Goal: Information Seeking & Learning: Find specific page/section

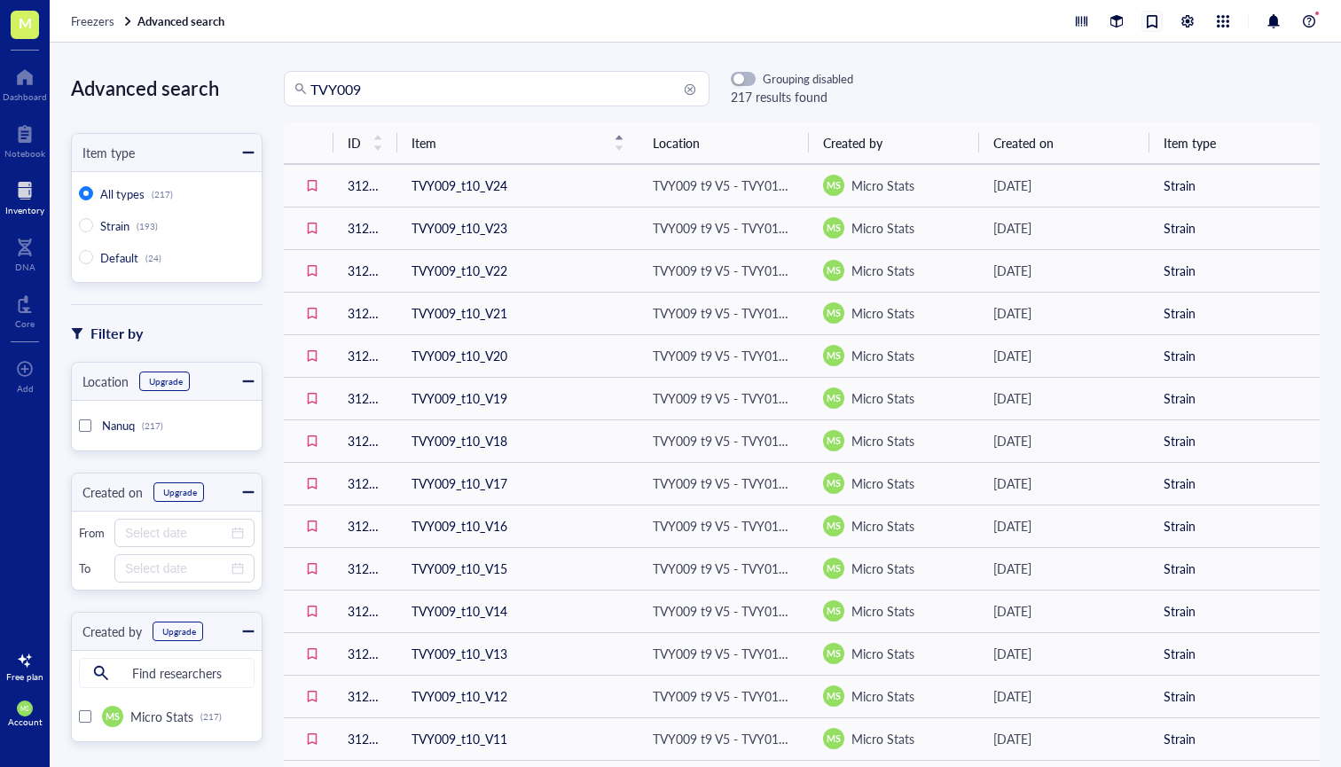
click at [1156, 24] on div at bounding box center [1152, 22] width 20 height 20
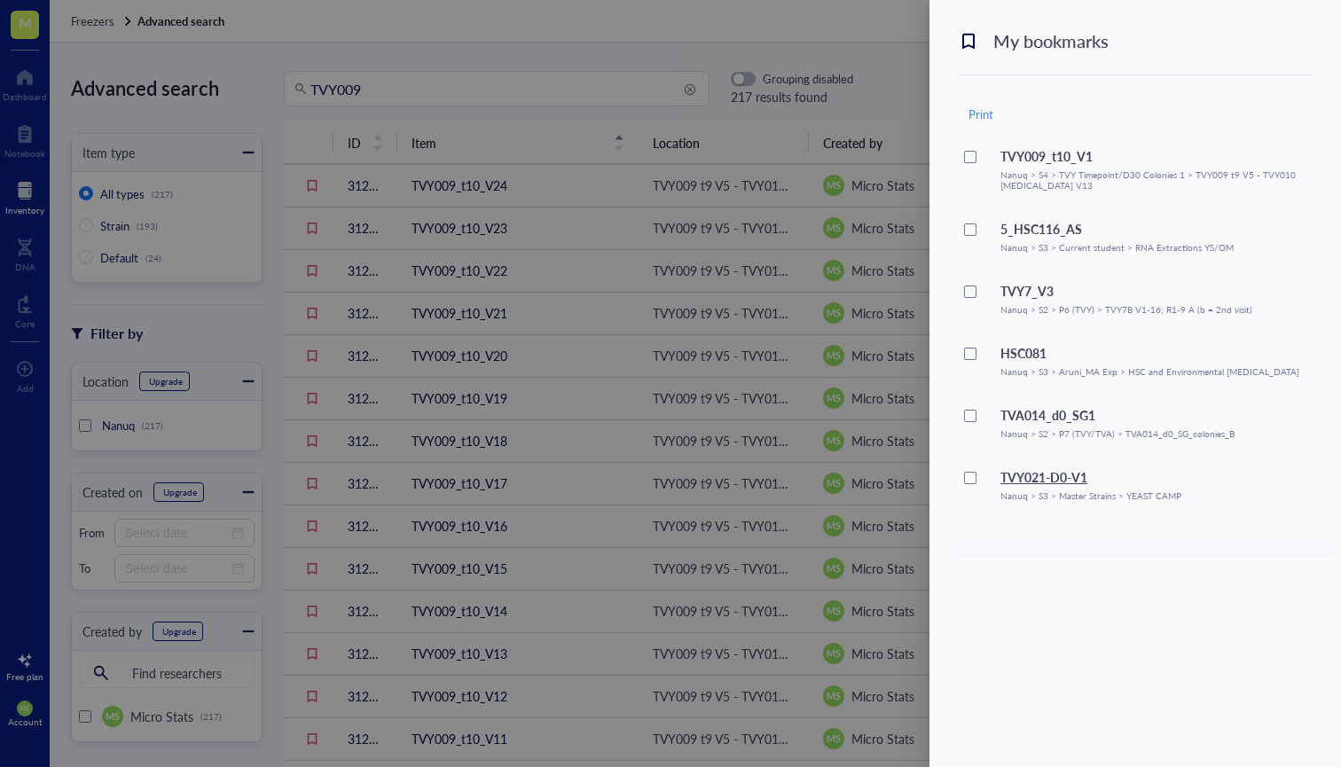
click at [1070, 482] on div "TVY021-D0-V1" at bounding box center [1090, 477] width 181 height 20
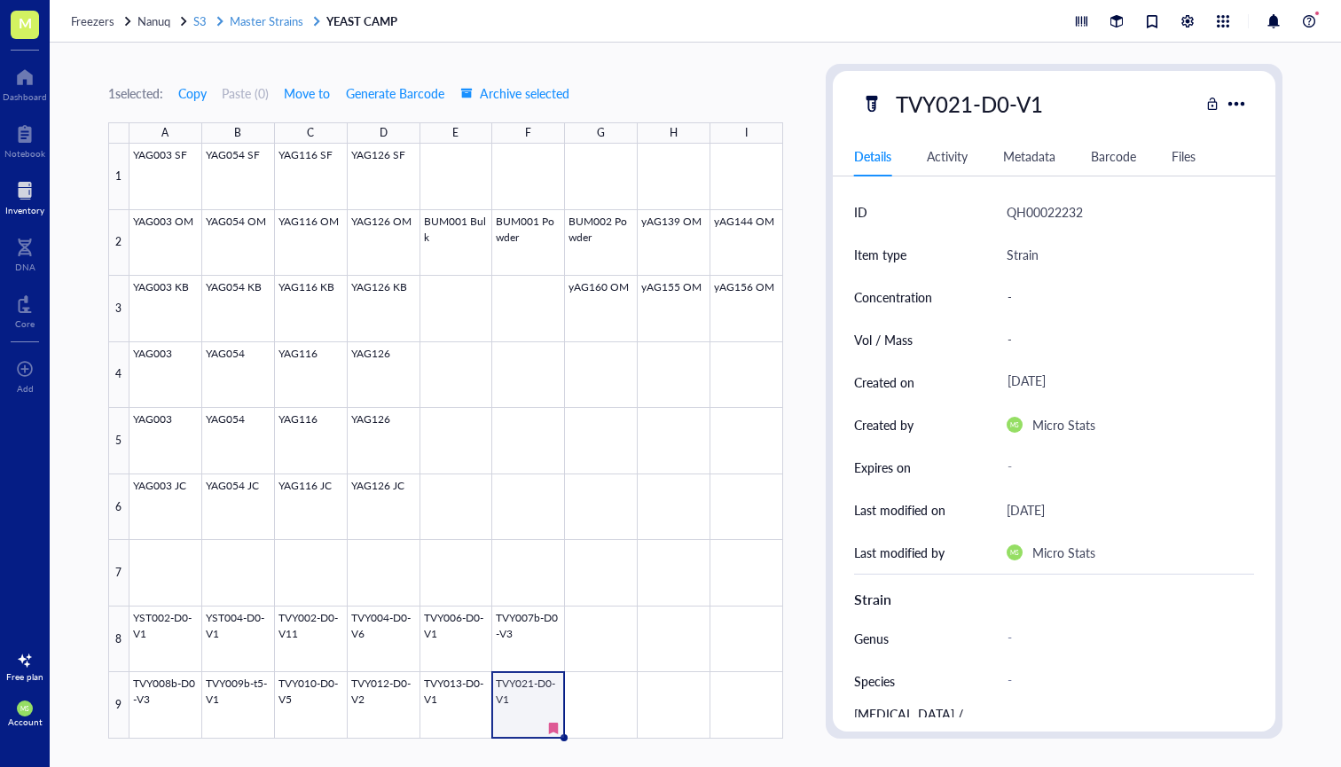
click at [251, 22] on span "Master Strains" at bounding box center [267, 20] width 74 height 17
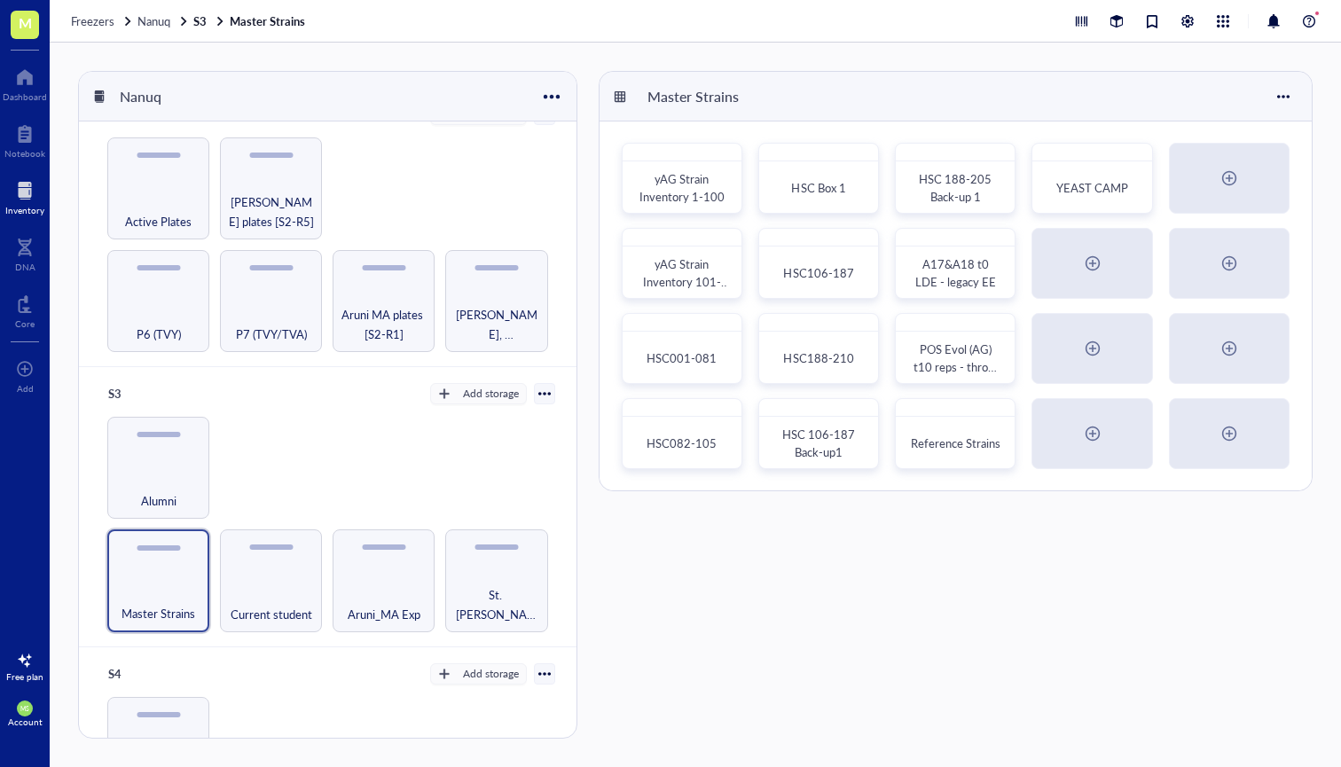
scroll to position [265, 0]
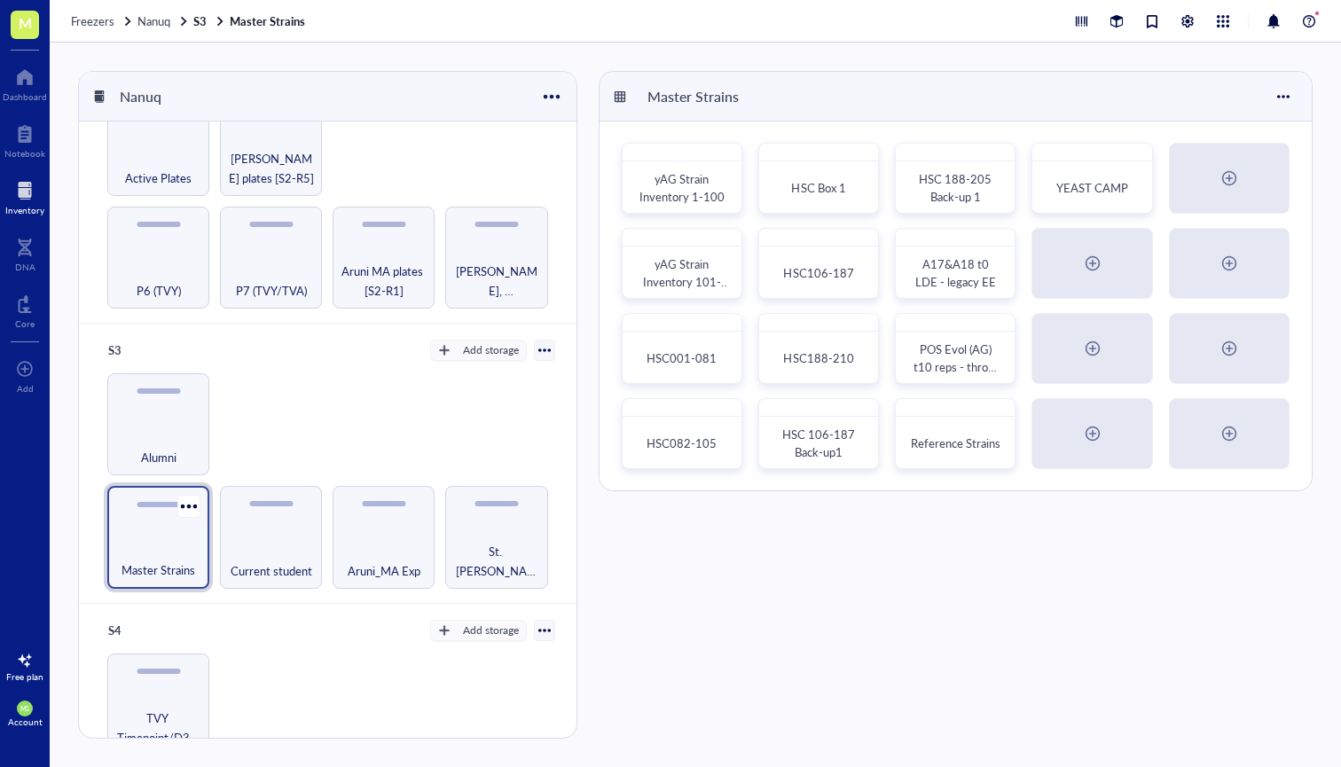
click at [171, 532] on div "Master Strains" at bounding box center [158, 537] width 102 height 102
click at [1093, 190] on span "YEAST CAMP" at bounding box center [1092, 188] width 72 height 17
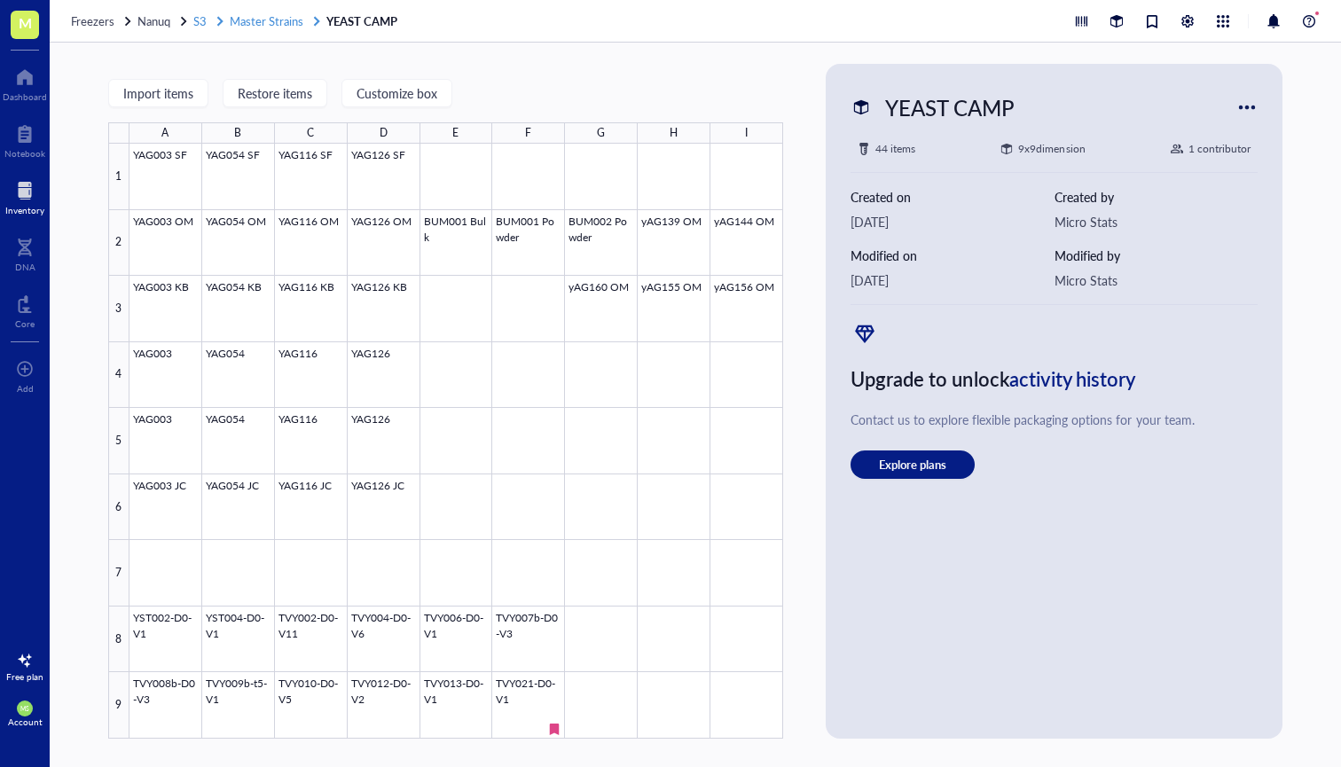
click at [198, 25] on span "S3" at bounding box center [199, 20] width 13 height 17
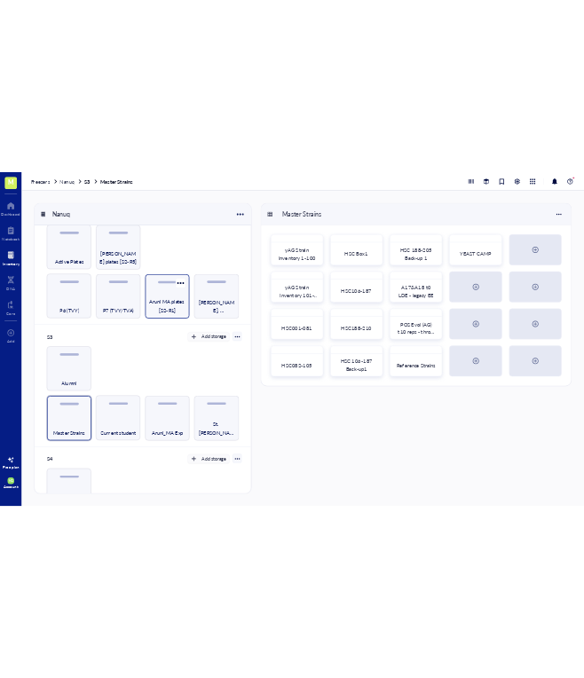
scroll to position [294, 0]
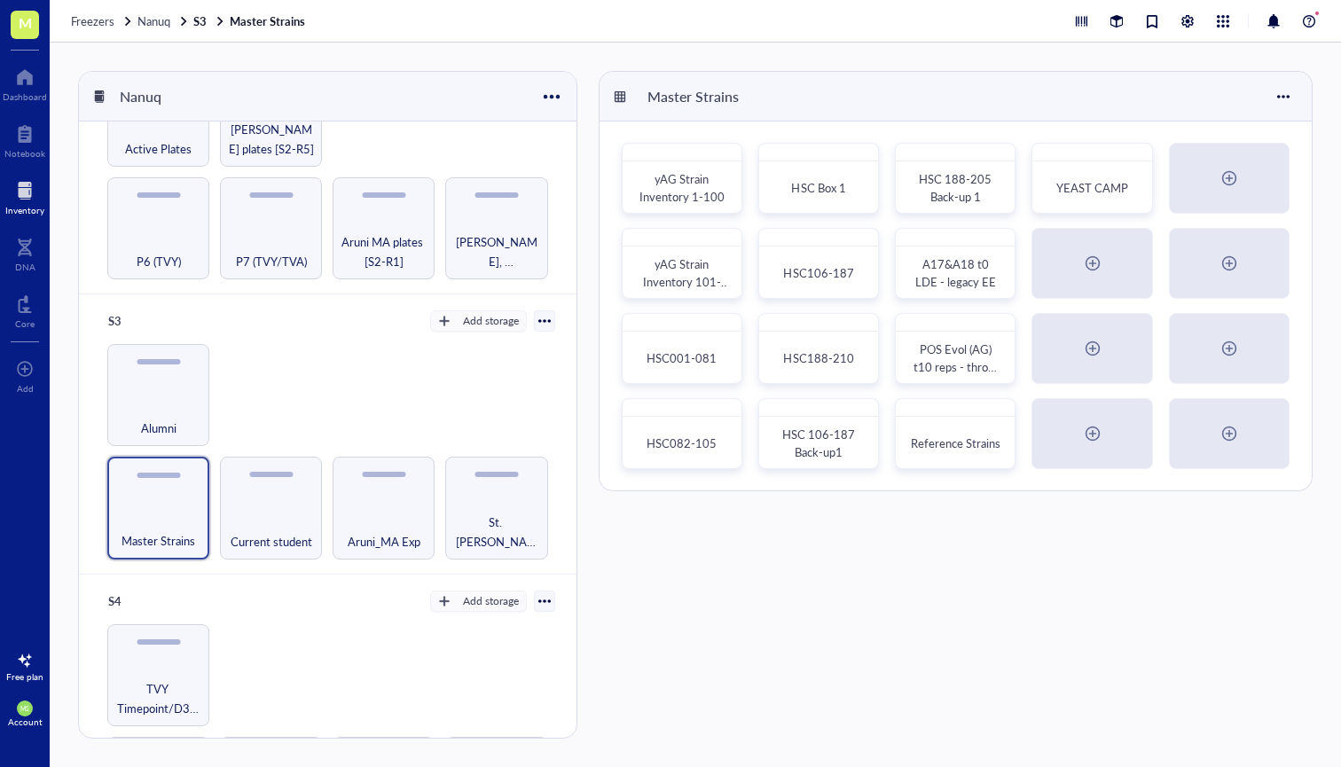
click at [224, 311] on div "S3 Add storage" at bounding box center [327, 321] width 455 height 25
click at [115, 319] on div "S3" at bounding box center [153, 321] width 106 height 25
click at [115, 319] on input "S3" at bounding box center [127, 321] width 53 height 23
click at [294, 402] on div "Master Strains Current student Aruni_MA Exp St. [PERSON_NAME] / Other Alumni" at bounding box center [327, 451] width 455 height 215
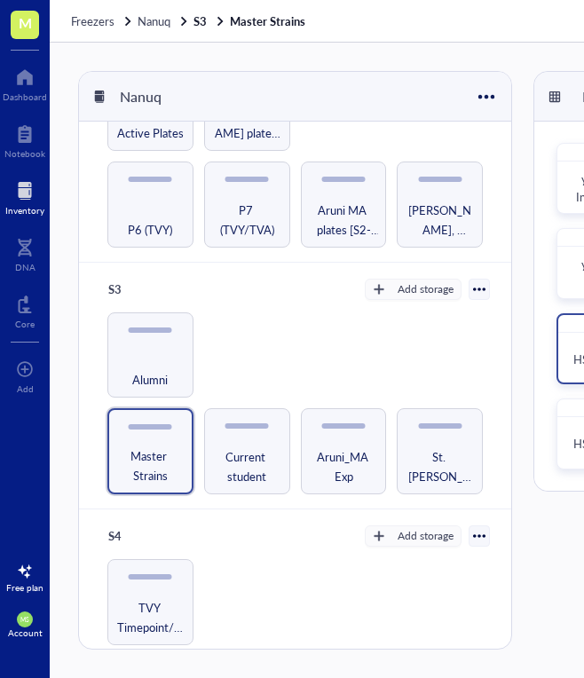
scroll to position [0, 0]
drag, startPoint x: 514, startPoint y: 529, endPoint x: 486, endPoint y: 528, distance: 28.4
click at [489, 529] on div "Nanuq S1 Add storage AG pre-UM [S1-R1] Legacy Experimental Evolution [S1-R2] In…" at bounding box center [298, 360] width 441 height 578
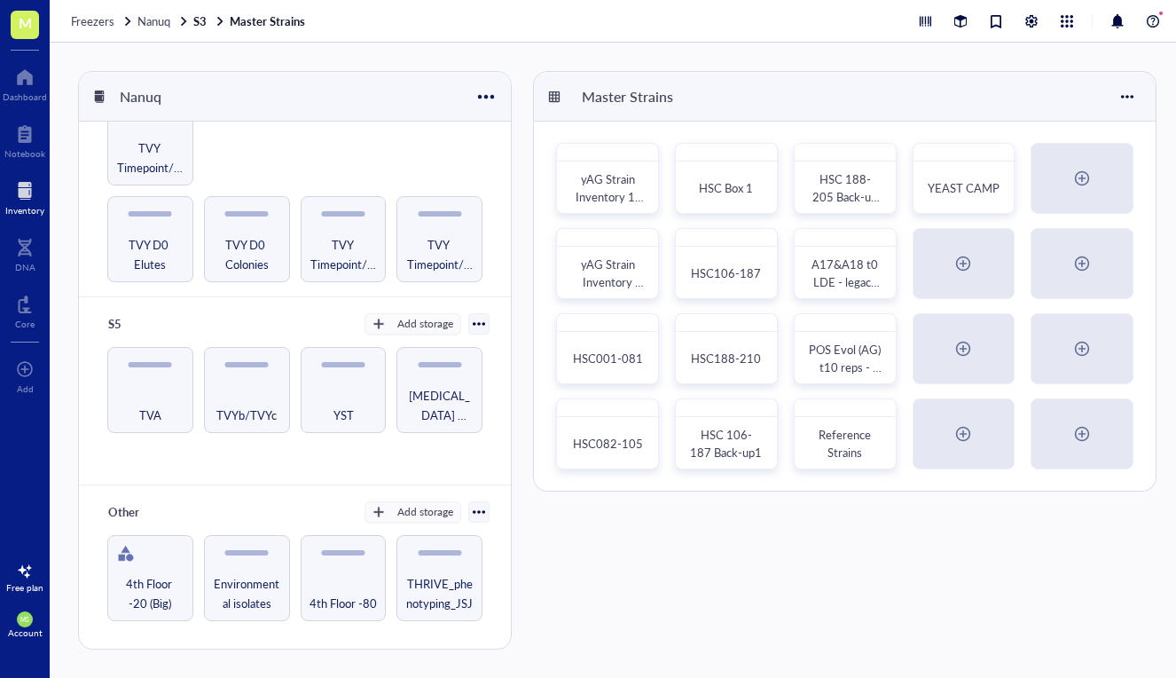
click at [1149, 237] on div "yAG Strain Inventory 1-100 HSC Box 1 HSC 188-205 Back-up 1 YEAST CAMP yAG Strai…" at bounding box center [845, 306] width 622 height 369
click at [955, 181] on span "YEAST CAMP" at bounding box center [964, 188] width 38 height 35
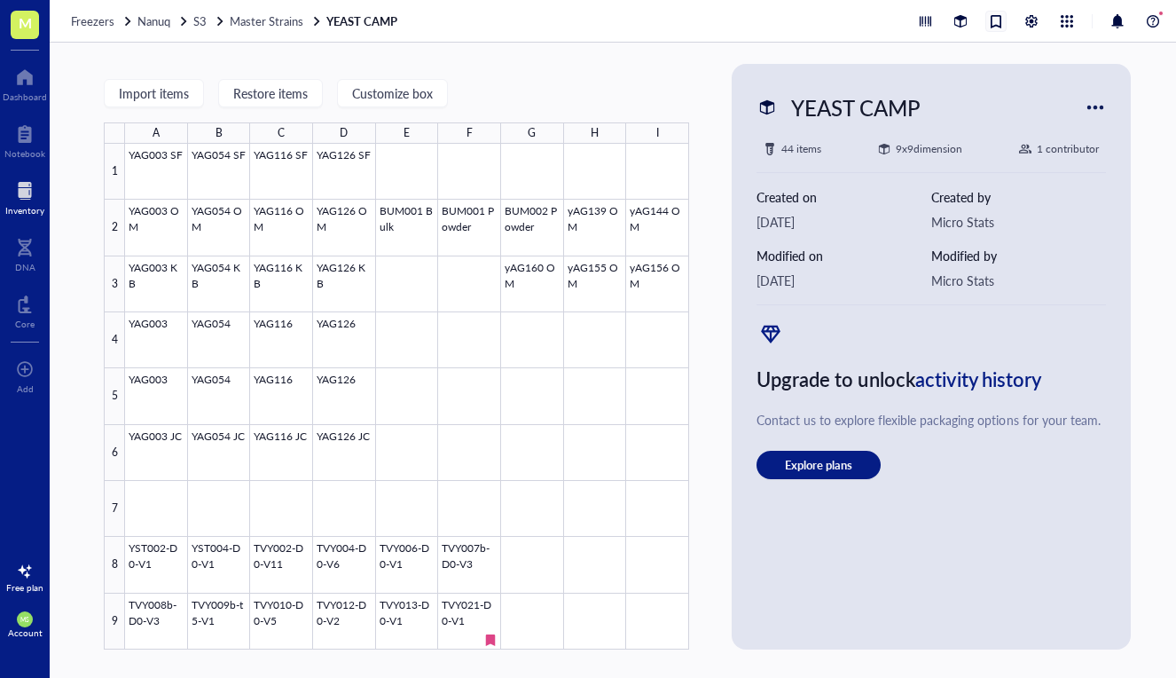
click at [999, 22] on div at bounding box center [996, 22] width 20 height 20
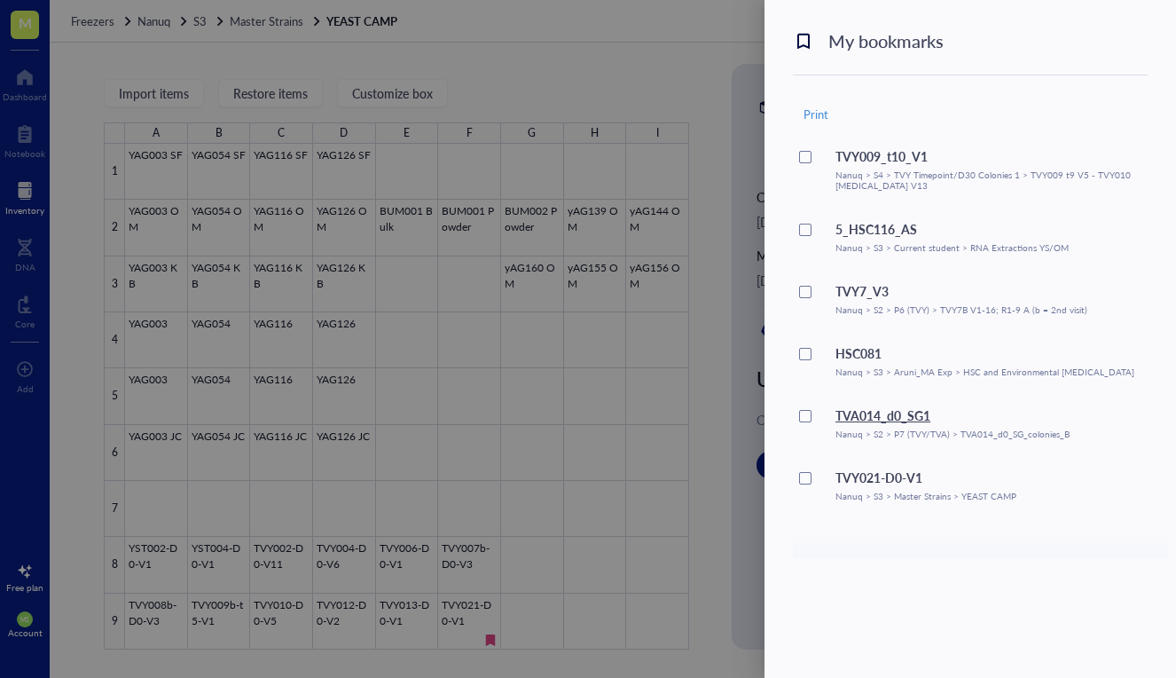
click at [885, 423] on div "TVA014_d0_SG1" at bounding box center [952, 415] width 234 height 20
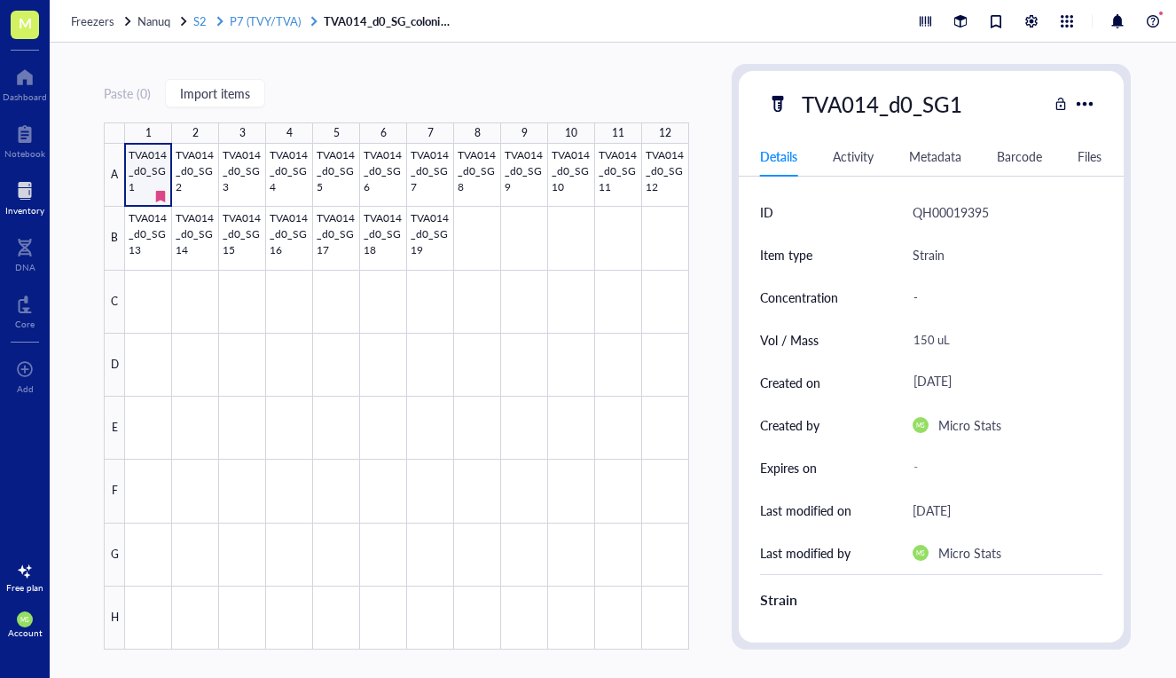
click at [203, 22] on span "S2" at bounding box center [199, 20] width 13 height 17
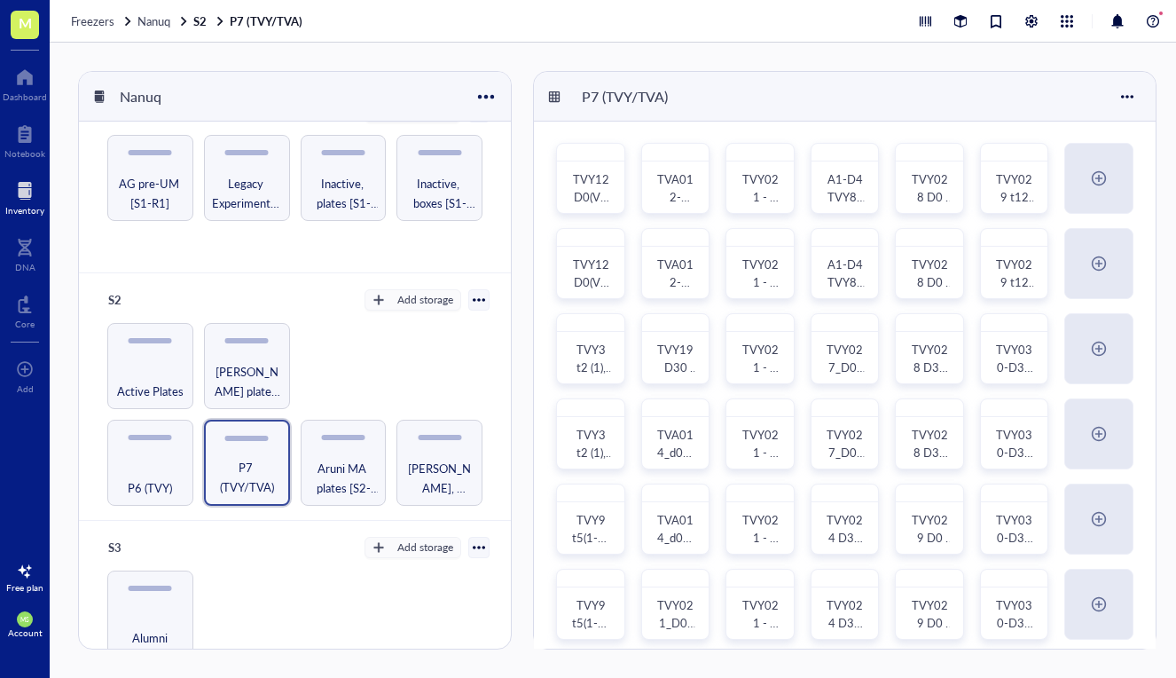
scroll to position [30, 0]
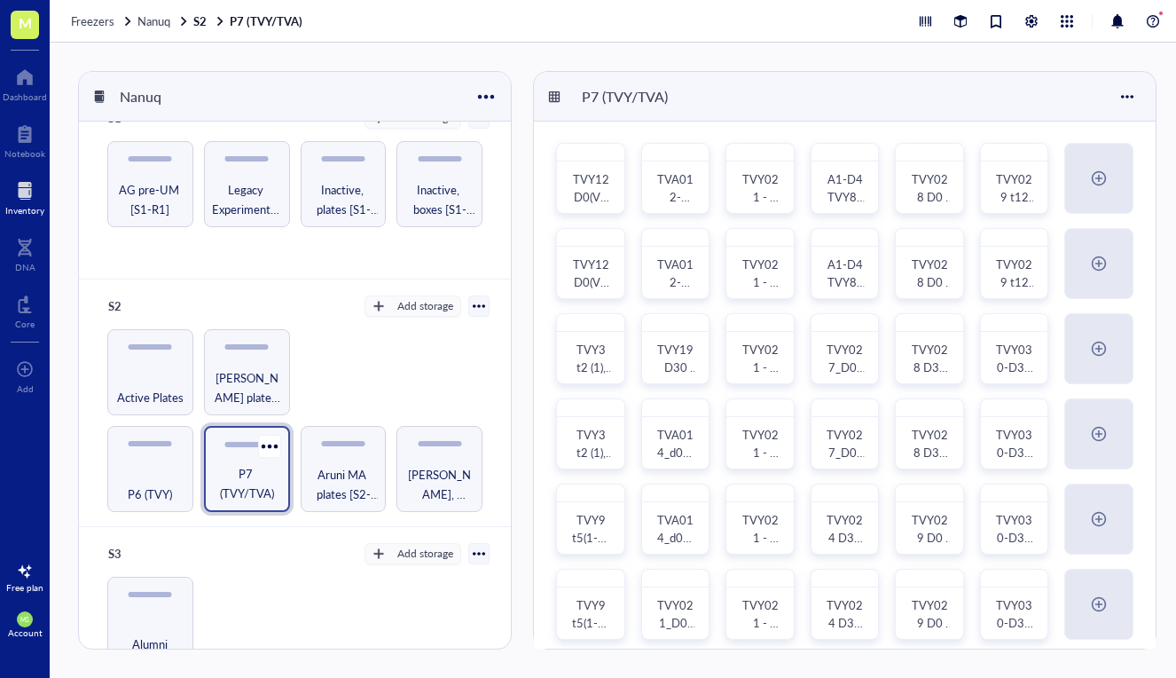
click at [247, 464] on span "P7 (TVY/TVA)" at bounding box center [247, 483] width 68 height 39
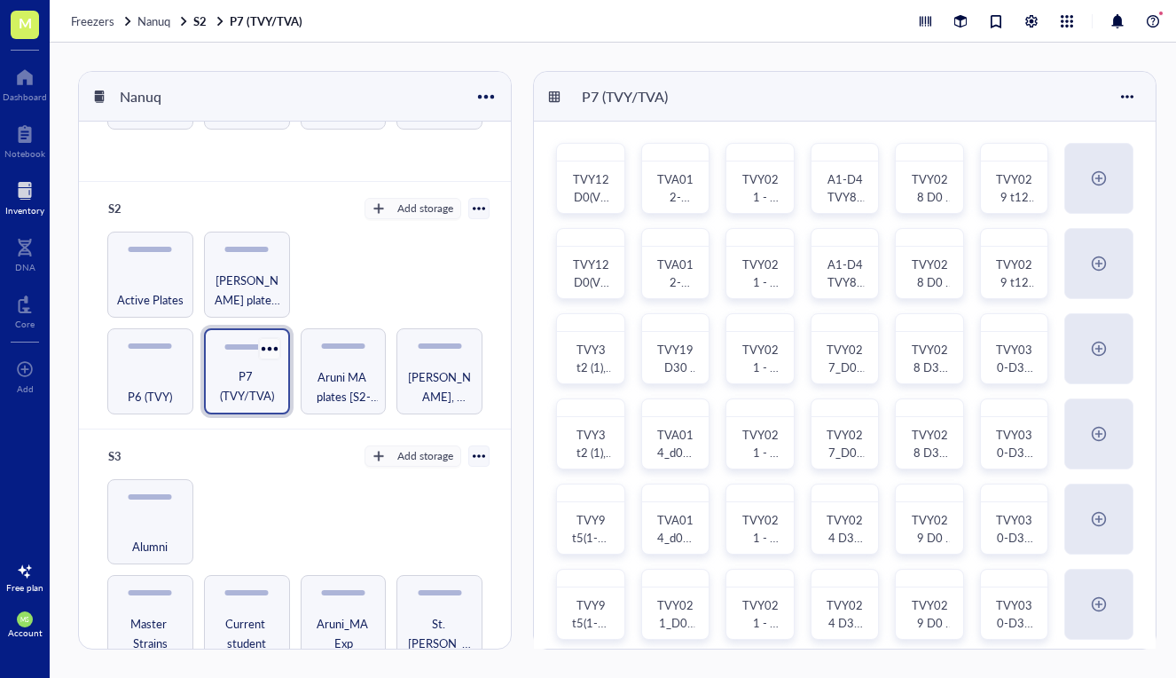
scroll to position [145, 0]
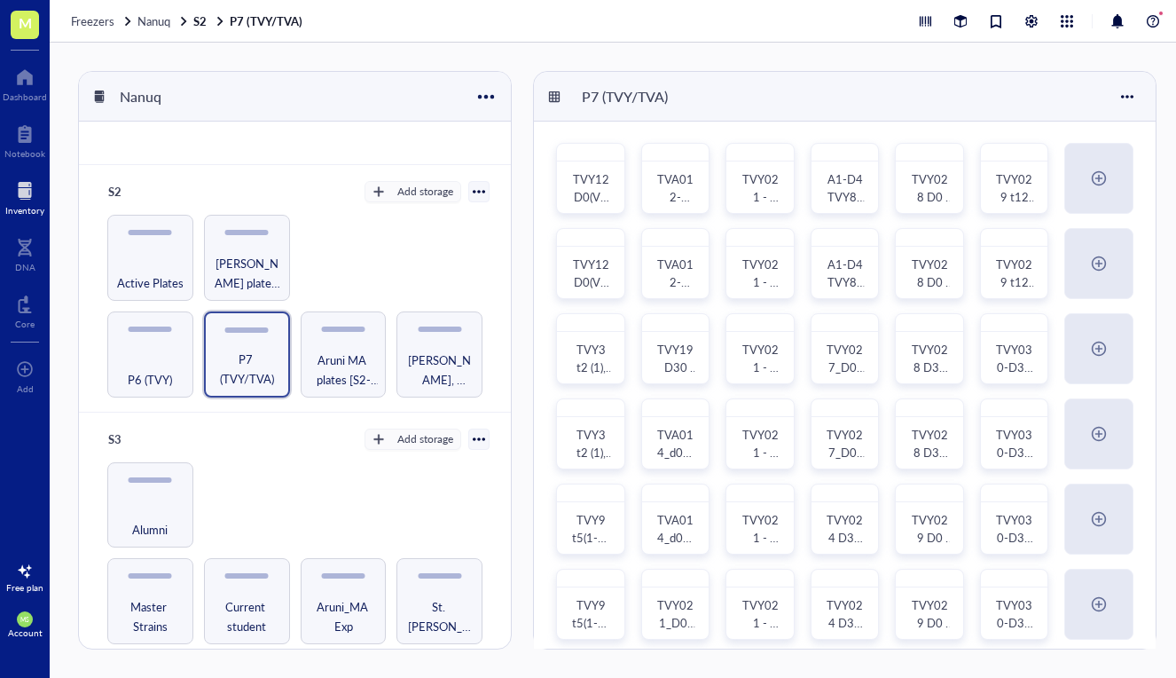
click at [561, 105] on div "P7 (TVY/TVA)" at bounding box center [845, 97] width 622 height 50
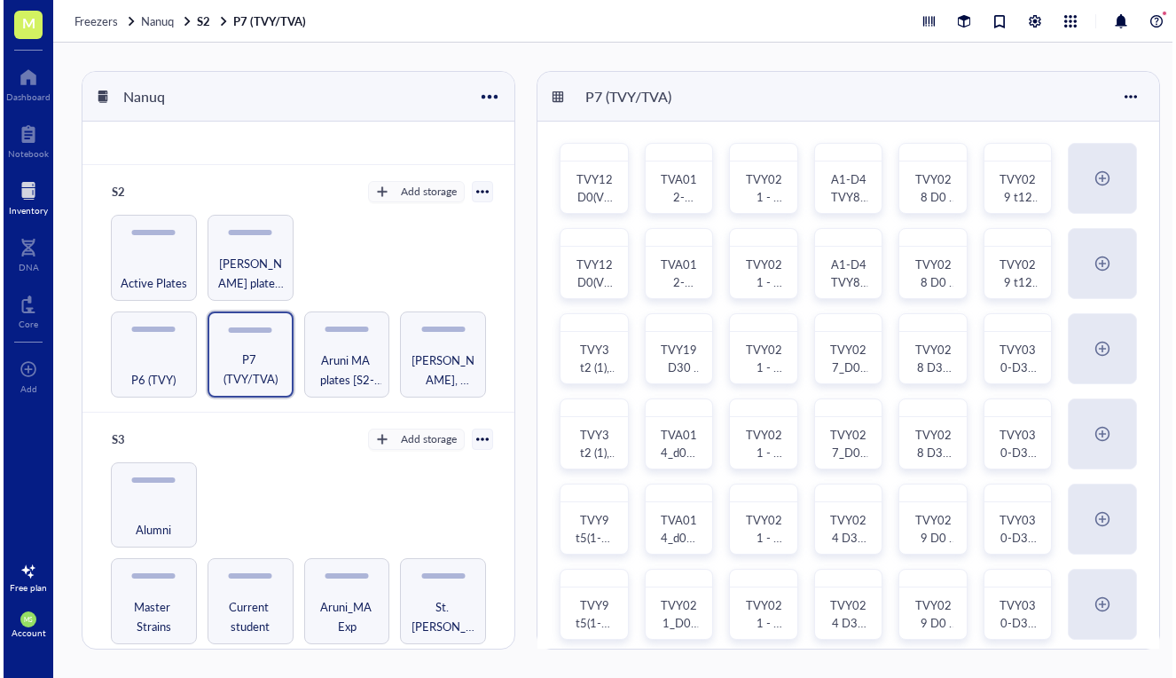
scroll to position [0, 0]
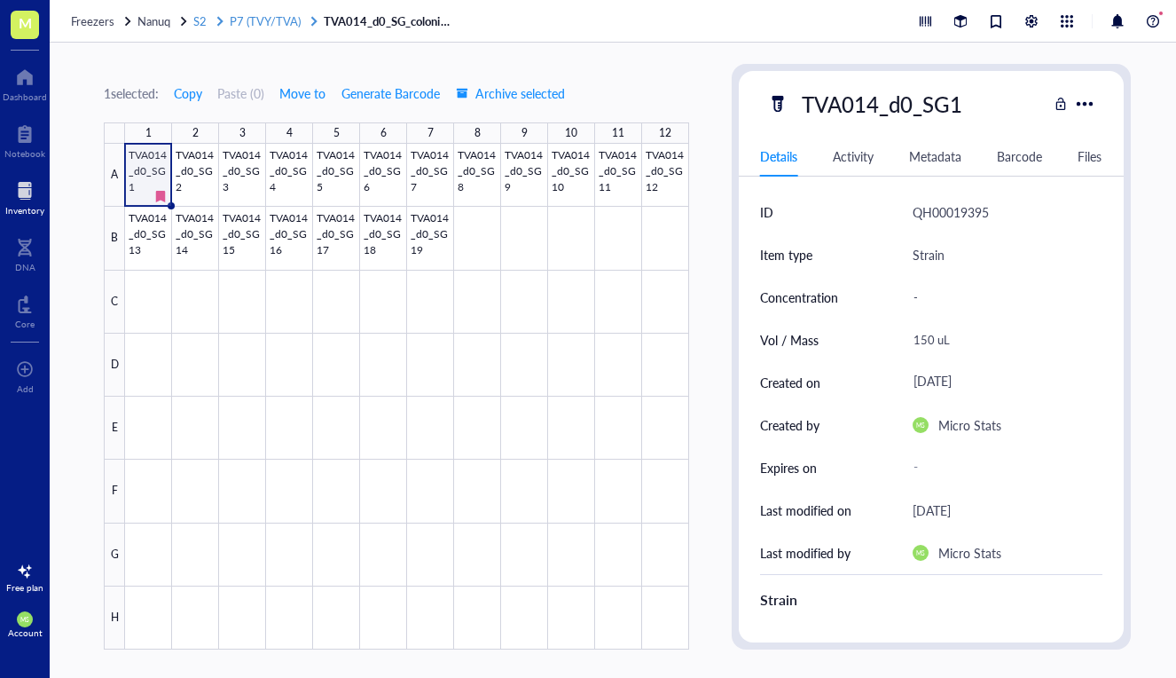
click at [266, 23] on span "P7 (TVY/TVA)" at bounding box center [265, 20] width 71 height 17
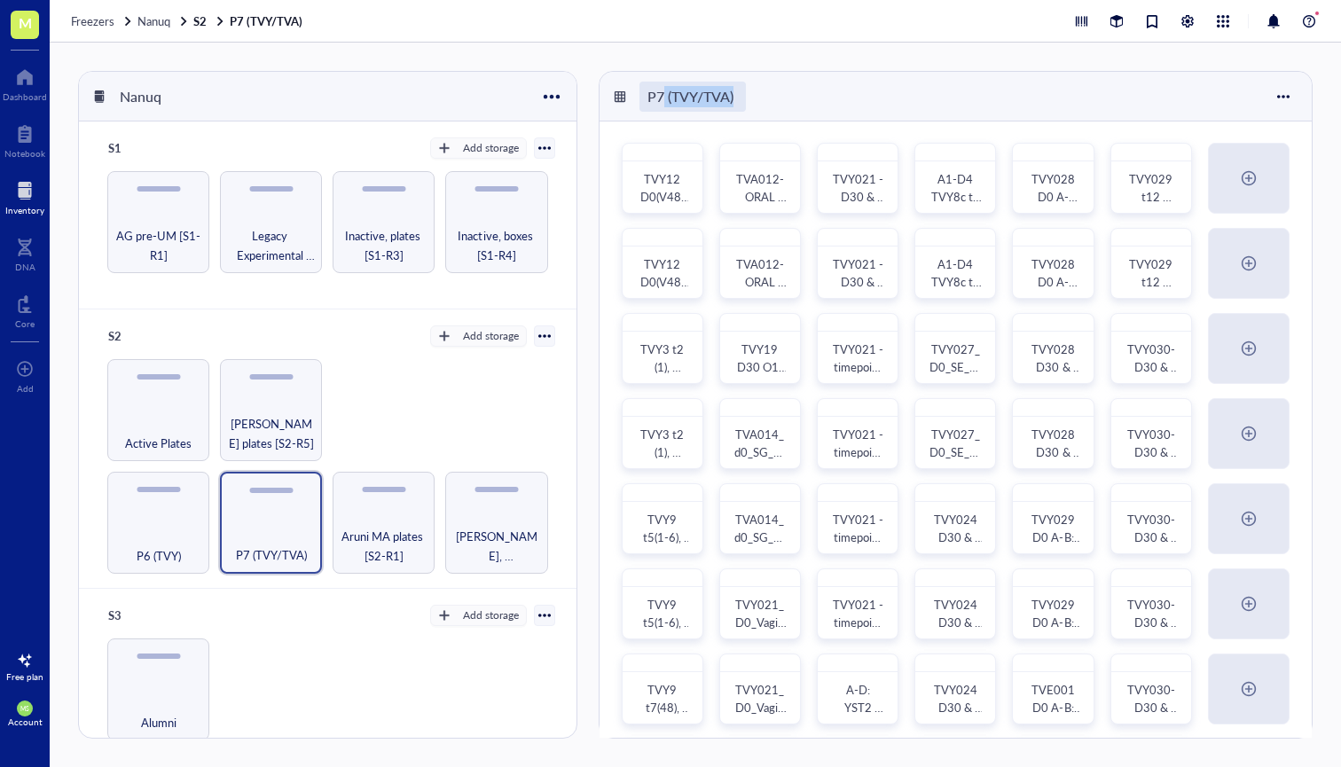
drag, startPoint x: 761, startPoint y: 91, endPoint x: 663, endPoint y: 91, distance: 98.4
click at [663, 91] on div "P7 (TVY/TVA)" at bounding box center [956, 97] width 712 height 50
click at [1279, 88] on div at bounding box center [1283, 96] width 28 height 28
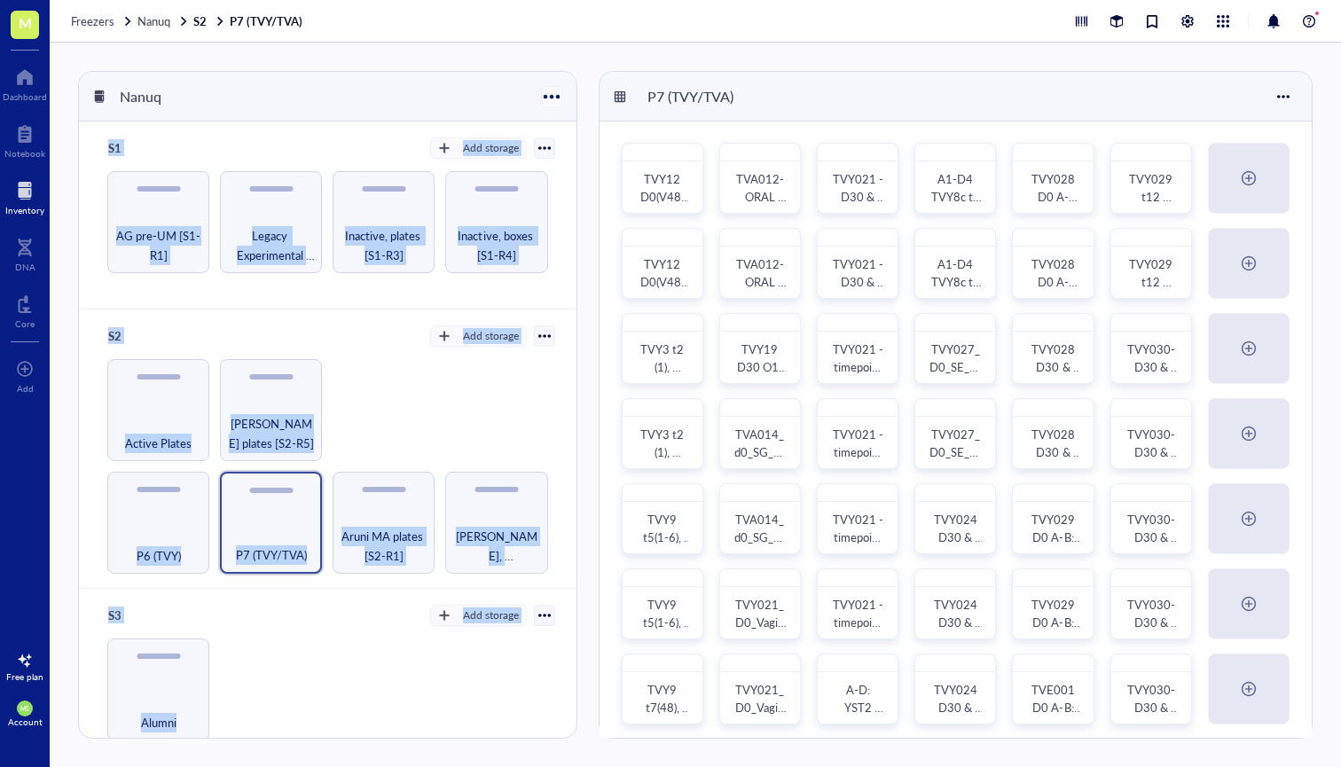
drag, startPoint x: 617, startPoint y: 88, endPoint x: 553, endPoint y: 90, distance: 64.8
click at [551, 90] on div "Nanuq S1 Add storage AG pre-UM [S1-R1] Legacy Experimental Evolution [S1-R2] In…" at bounding box center [695, 405] width 1291 height 725
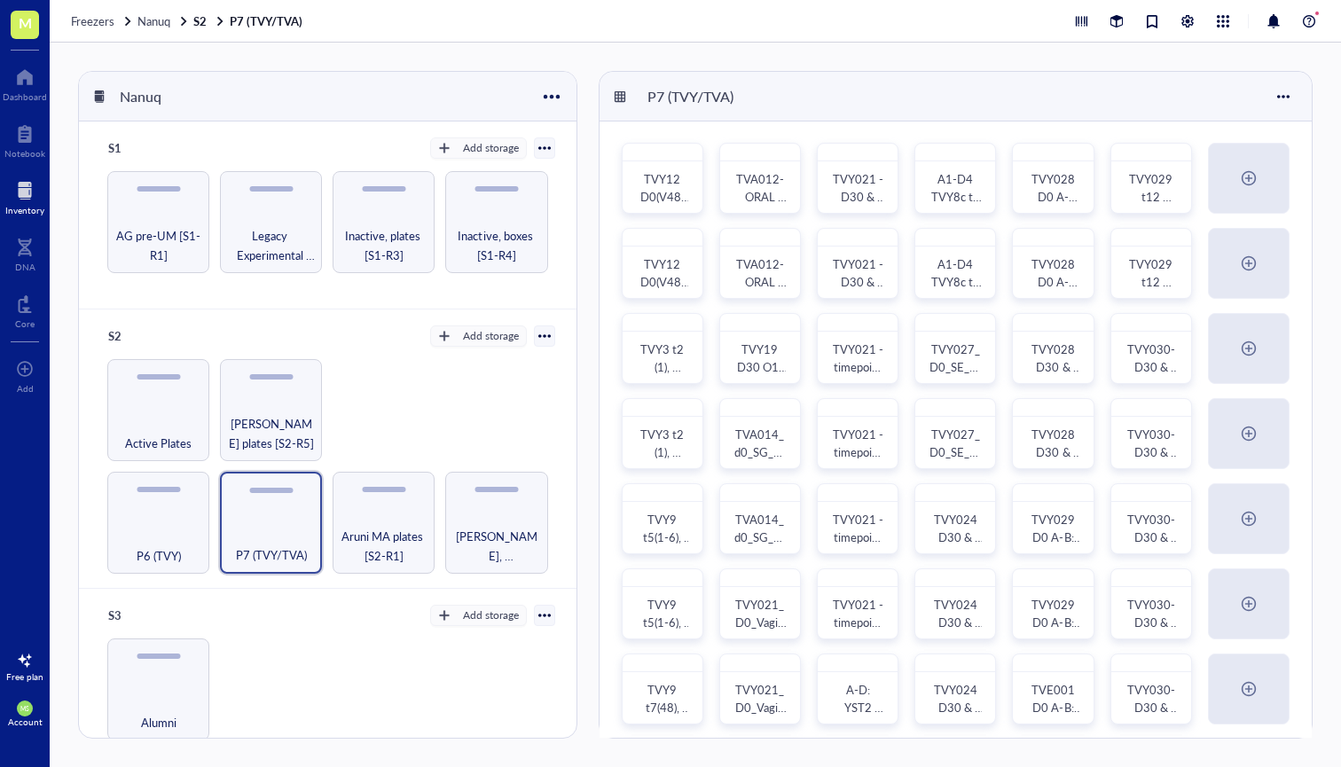
click at [600, 126] on div "TVY12 D0(V48;O3,S-G1) TVY13 D0(V14) A TVA012-ORAL ISOLATES O1-O14 TVY021 - D30 …" at bounding box center [956, 647] width 712 height 1050
click at [715, 98] on div "P7 (TVY/TVA)" at bounding box center [692, 97] width 106 height 30
click at [715, 98] on input "P7 (TVY/TVA)" at bounding box center [696, 96] width 112 height 28
click at [877, 103] on div "P7 (TVY/TVA)" at bounding box center [956, 97] width 712 height 50
click at [679, 196] on span "TVY12 D0(V48;O3,S-G1) TVY13 D0(V14) A" at bounding box center [665, 224] width 52 height 106
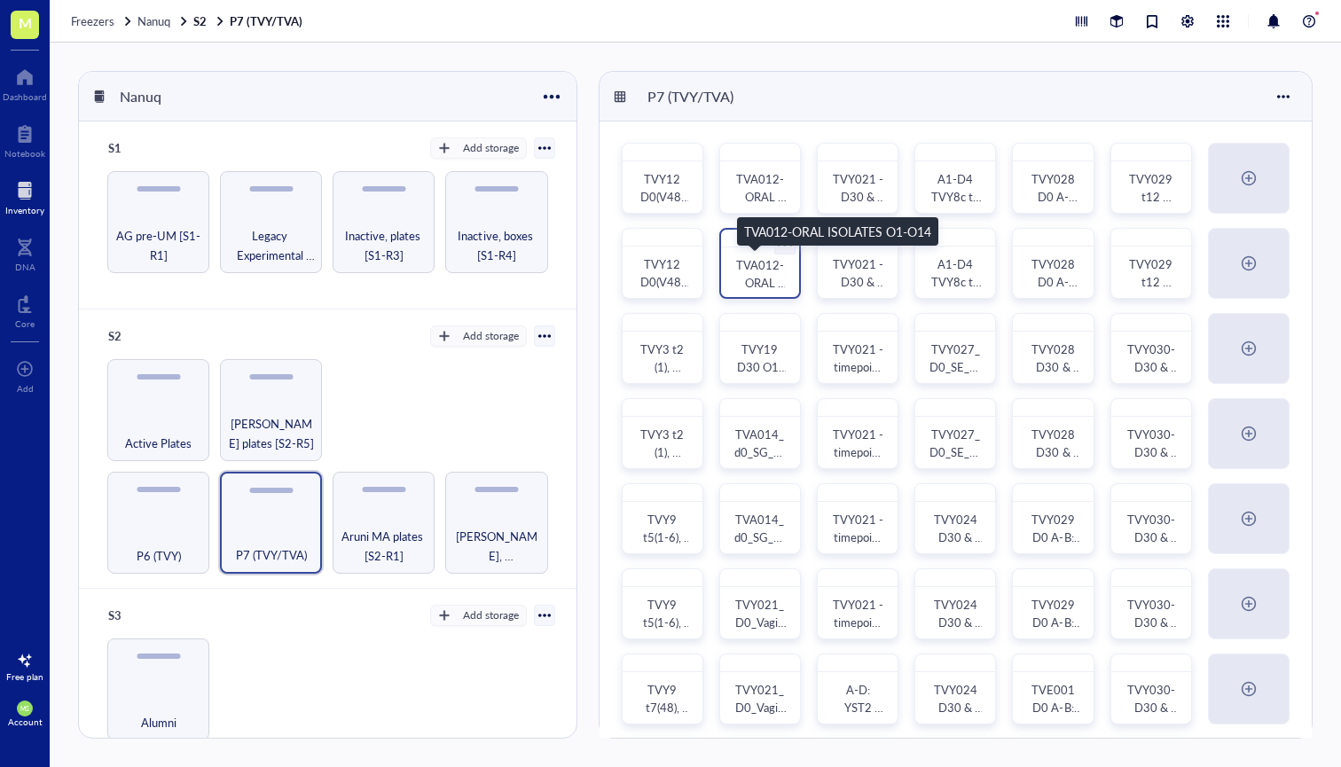
click at [739, 286] on div "TVA012-ORAL ISOLATES O1-O14" at bounding box center [760, 273] width 50 height 35
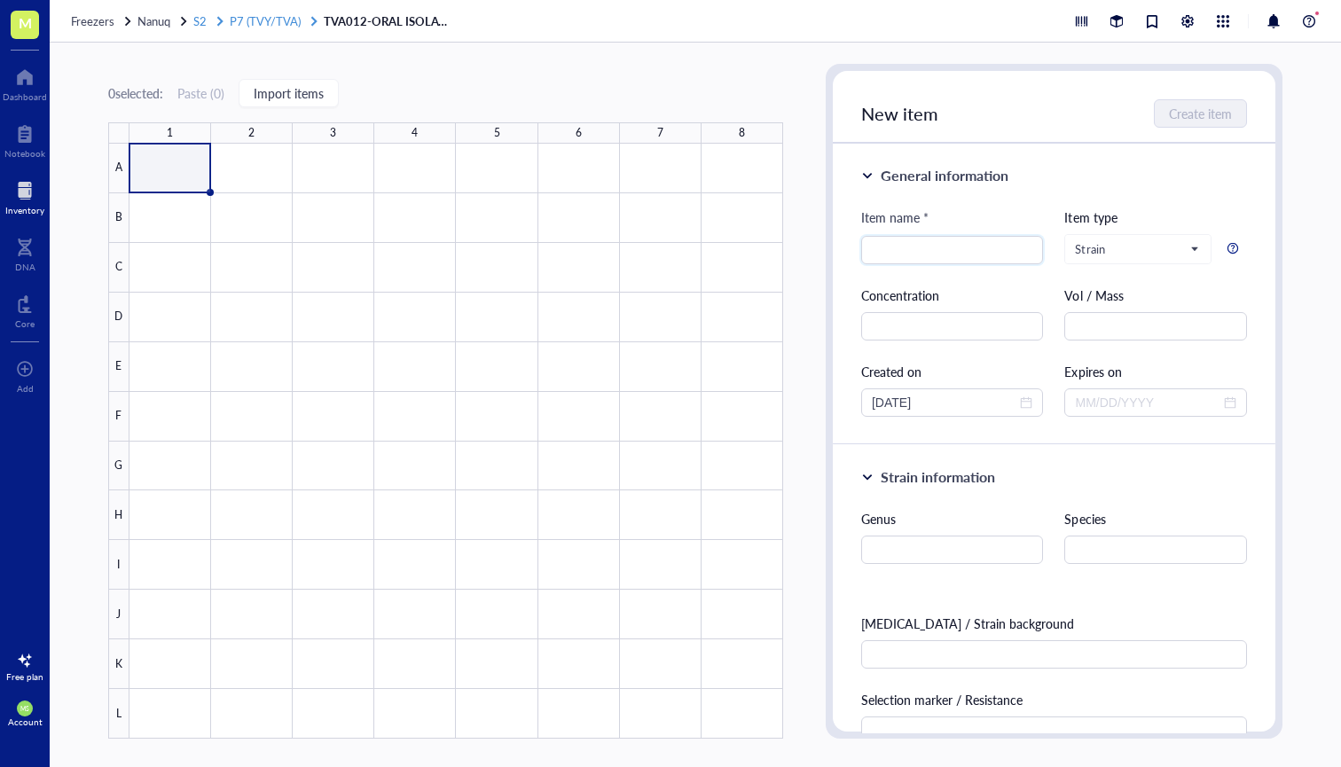
click at [271, 24] on span "P7 (TVY/TVA)" at bounding box center [265, 20] width 71 height 17
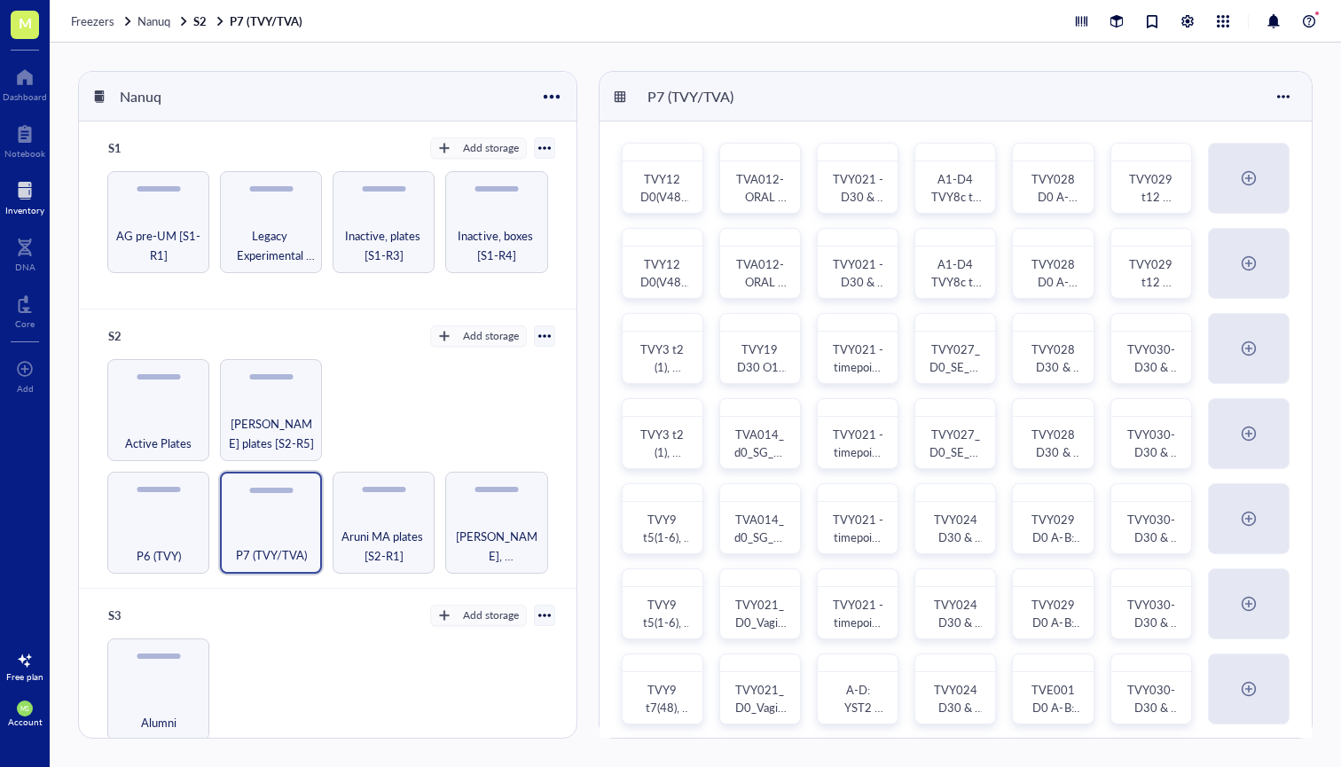
scroll to position [71, 0]
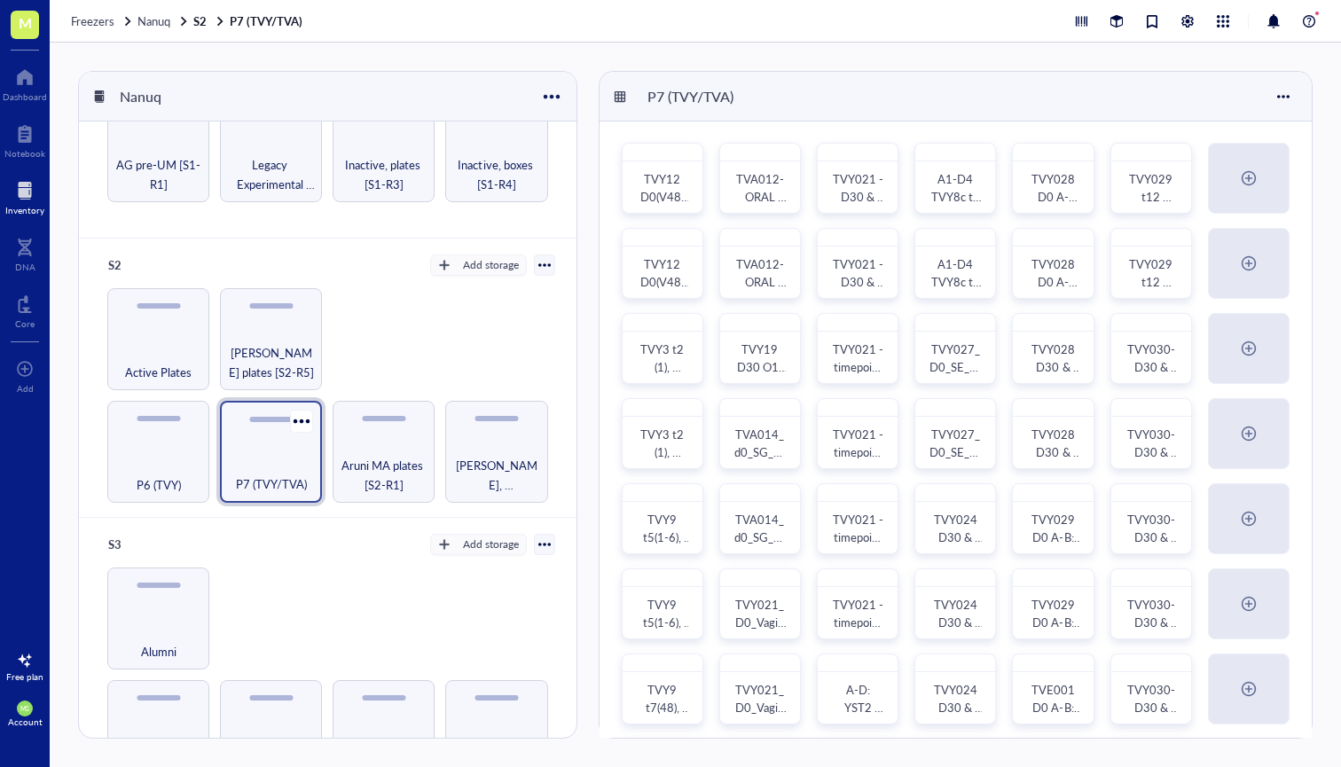
click at [287, 444] on div "P7 (TVY/TVA)" at bounding box center [271, 452] width 102 height 102
click at [390, 483] on span "Aruni MA plates [S2-R1]" at bounding box center [383, 474] width 84 height 39
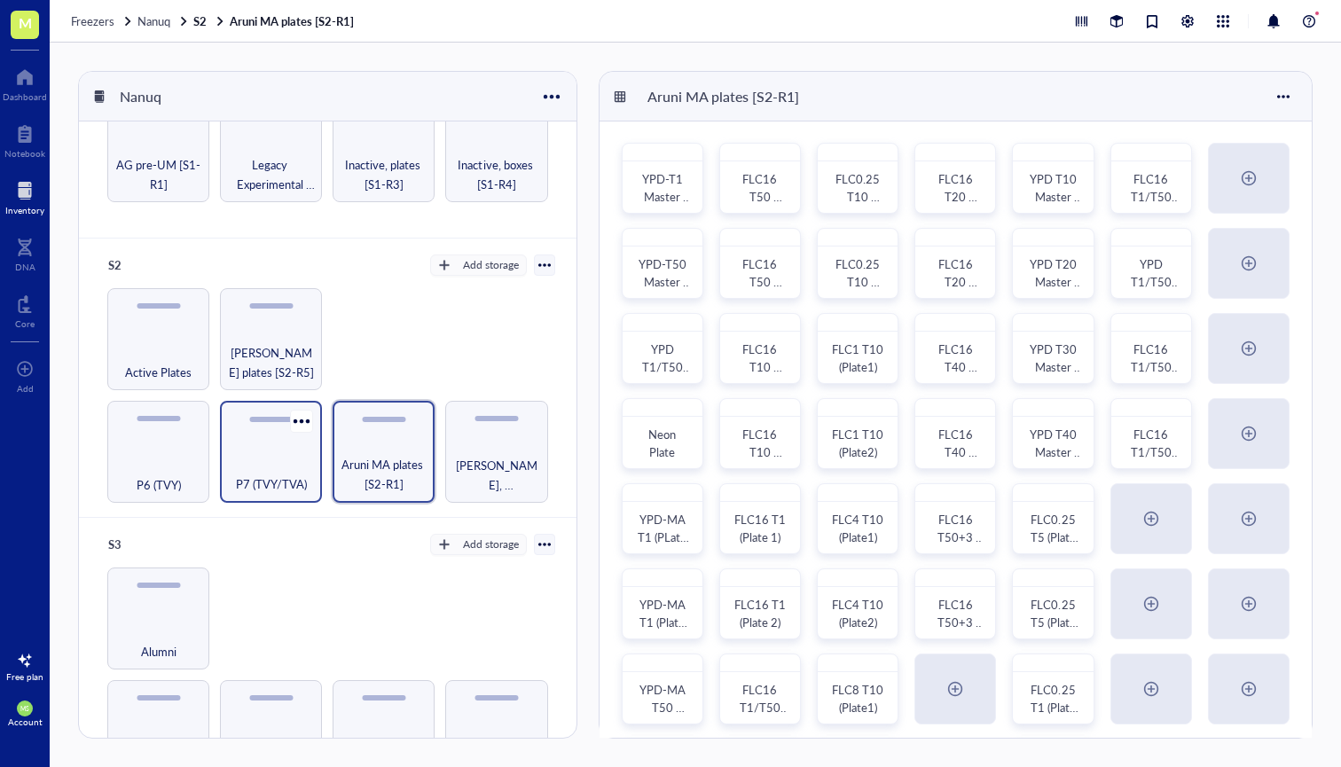
click at [285, 463] on div "P7 (TVY/TVA)" at bounding box center [271, 474] width 84 height 39
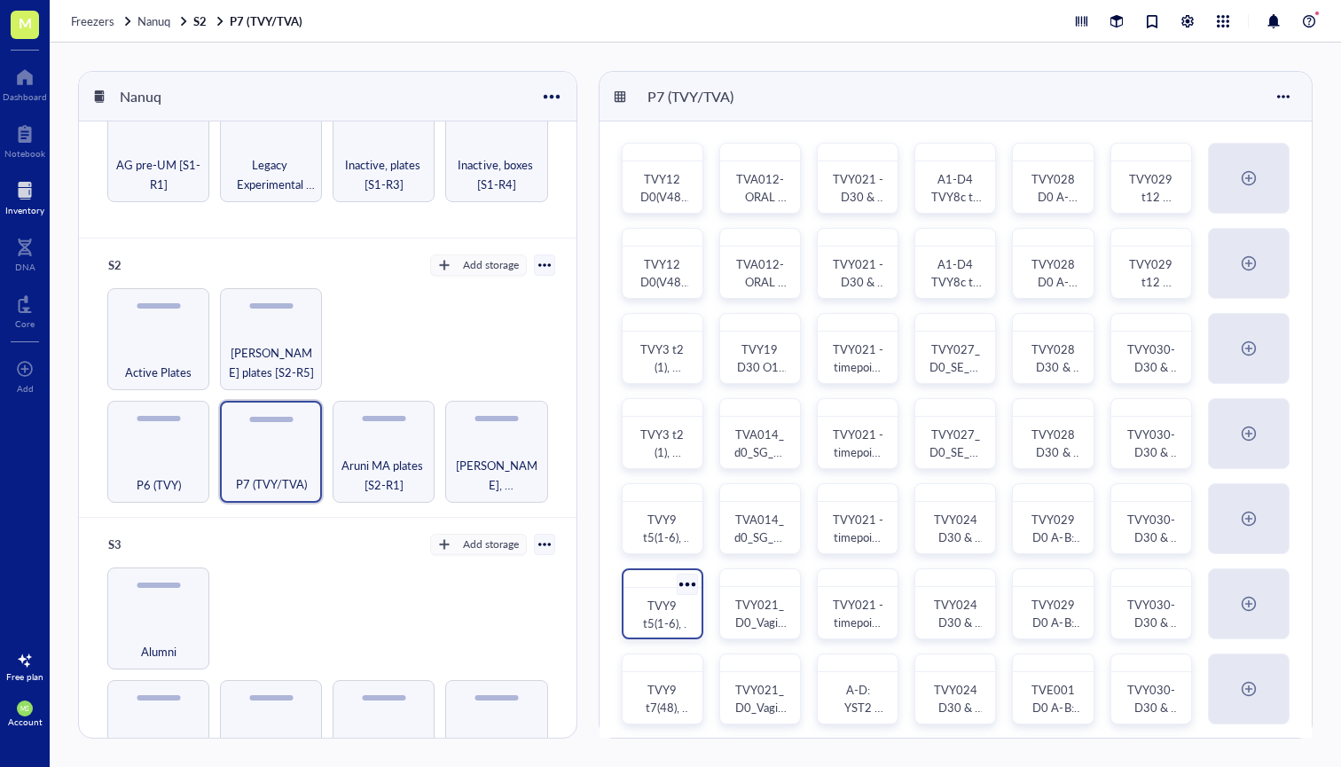
scroll to position [81, 0]
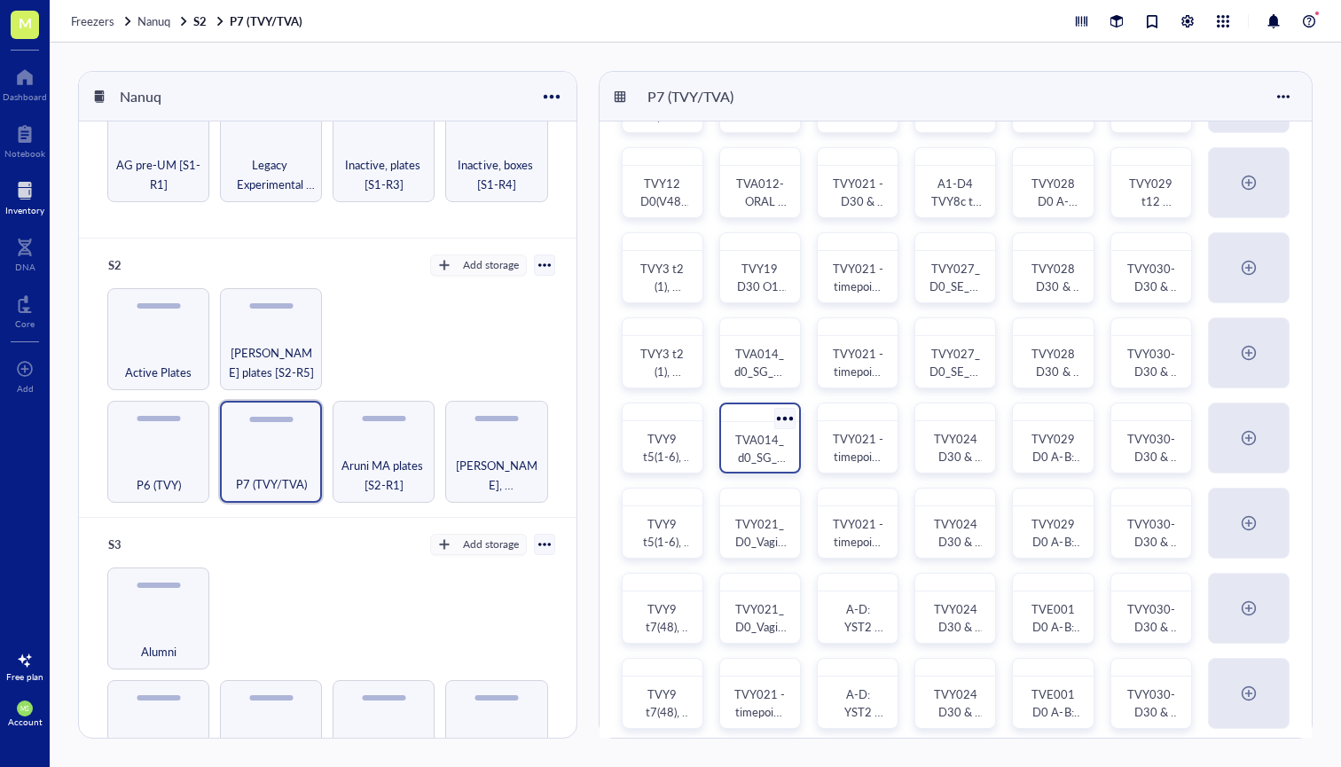
click at [762, 458] on span "TVA014_d0_SG_colonies_B" at bounding box center [760, 457] width 51 height 52
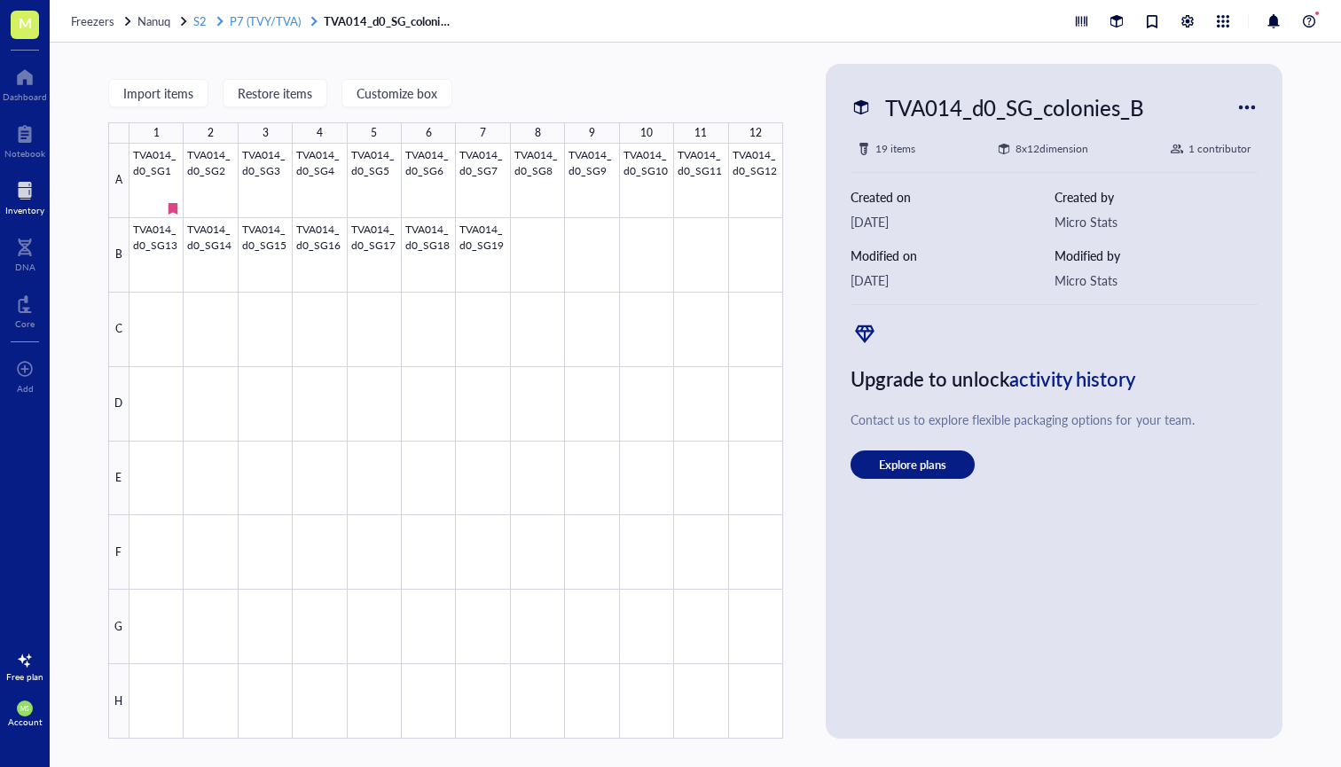
click at [205, 19] on span "S2" at bounding box center [199, 20] width 13 height 17
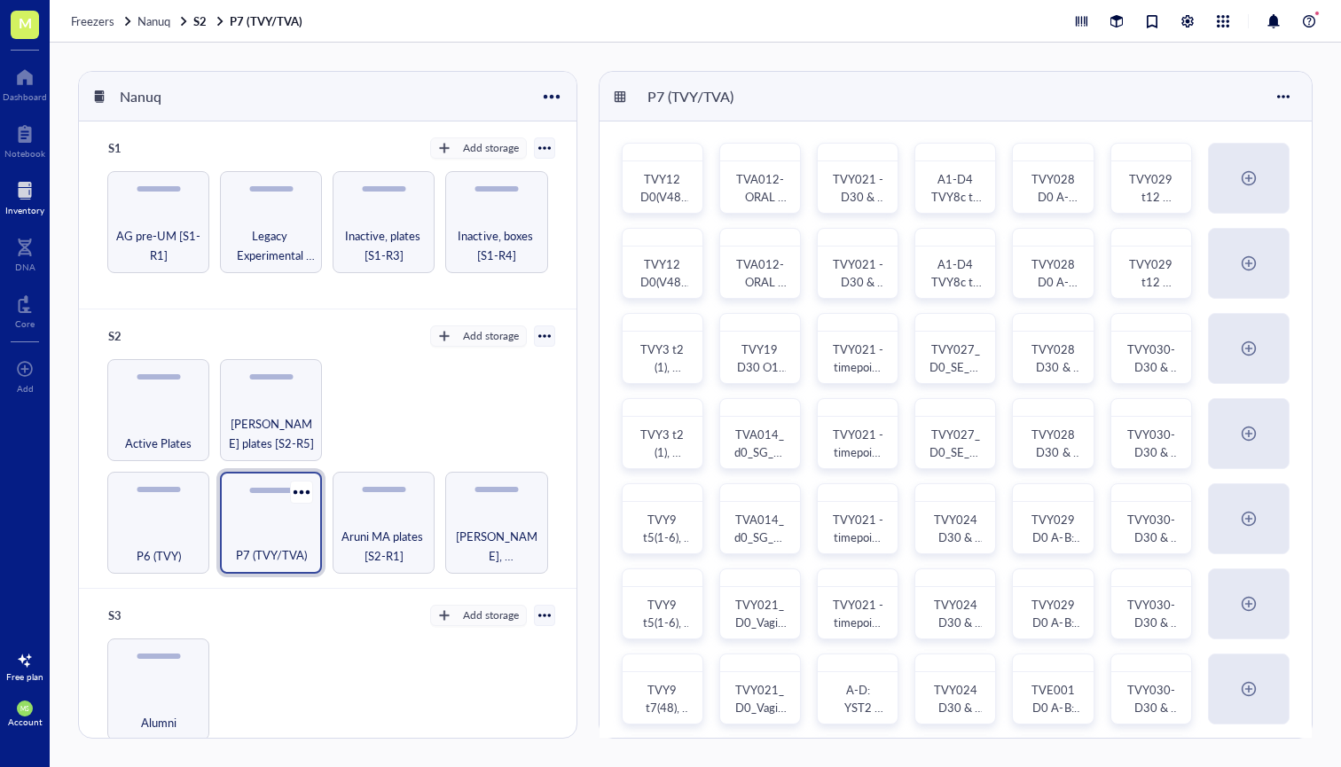
click at [267, 533] on div "P7 (TVY/TVA)" at bounding box center [271, 545] width 84 height 39
click at [763, 282] on span "TVA012-ORAL ISOLATES O1-O14" at bounding box center [761, 300] width 51 height 88
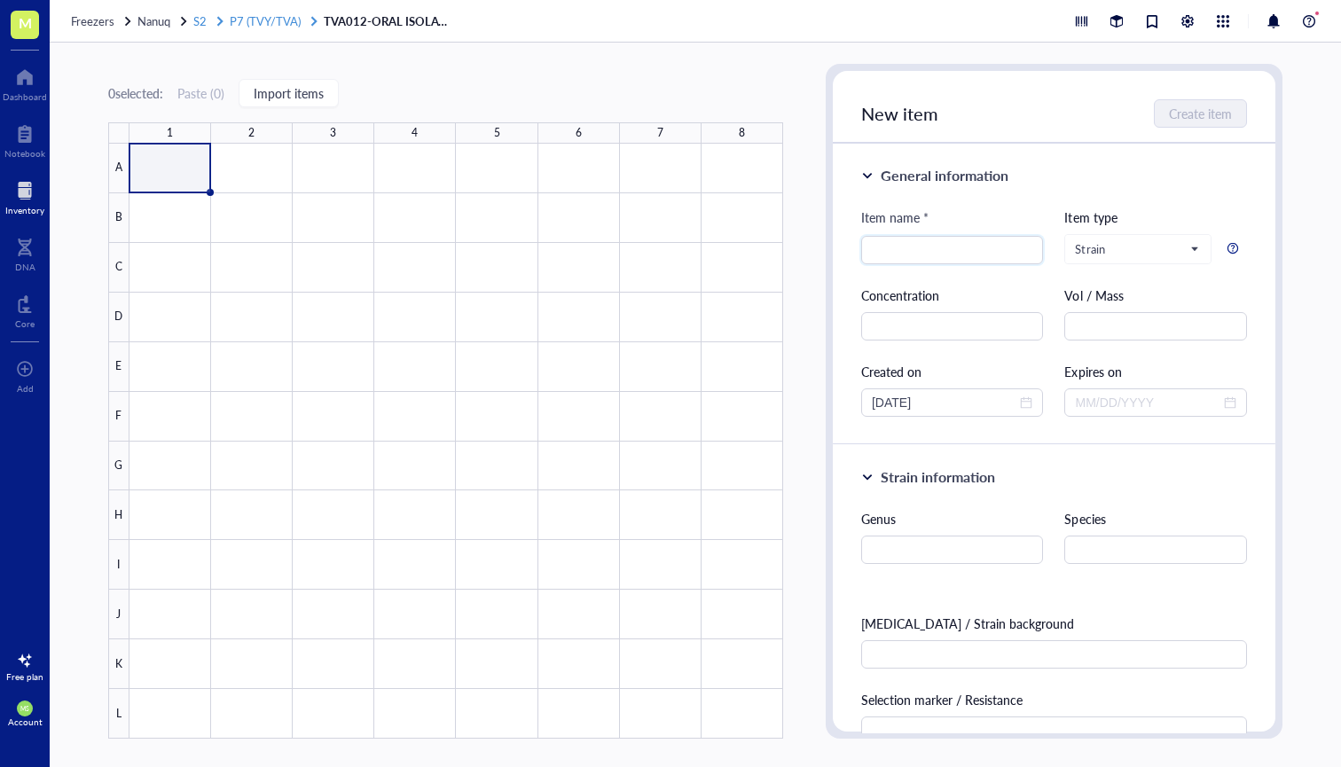
click at [272, 27] on span "P7 (TVY/TVA)" at bounding box center [265, 20] width 71 height 17
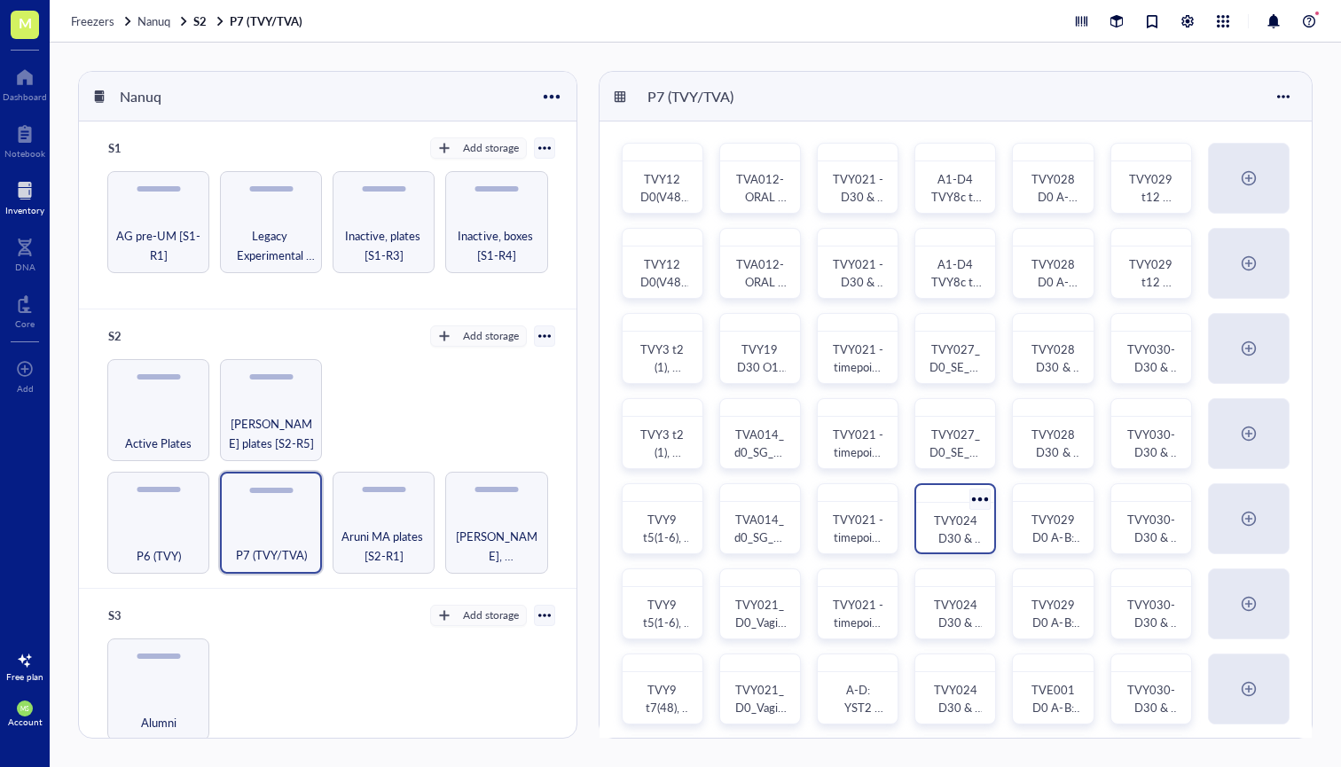
click at [949, 533] on span "TVY024 D30 & timepoint colonies Rep A: t1(V1-V28); t2(V1); [MEDICAL_DATA](V1-V7…" at bounding box center [956, 644] width 53 height 265
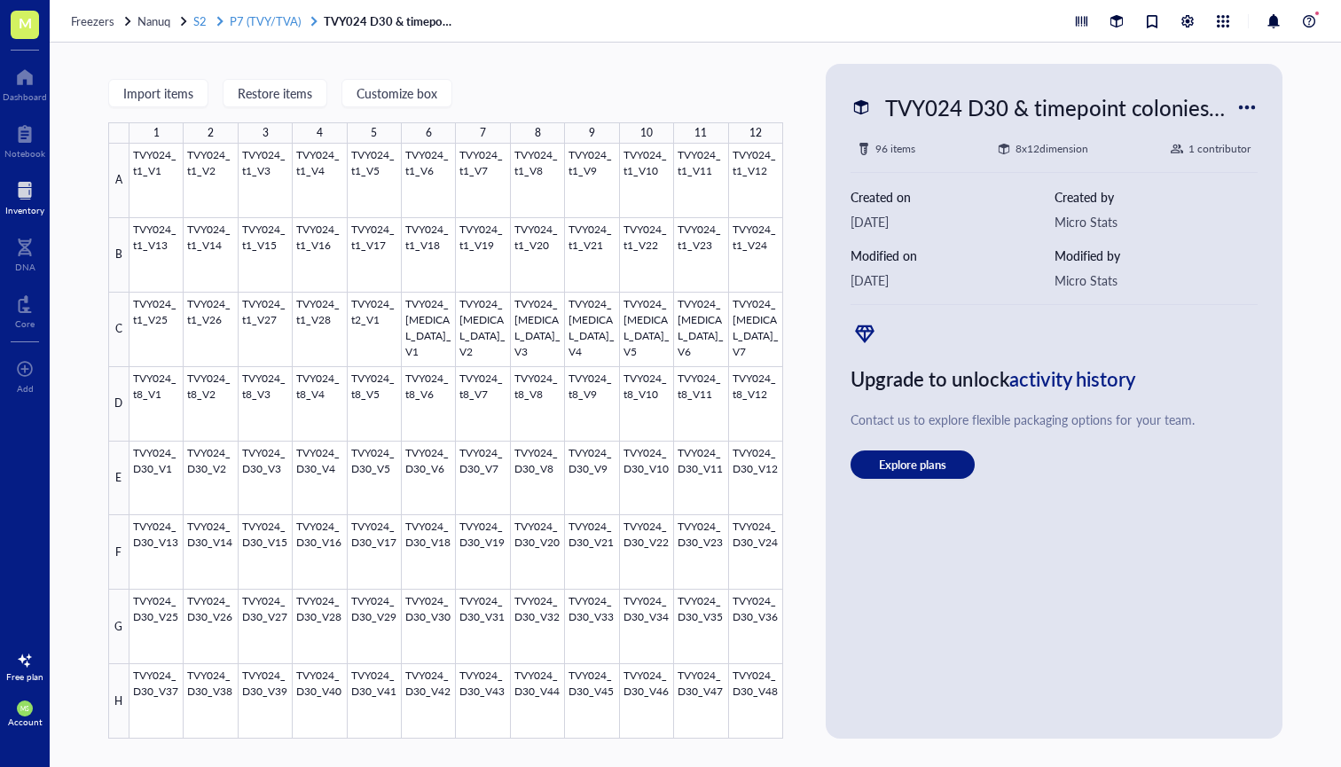
click at [258, 25] on span "P7 (TVY/TVA)" at bounding box center [265, 20] width 71 height 17
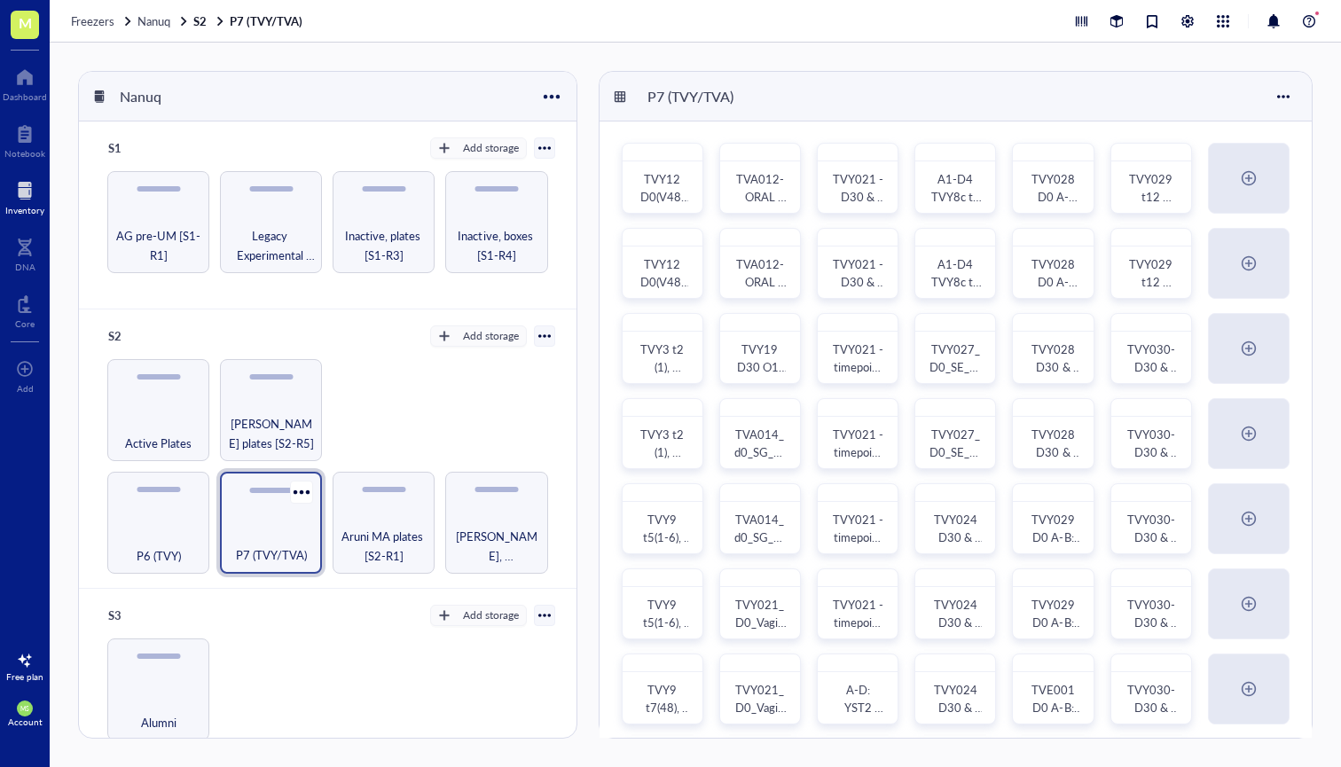
click at [248, 516] on div "P7 (TVY/TVA)" at bounding box center [271, 523] width 102 height 102
click at [865, 271] on span "TVY021 - D30 & timepoint colonies - Vd30 (V1-V48); Od30 (O1); t6 (V1); t7 (V1-V…" at bounding box center [860, 353] width 54 height 194
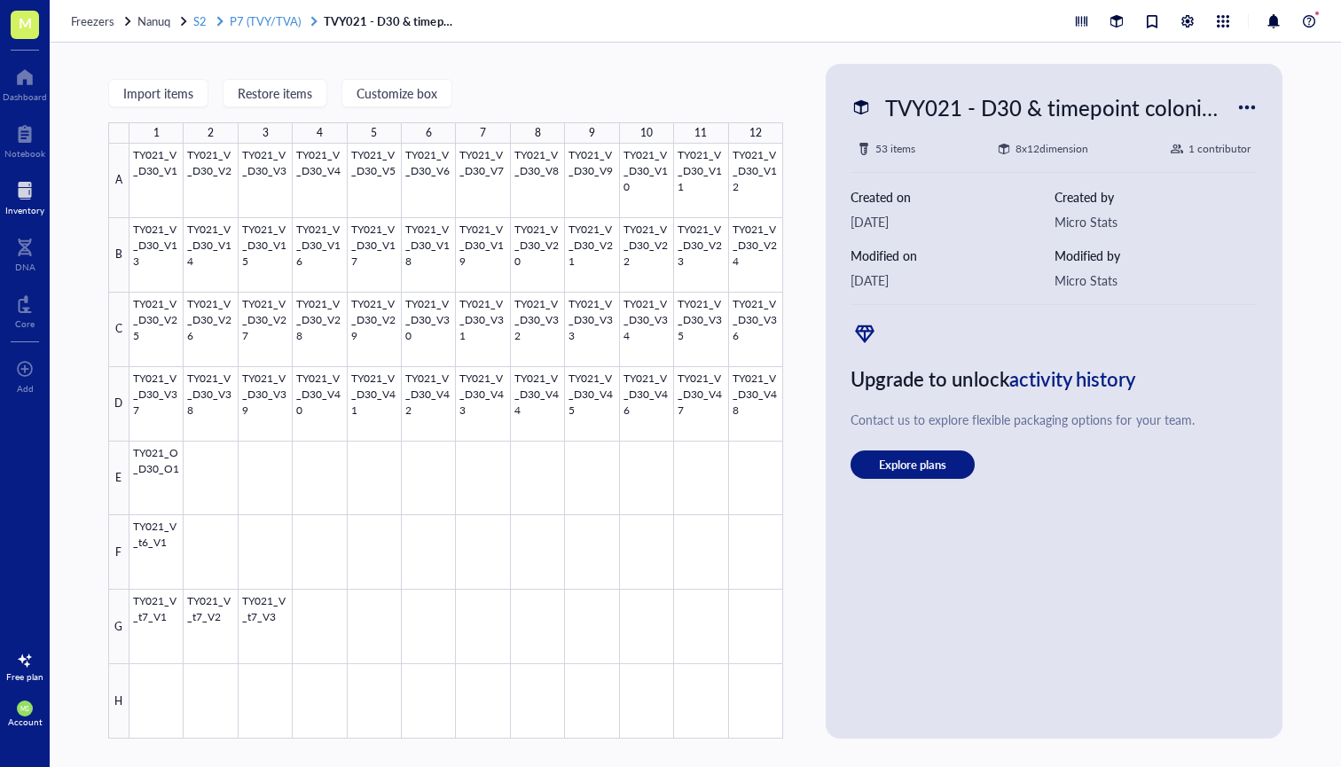
click at [269, 19] on span "P7 (TVY/TVA)" at bounding box center [265, 20] width 71 height 17
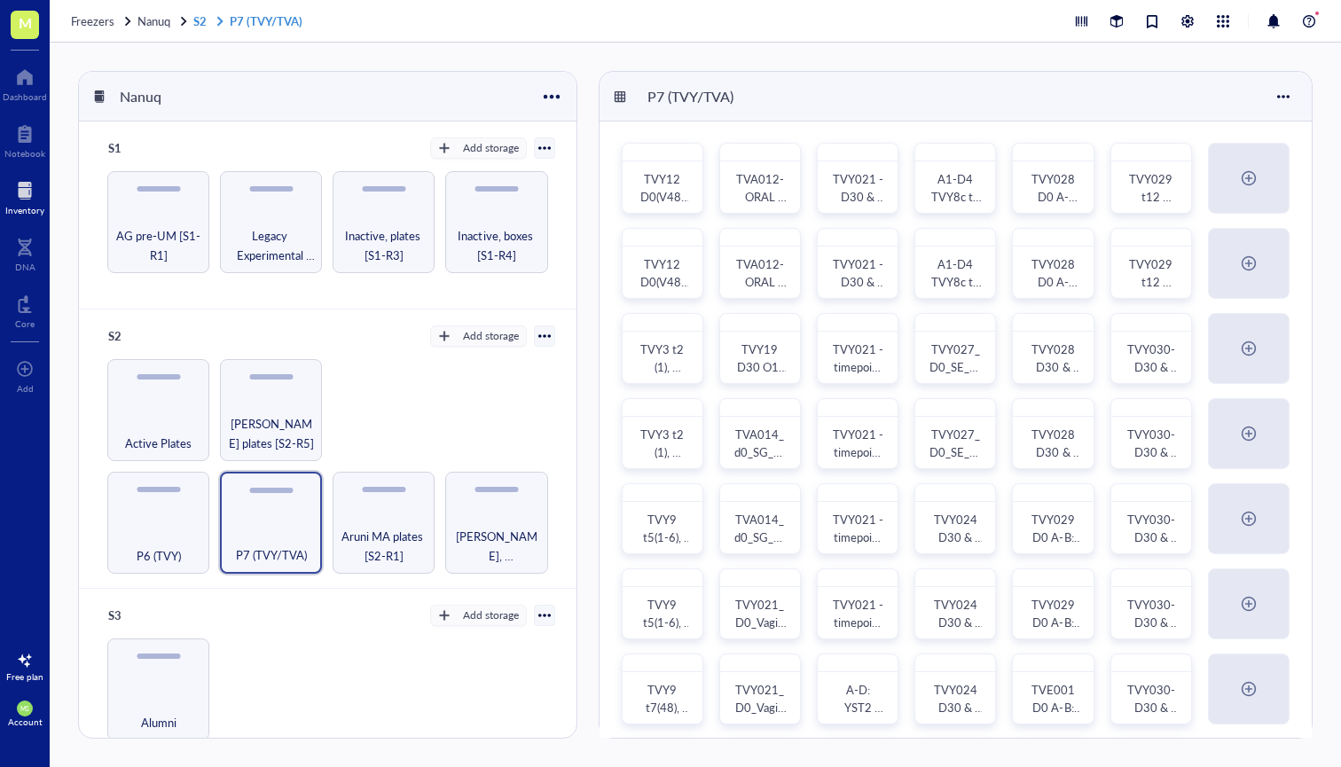
click at [208, 14] on link "S2 P7 (TVY/TVA)" at bounding box center [249, 21] width 113 height 16
click at [121, 342] on div "S2" at bounding box center [153, 336] width 106 height 25
click at [398, 398] on div "P6 (TVY) P7 (TVY/TVA) Aruni MA plates [S2-R1] Aruni, [PERSON_NAME] & [PERSON_NA…" at bounding box center [327, 466] width 455 height 215
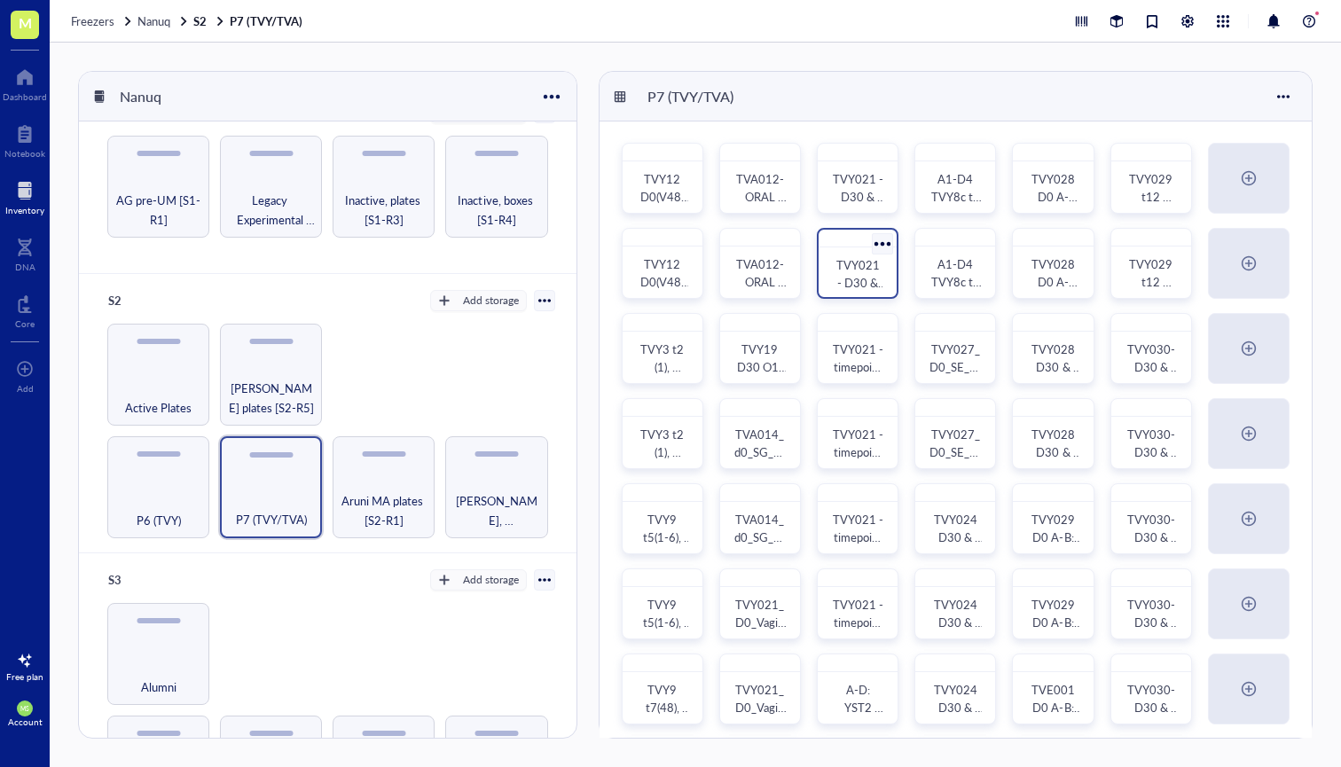
click at [867, 278] on span "TVY021 - D30 & timepoint colonies - Vd30 (V1-V48); Od30 (O1); t6 (V1); t7 (V1-V…" at bounding box center [860, 353] width 54 height 194
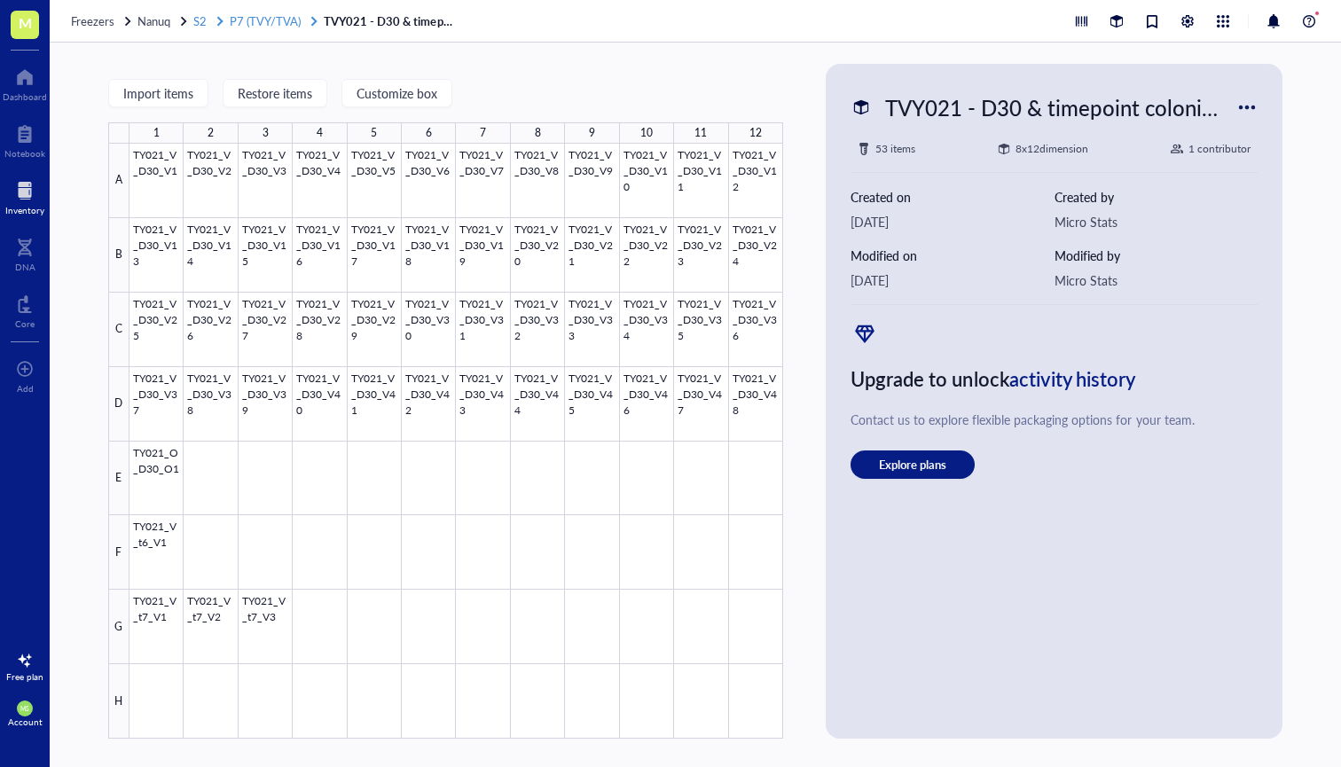
click at [273, 22] on span "P7 (TVY/TVA)" at bounding box center [265, 20] width 71 height 17
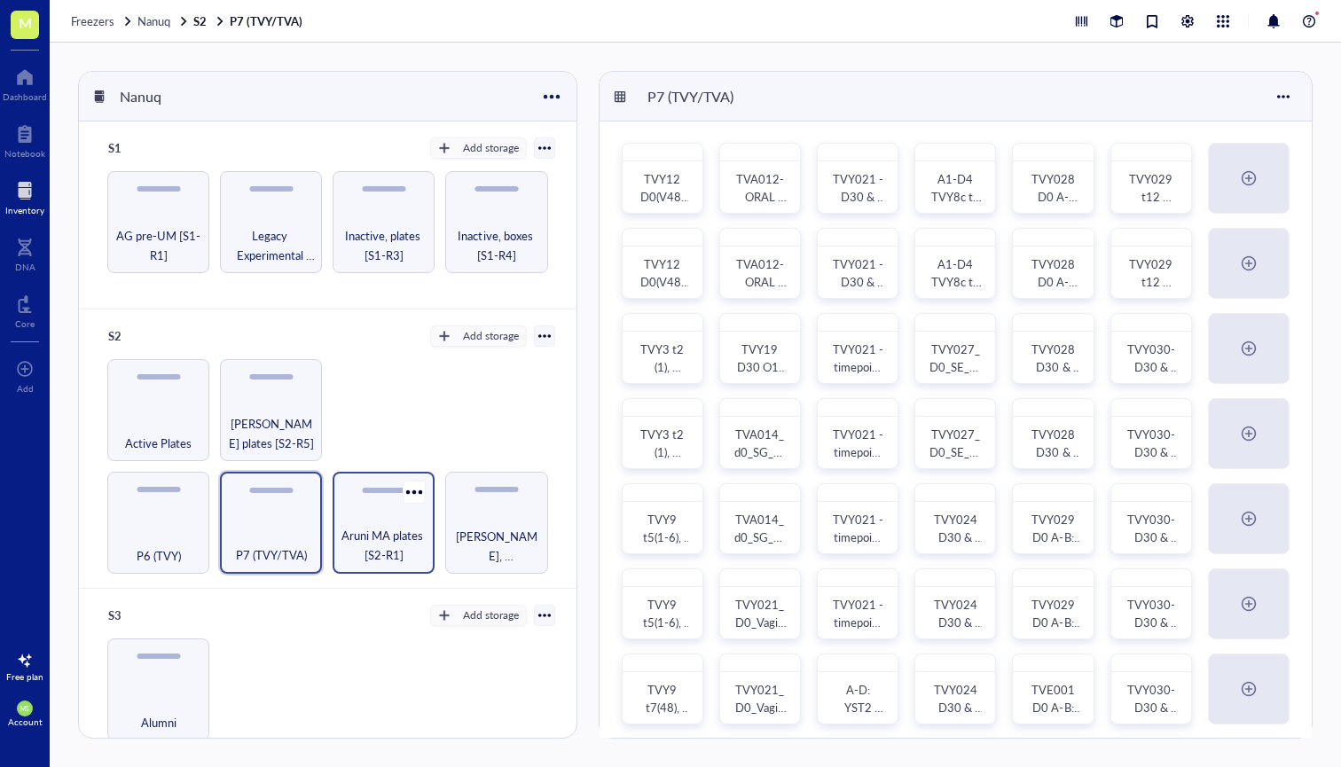
click at [371, 521] on div "Aruni MA plates [S2-R1]" at bounding box center [384, 523] width 102 height 102
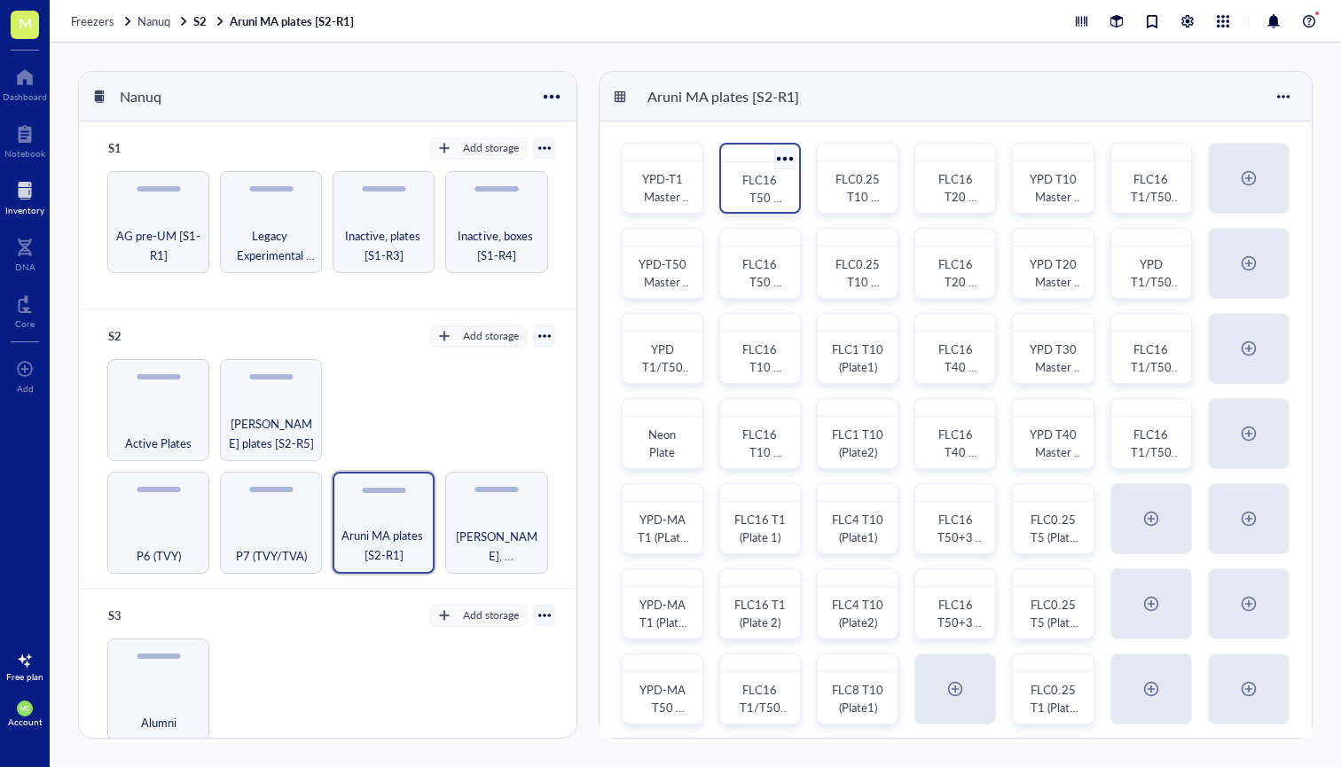
click at [768, 197] on span "FLC16 T50 (Plate 1)" at bounding box center [761, 197] width 43 height 52
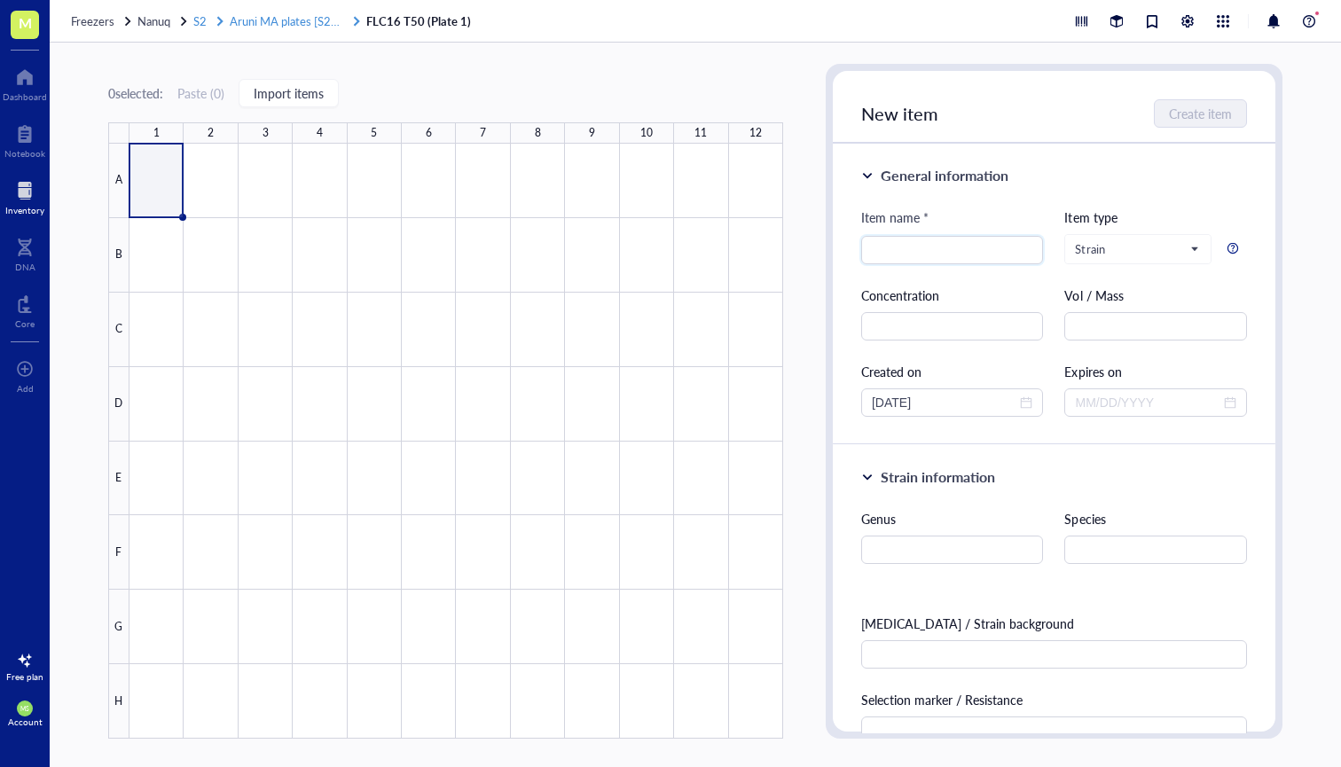
click at [274, 27] on span "Aruni MA plates [S2-R1]" at bounding box center [291, 20] width 123 height 17
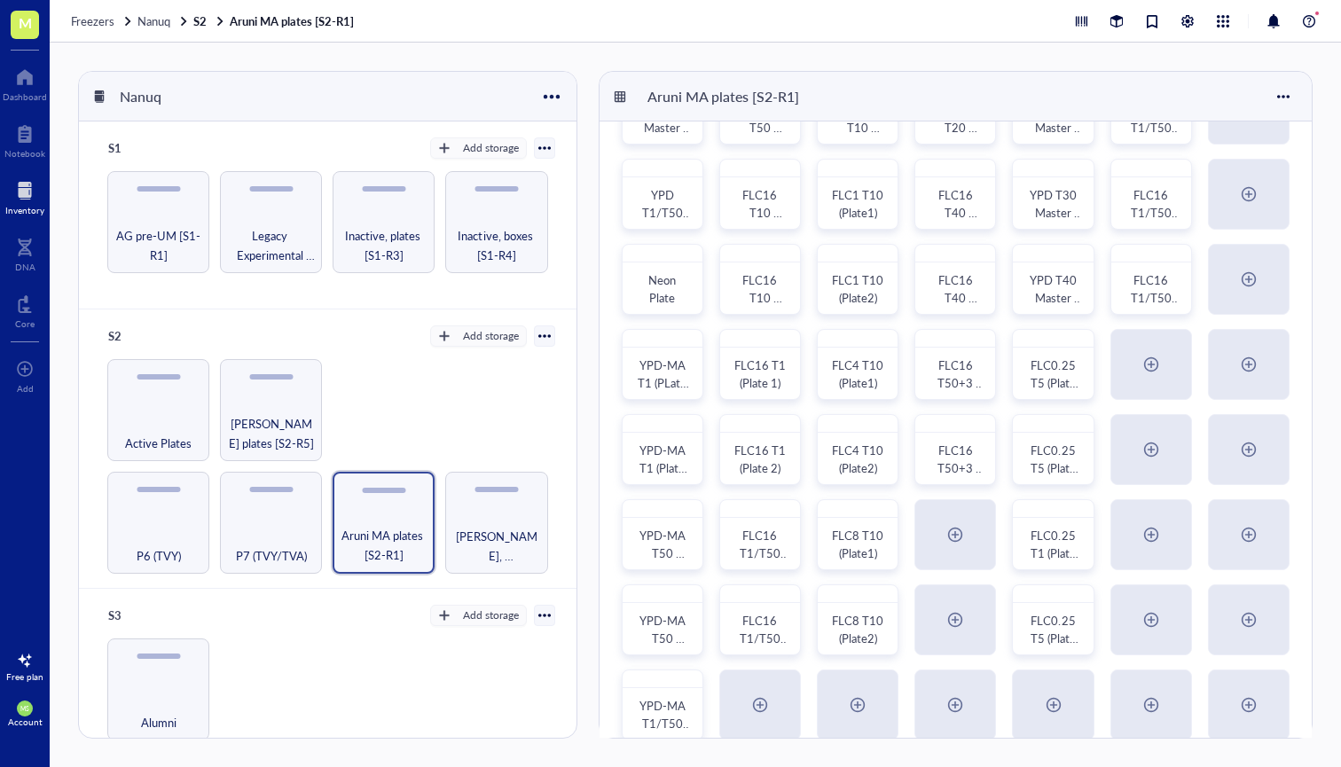
scroll to position [155, 0]
click at [861, 551] on span "FLC8 T10 (Plate1)" at bounding box center [860, 553] width 42 height 52
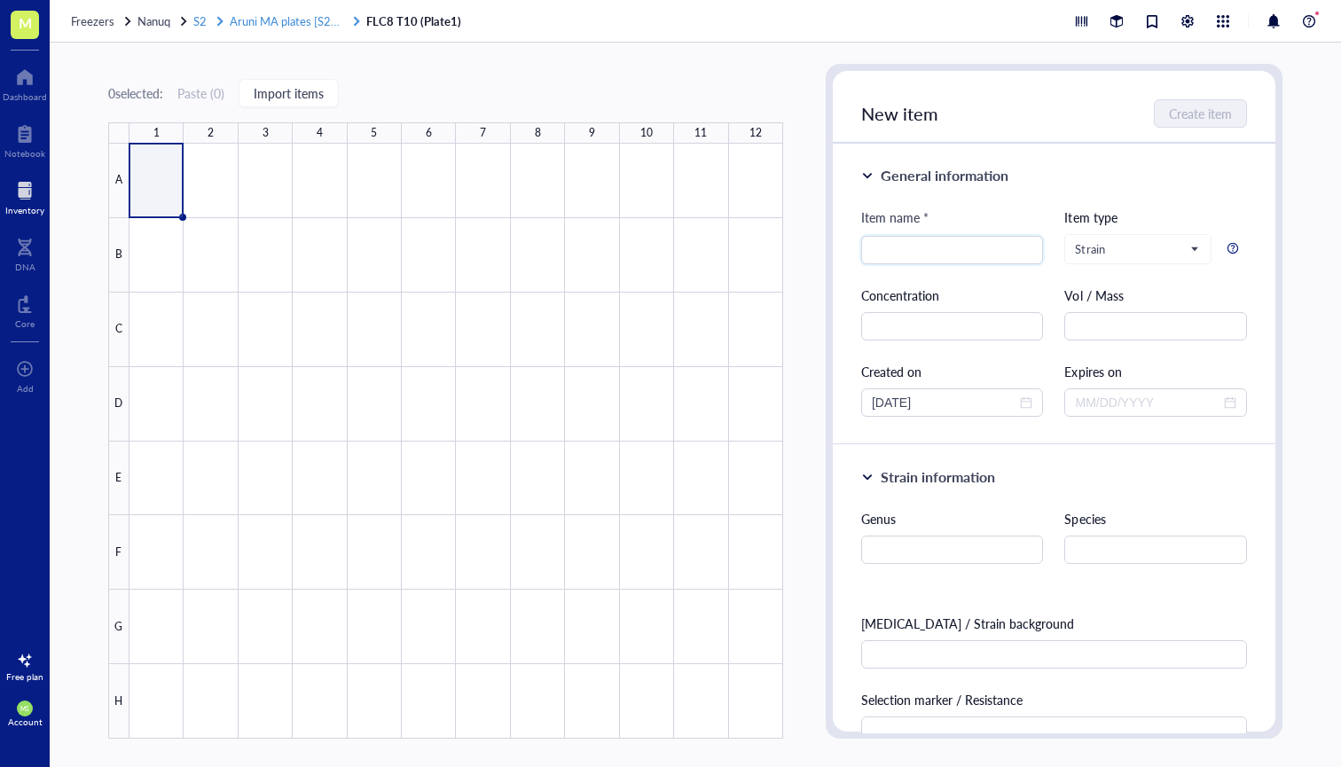
click at [258, 27] on span "Aruni MA plates [S2-R1]" at bounding box center [291, 20] width 123 height 17
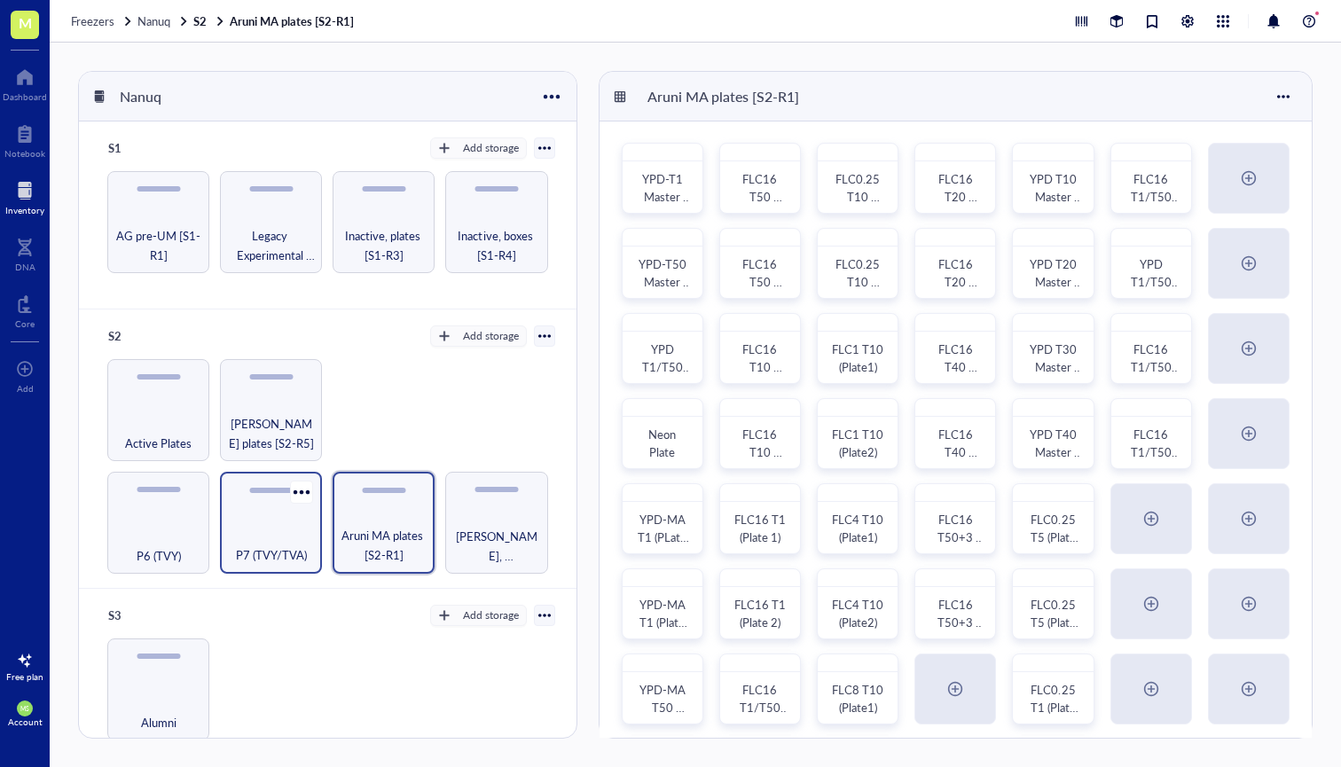
click at [278, 521] on div "P7 (TVY/TVA)" at bounding box center [271, 523] width 102 height 102
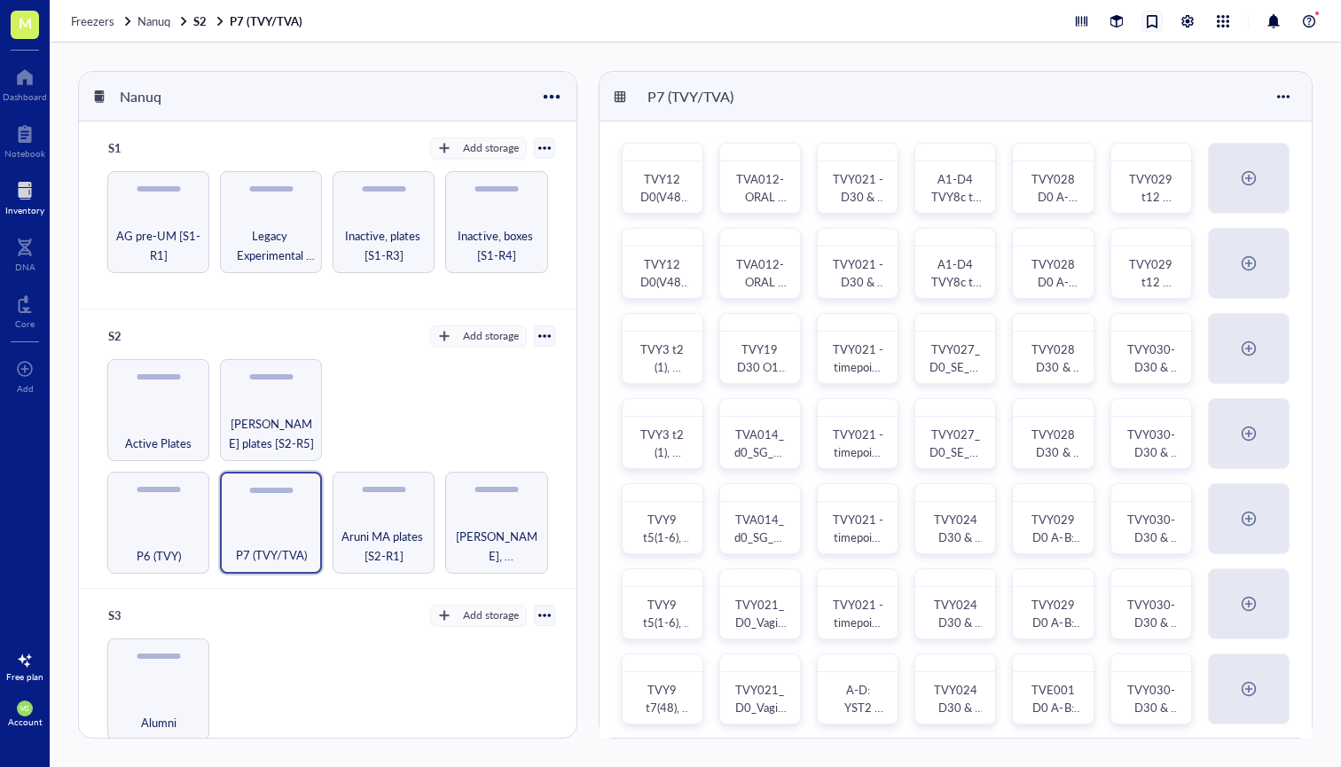
click at [1157, 23] on div at bounding box center [1152, 22] width 20 height 20
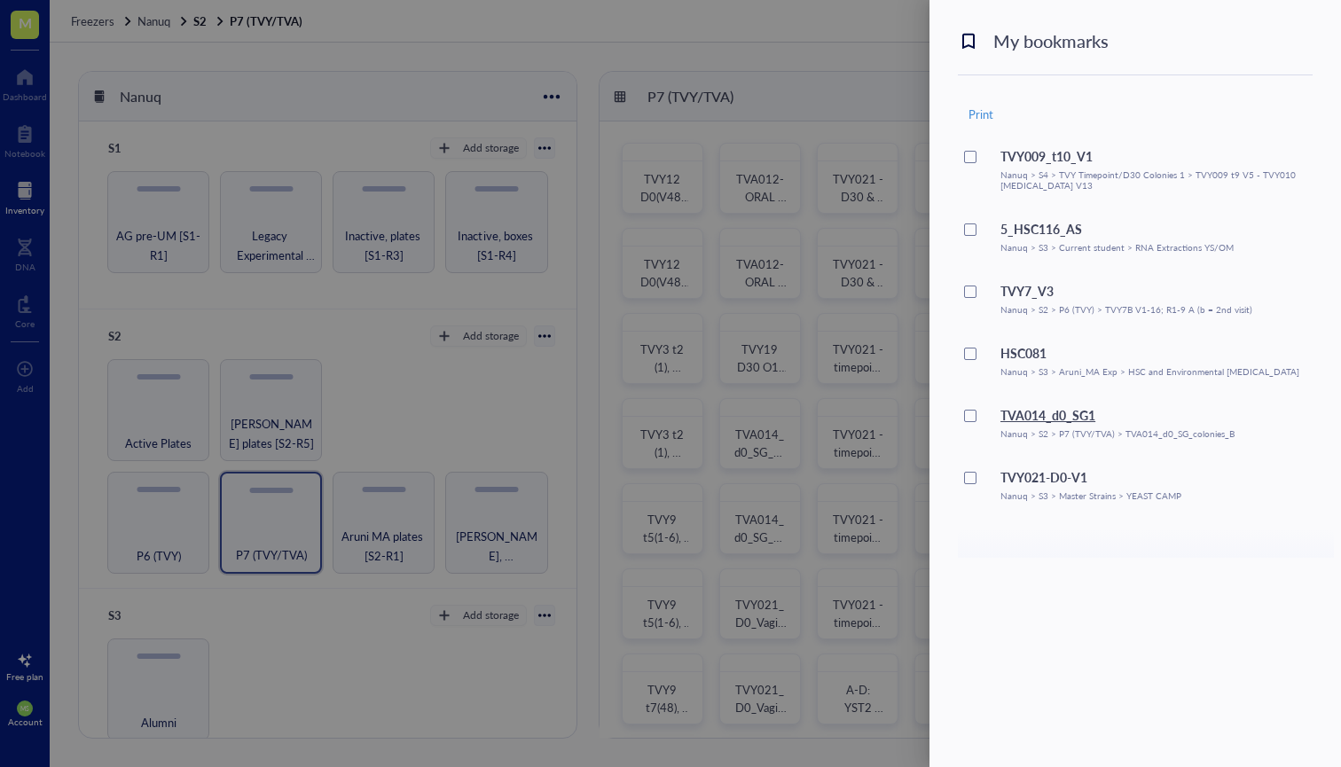
click at [1034, 421] on div "TVA014_d0_SG1" at bounding box center [1117, 415] width 234 height 20
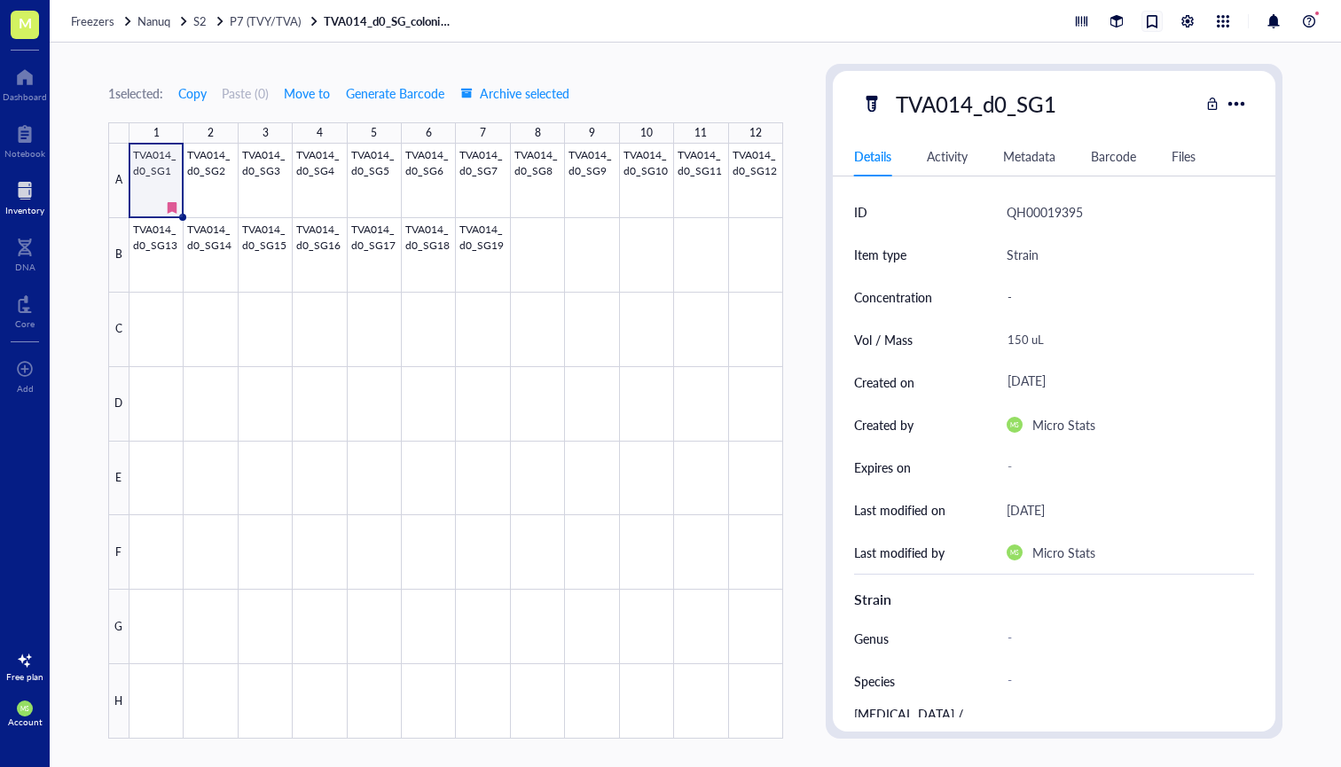
click at [1155, 24] on div at bounding box center [1152, 22] width 20 height 20
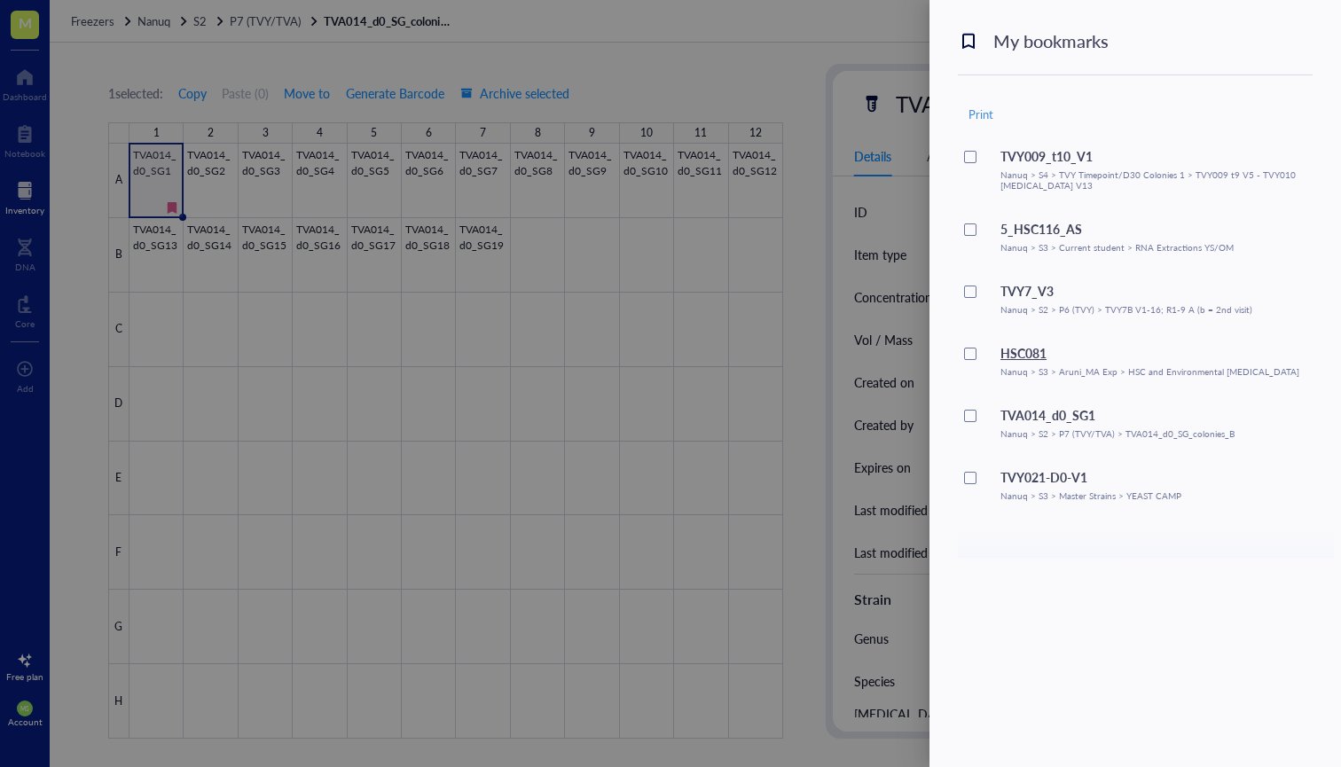
click at [1027, 354] on div "HSC081" at bounding box center [1149, 353] width 299 height 20
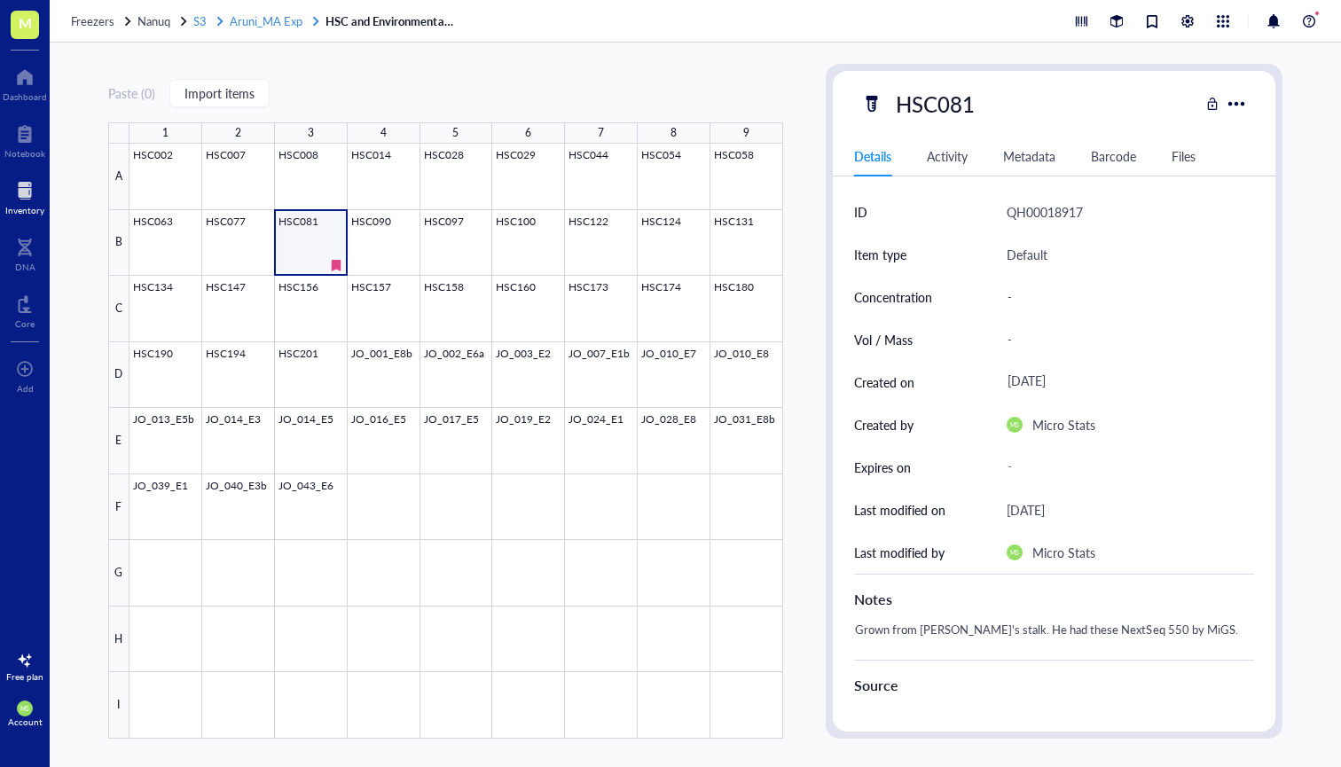
click at [291, 24] on span "Aruni_MA Exp" at bounding box center [266, 20] width 73 height 17
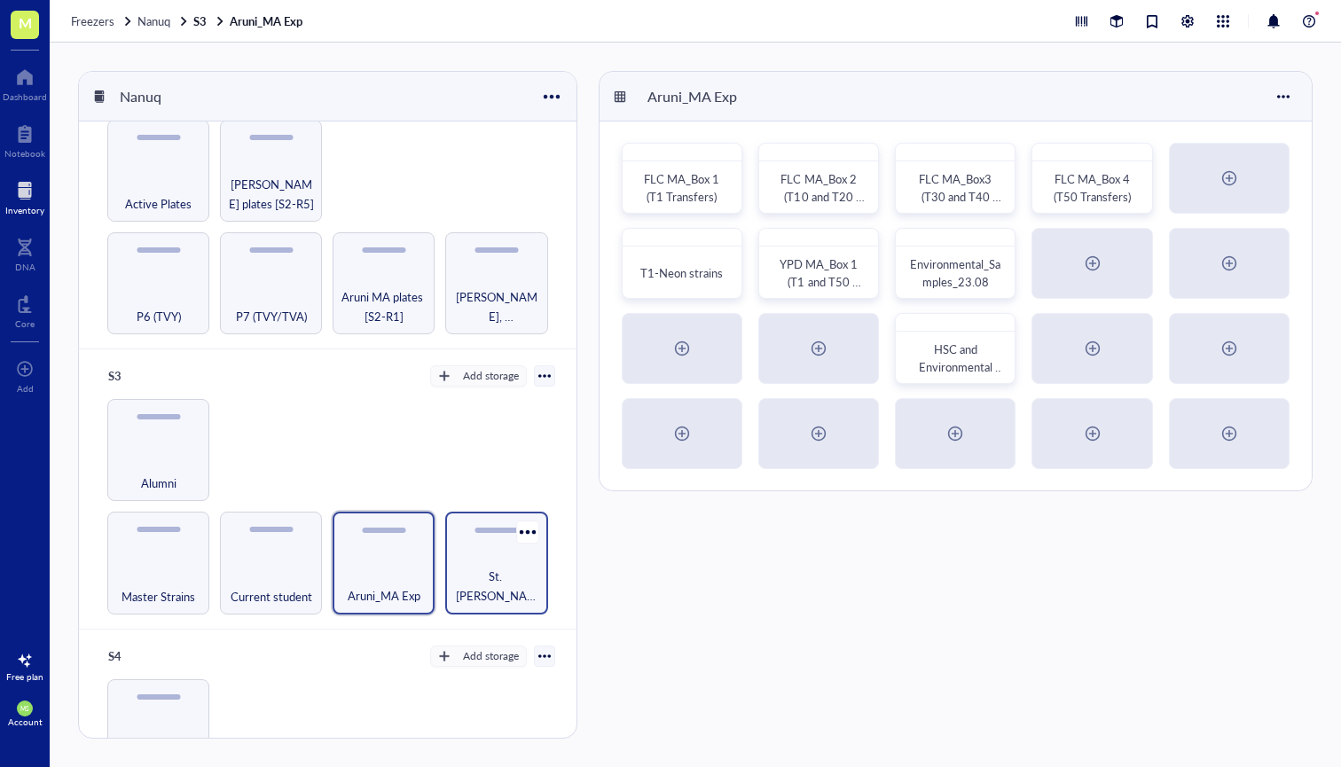
scroll to position [276, 0]
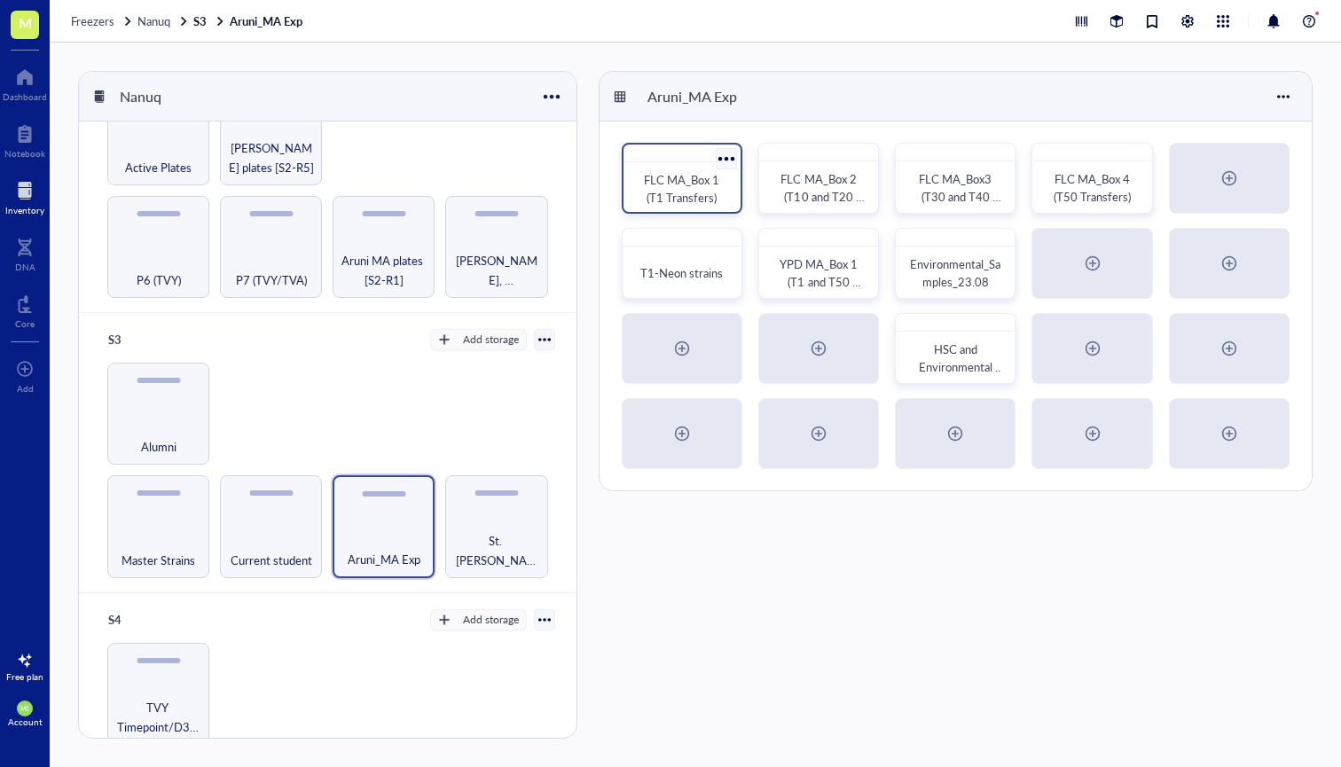
click at [705, 200] on span "FLC MA_Box 1 (T1 Transfers)" at bounding box center [683, 188] width 78 height 35
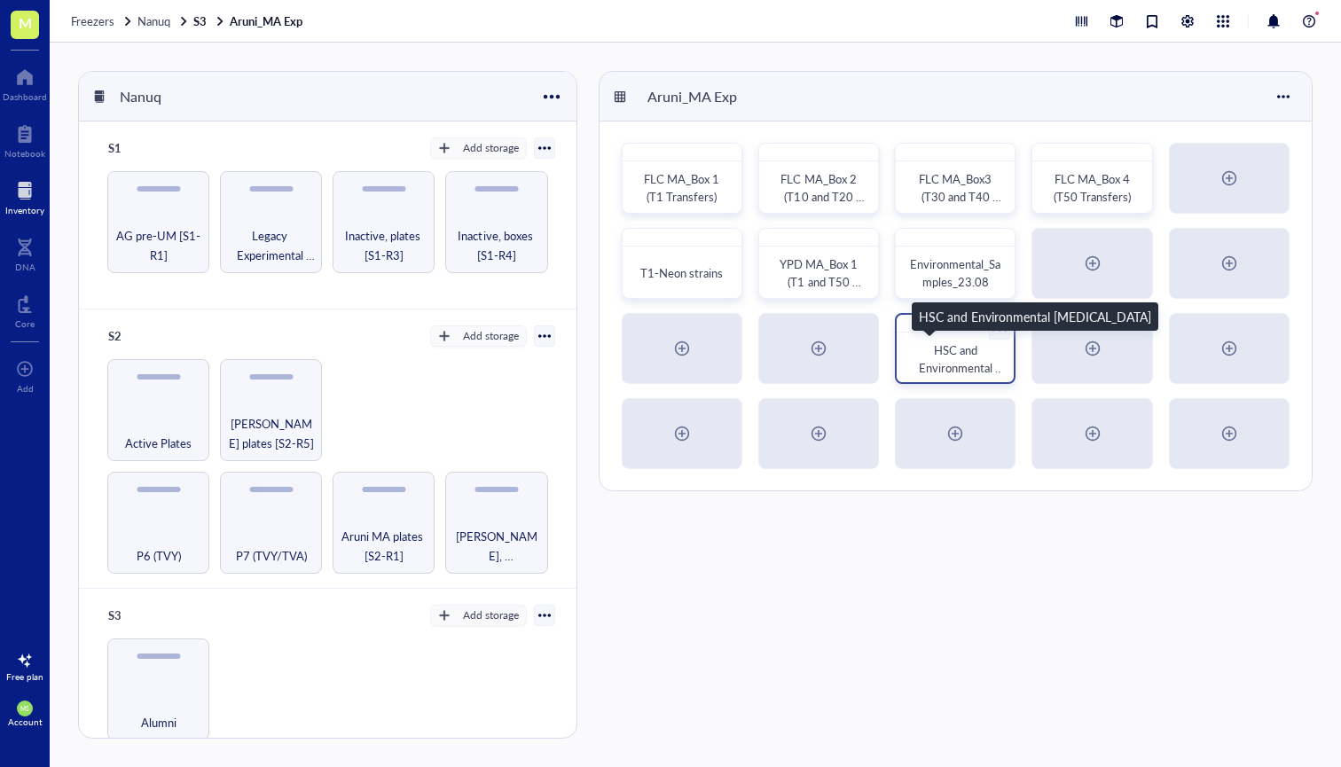
click at [956, 360] on span "HSC and Environmental [MEDICAL_DATA]" at bounding box center [959, 376] width 90 height 70
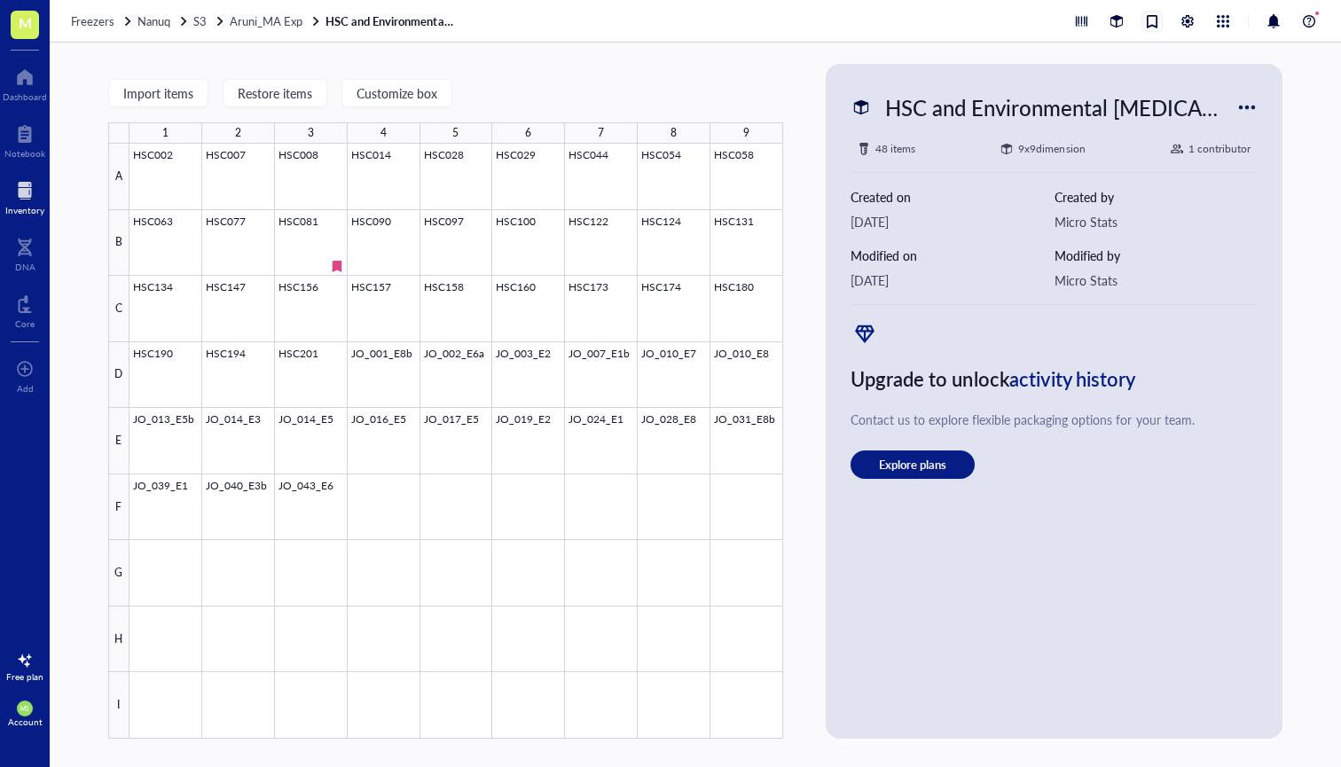
click at [1154, 22] on div at bounding box center [1152, 22] width 20 height 20
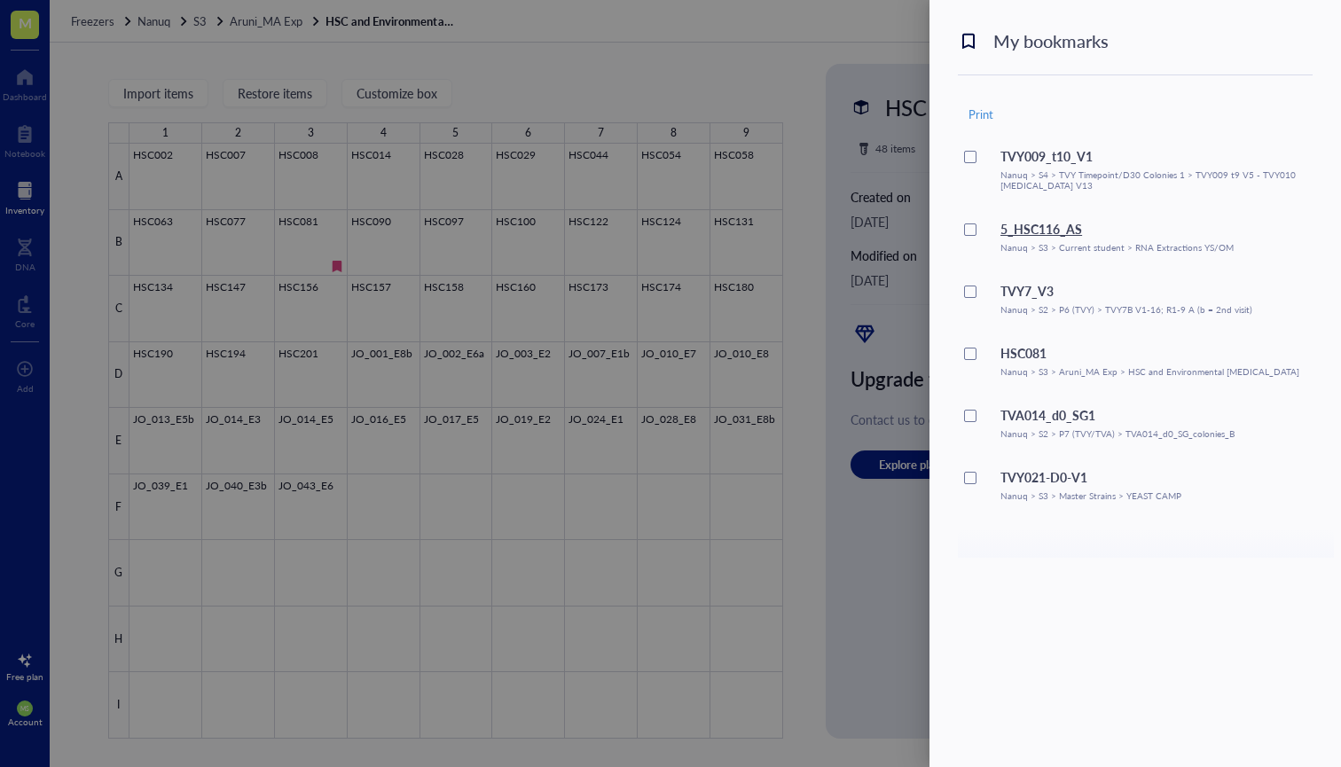
click at [1037, 233] on div "5_HSC116_AS" at bounding box center [1116, 229] width 233 height 20
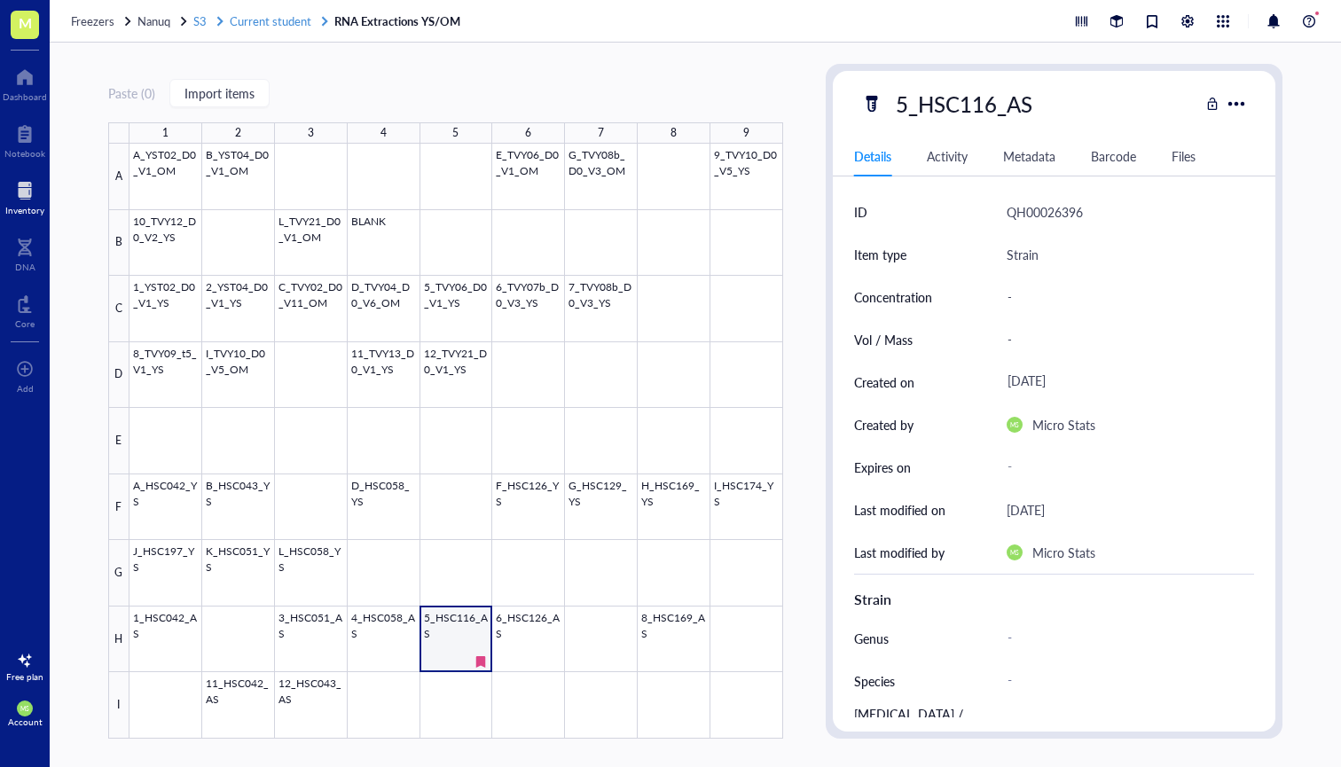
click at [198, 27] on span "S3" at bounding box center [199, 20] width 13 height 17
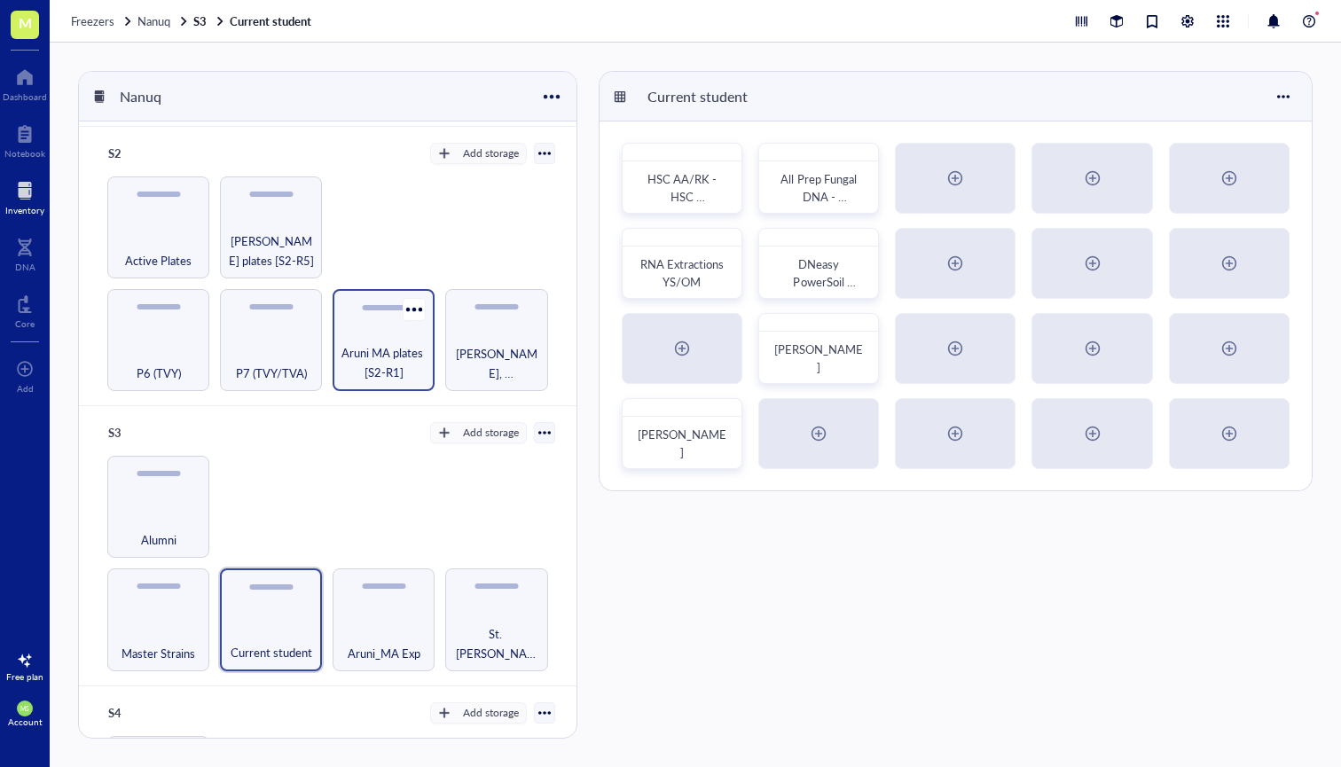
scroll to position [209, 0]
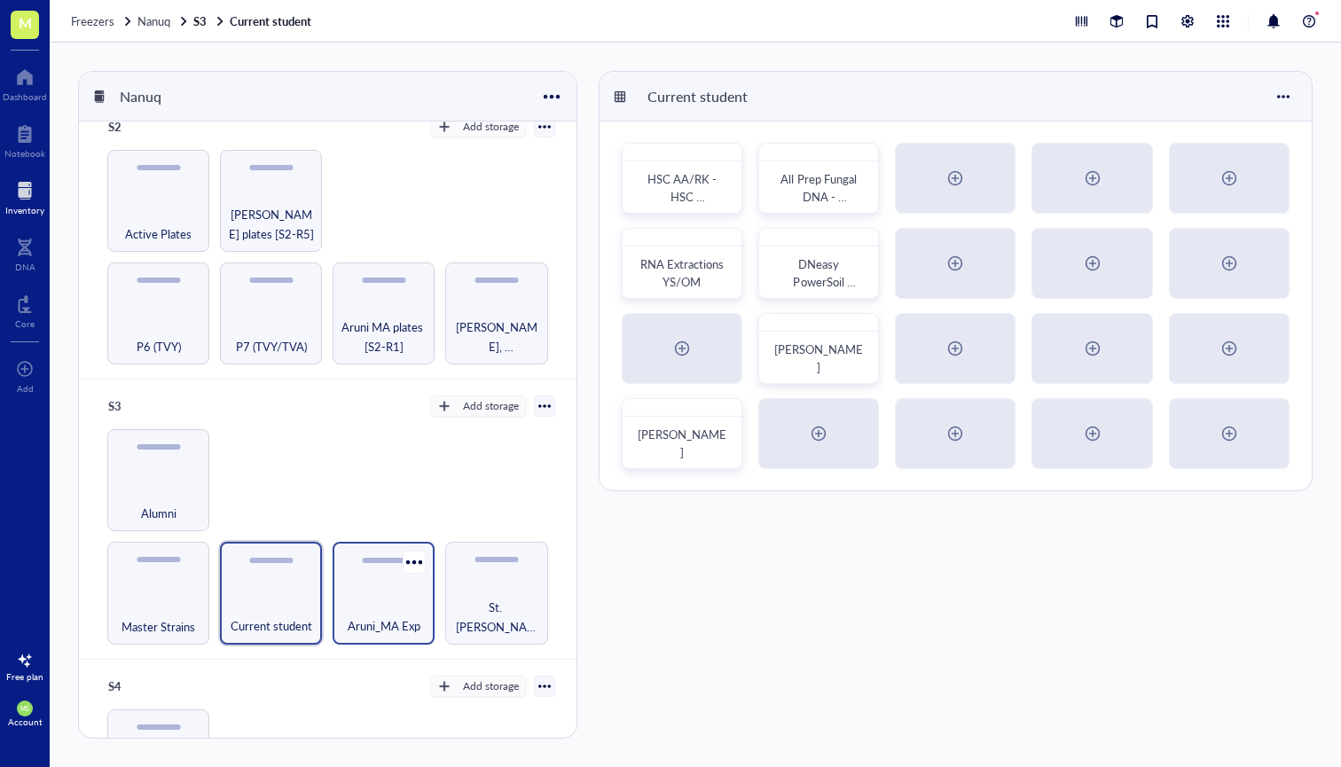
click at [408, 599] on div "Aruni_MA Exp" at bounding box center [383, 616] width 84 height 39
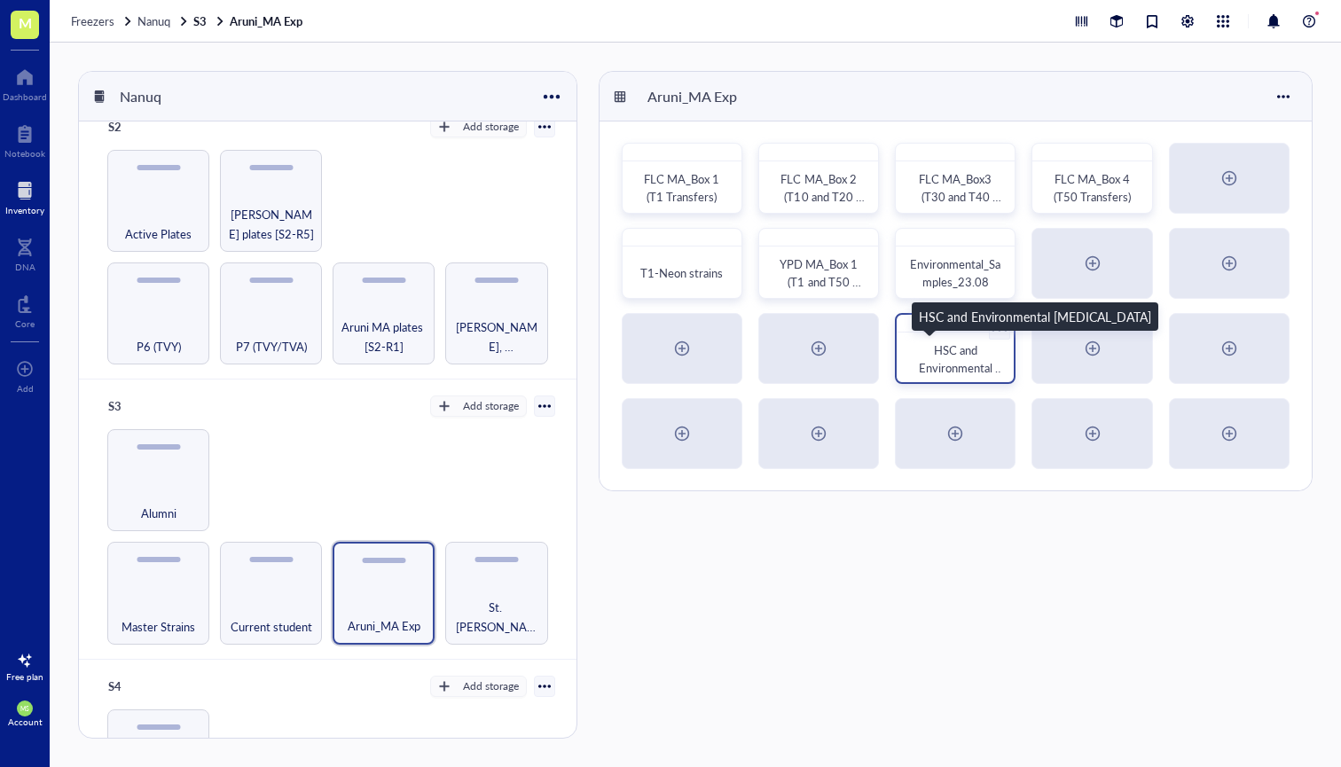
click at [938, 370] on span "HSC and Environmental [MEDICAL_DATA]" at bounding box center [959, 376] width 90 height 70
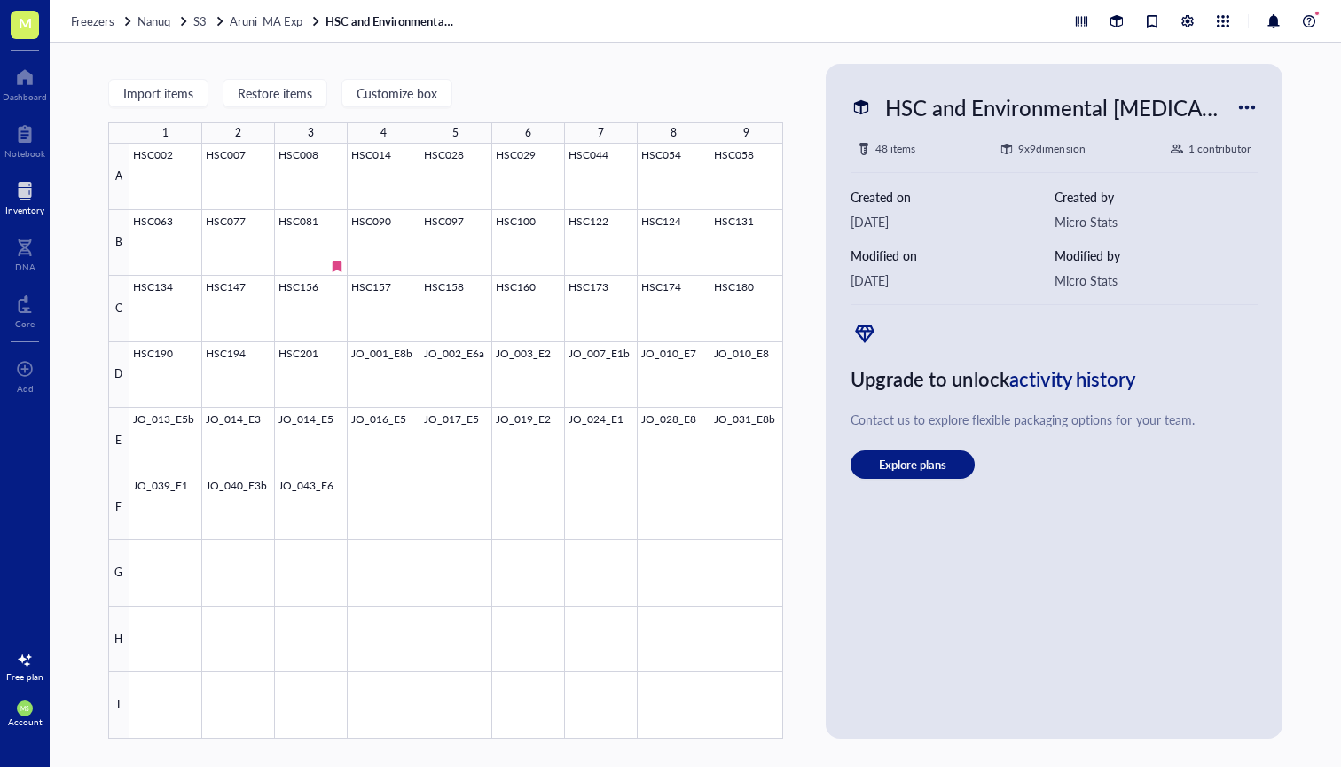
click at [22, 200] on div at bounding box center [24, 190] width 39 height 28
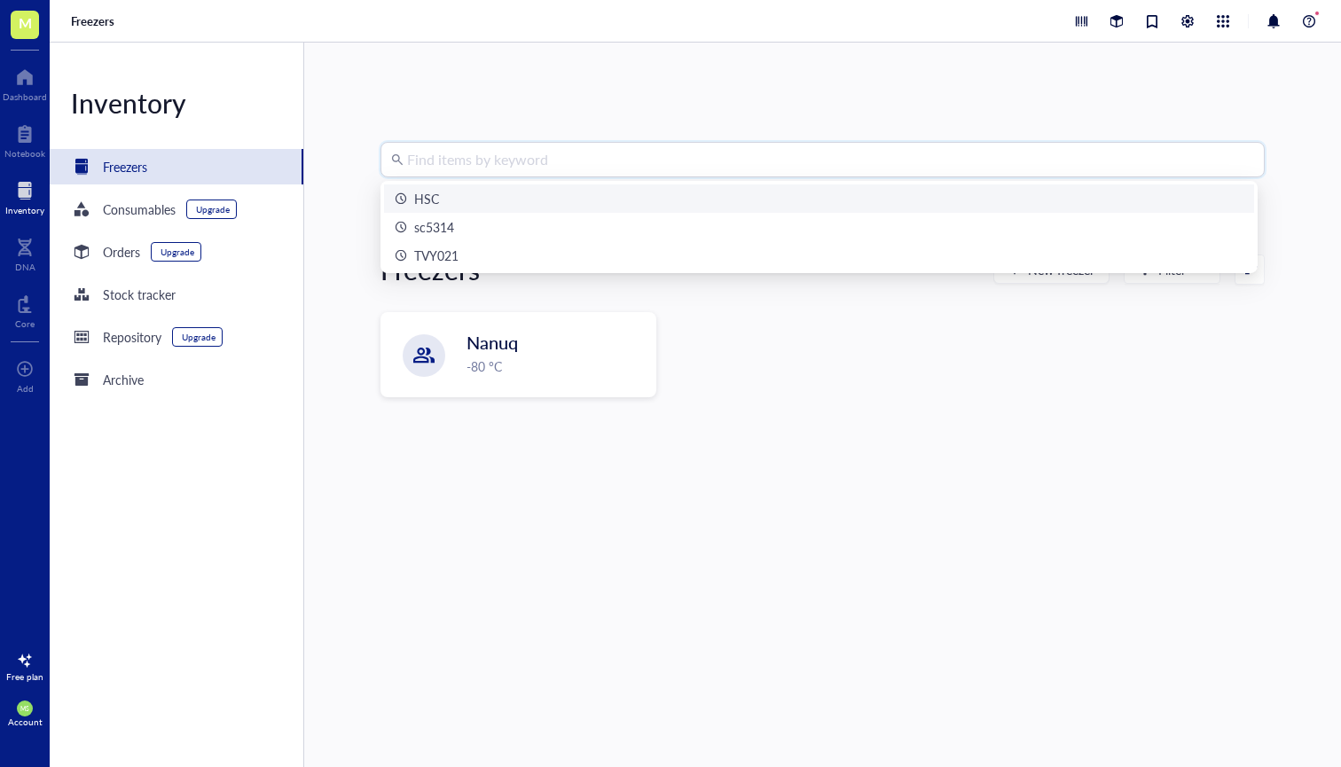
click at [462, 163] on input "search" at bounding box center [830, 160] width 847 height 34
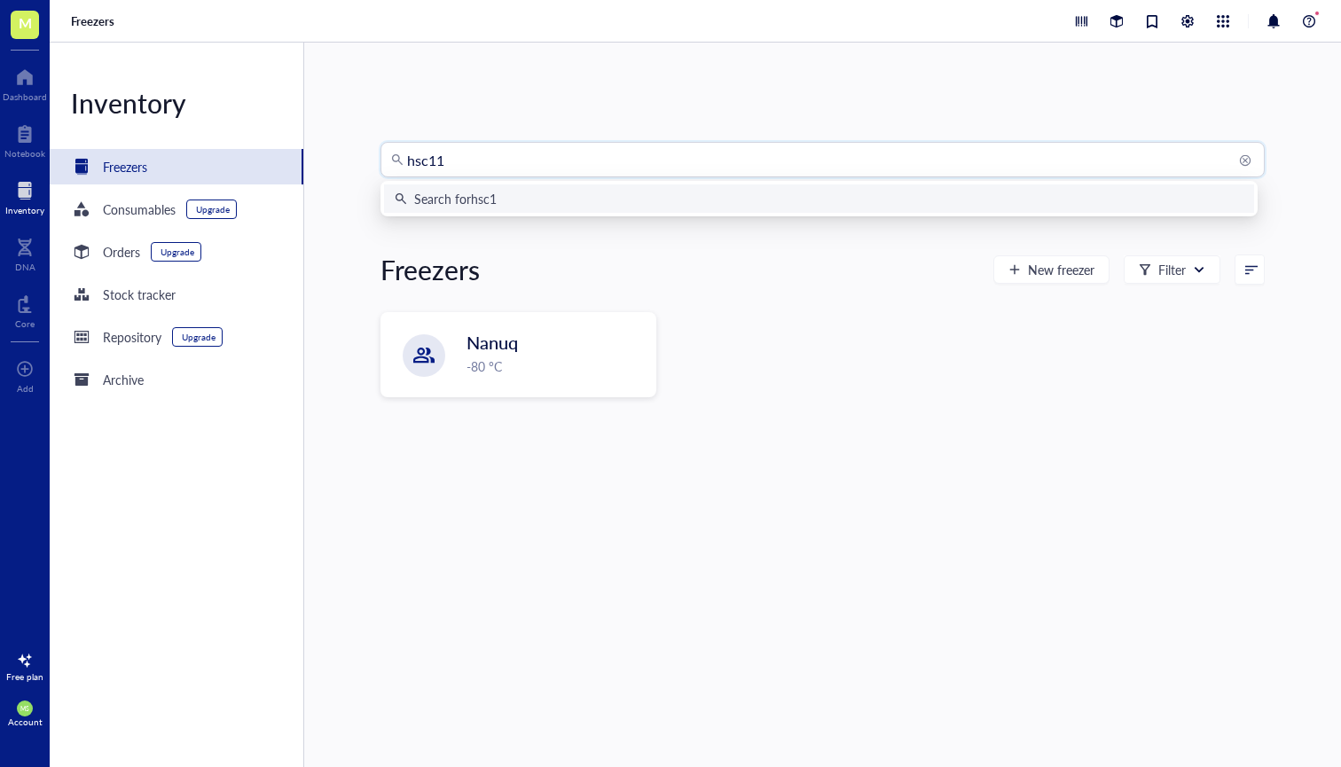
type input "hsc116"
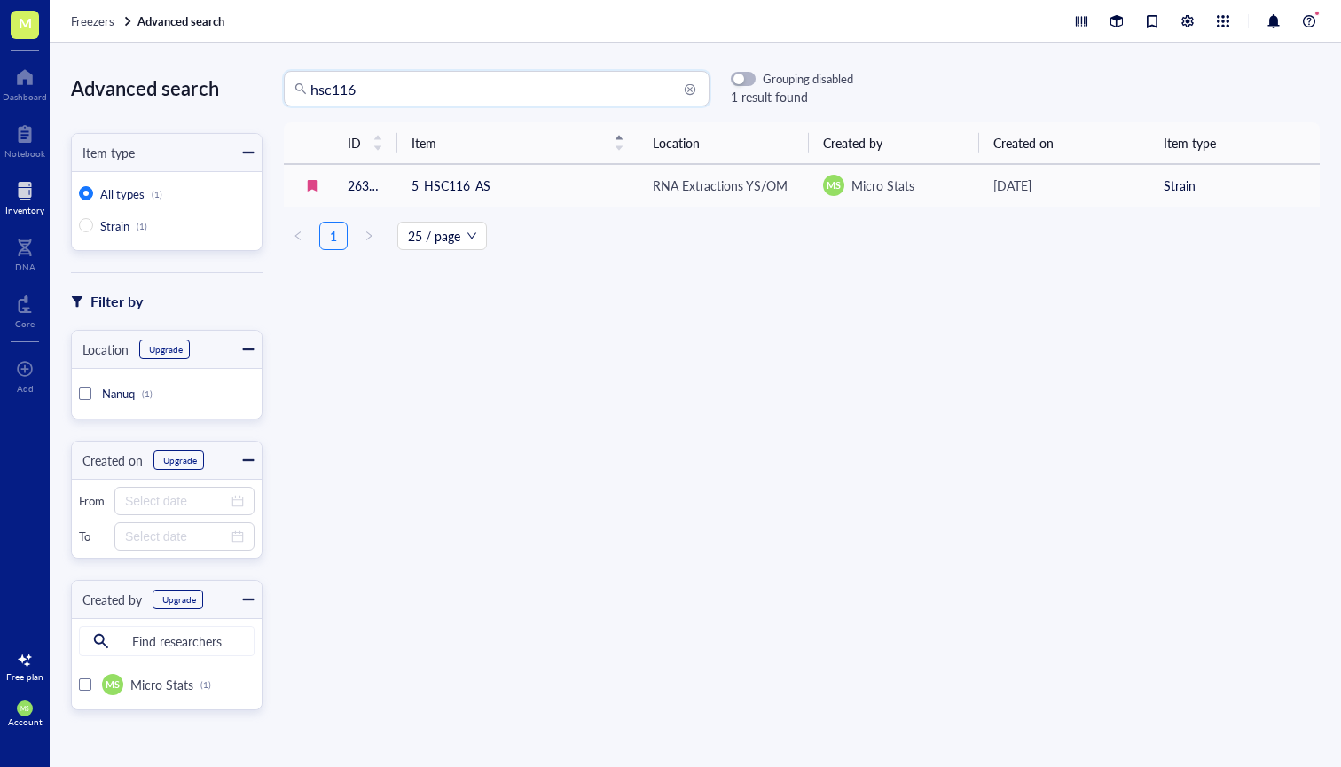
click at [367, 91] on input "hsc116" at bounding box center [504, 89] width 388 height 34
type input "h"
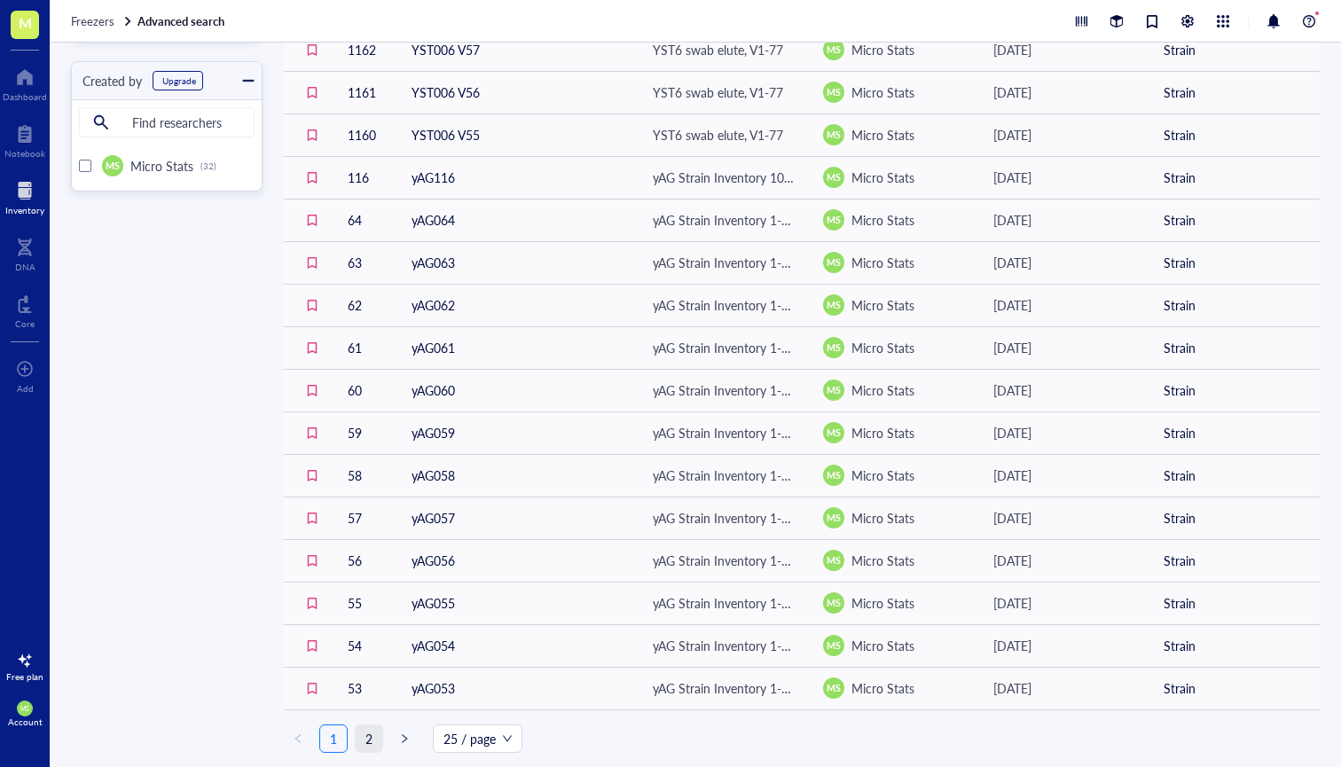
click at [366, 737] on link "2" at bounding box center [369, 738] width 27 height 27
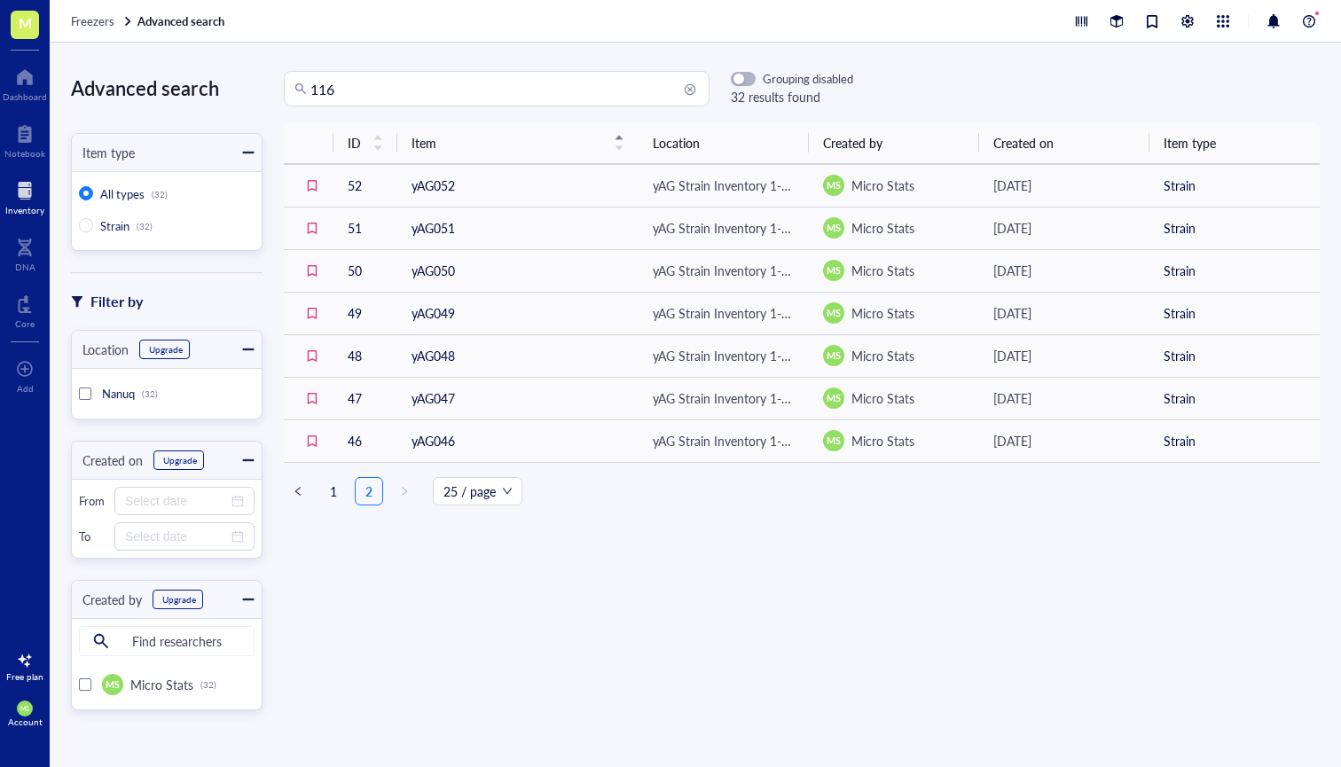
click at [328, 97] on input "116" at bounding box center [504, 89] width 388 height 34
type input "hsc1"
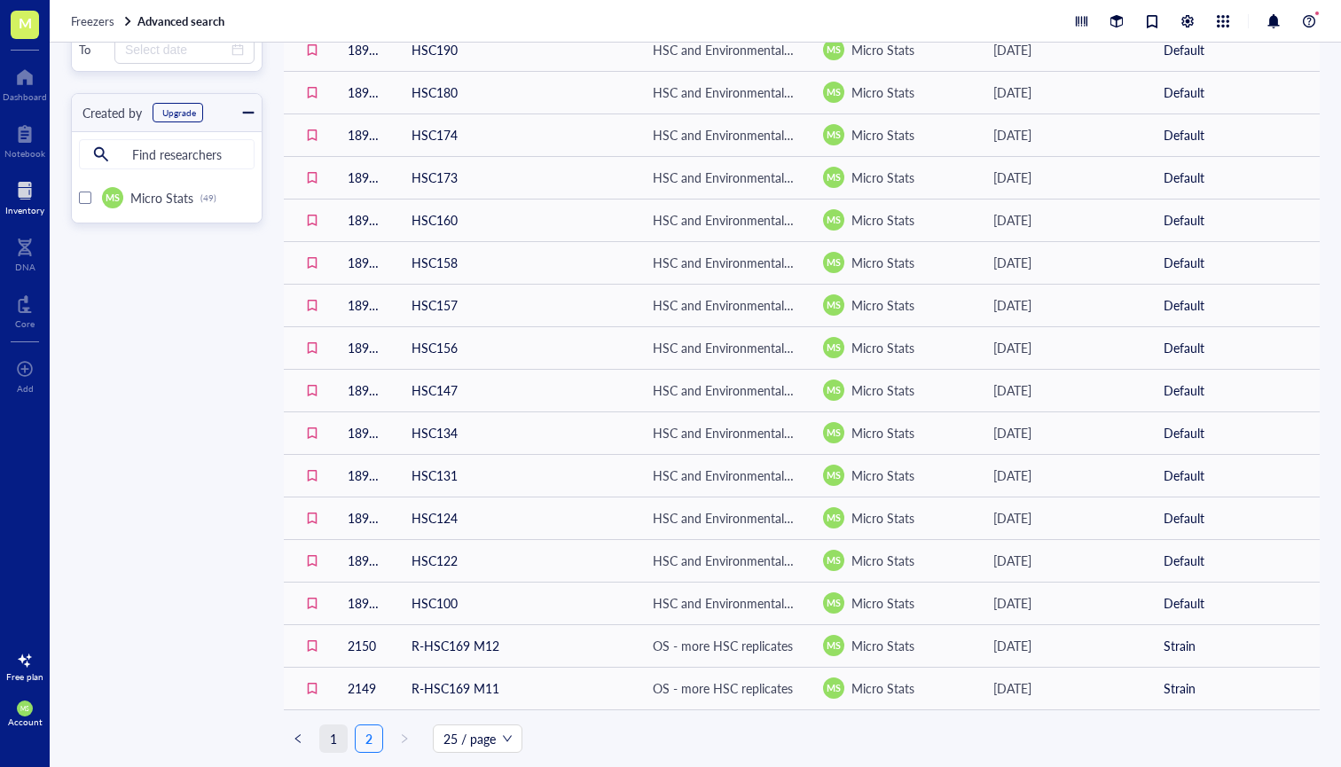
click at [339, 740] on link "1" at bounding box center [333, 738] width 27 height 27
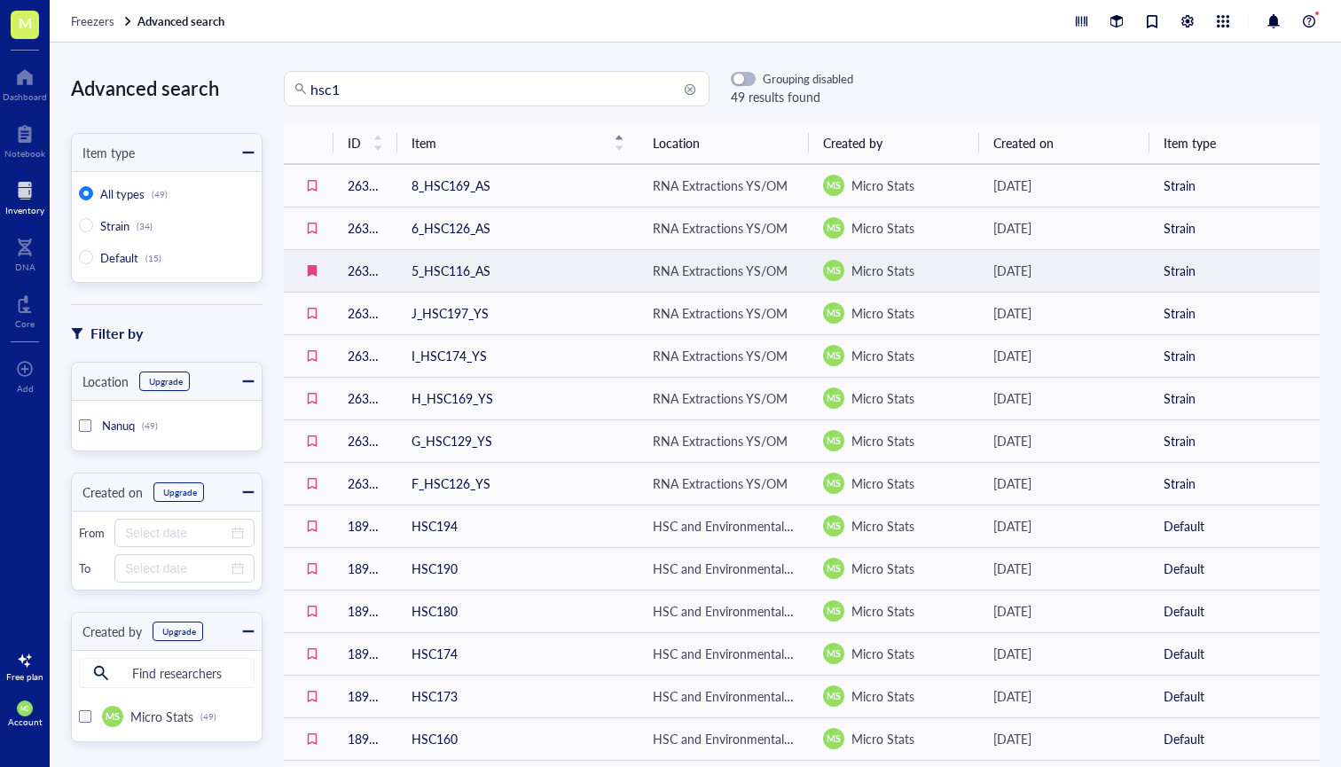
click at [459, 272] on td "5_HSC116_AS" at bounding box center [517, 270] width 241 height 43
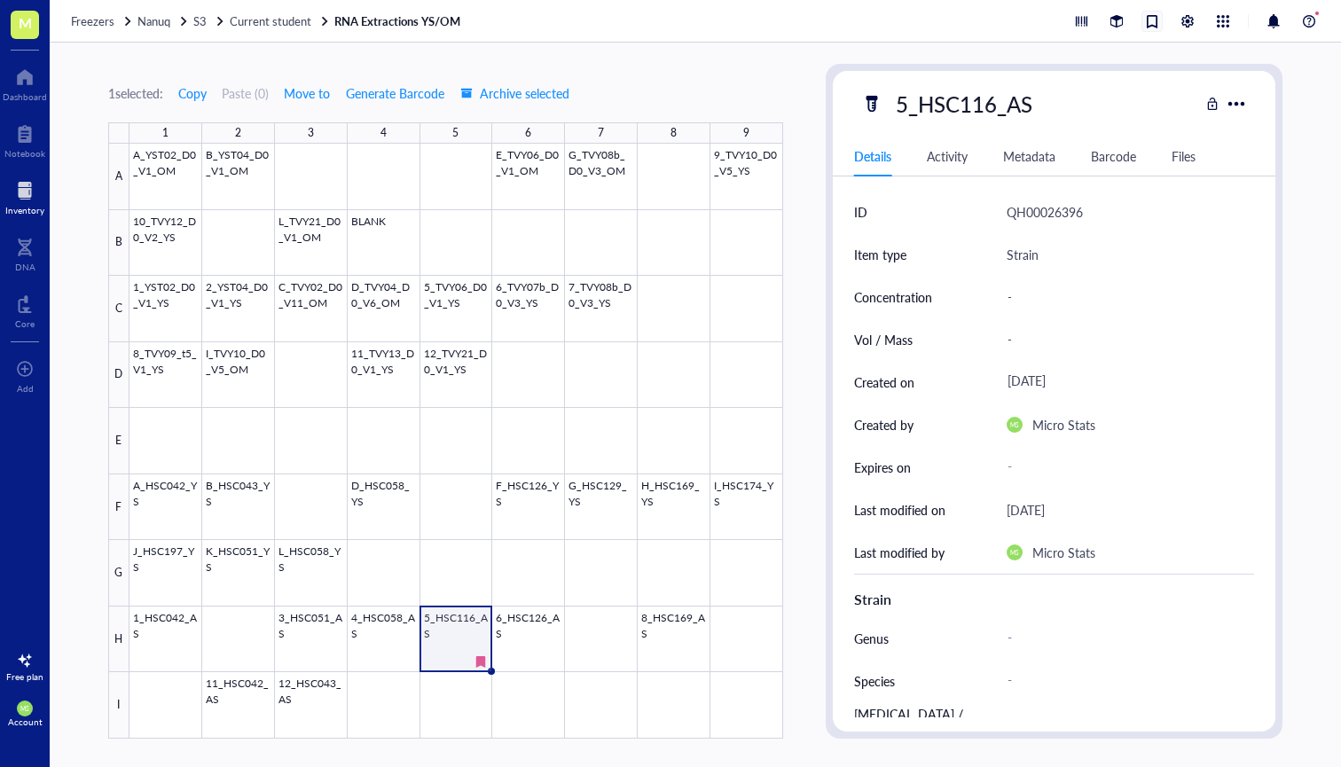
click at [1157, 27] on div at bounding box center [1152, 22] width 20 height 20
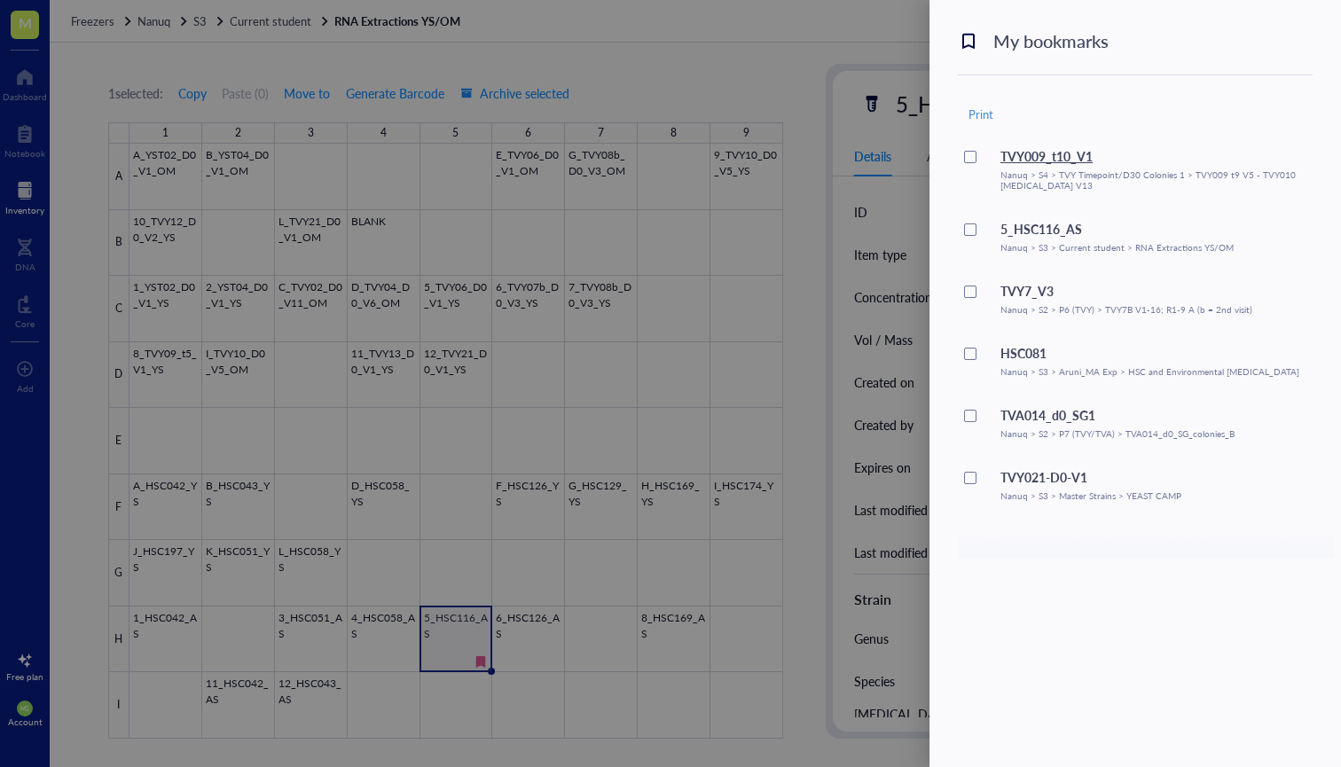
click at [1074, 160] on div "TVY009_t10_V1" at bounding box center [1156, 156] width 312 height 20
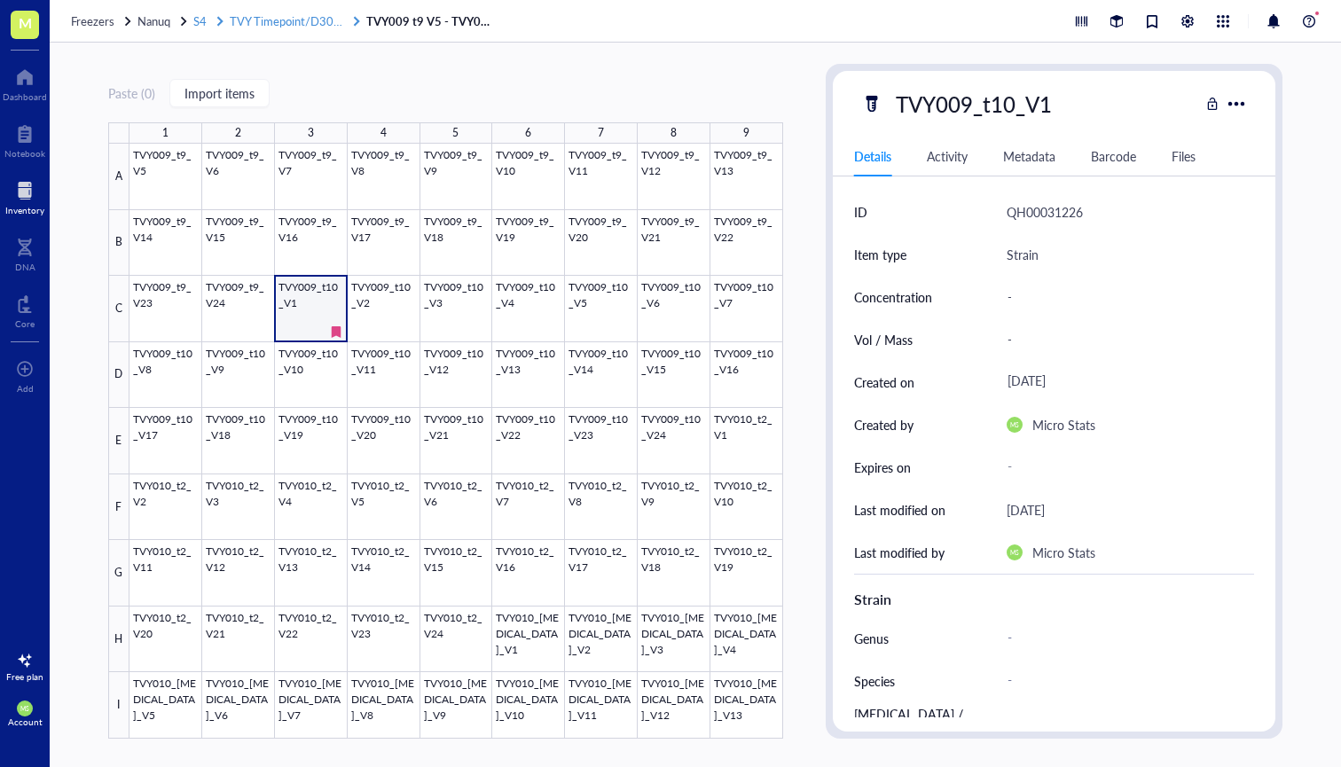
click at [275, 27] on span "TVY Timepoint/D30 Colonies 1" at bounding box center [310, 20] width 160 height 17
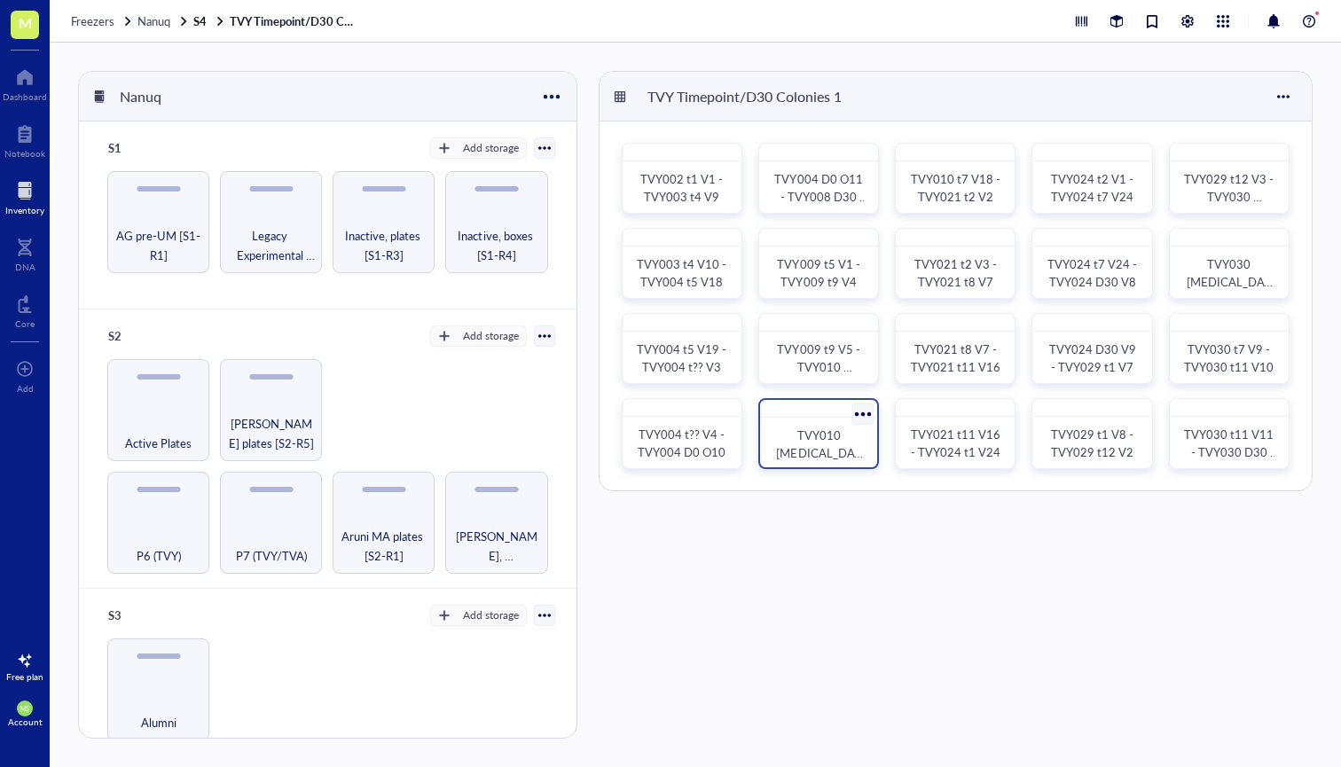
click at [823, 446] on span "TVY010 [MEDICAL_DATA] V14 - TVY010 [MEDICAL_DATA] V13" at bounding box center [819, 480] width 86 height 106
click at [830, 360] on span "TVY009 t9 V5 - TVY010 [MEDICAL_DATA] V13" at bounding box center [819, 376] width 86 height 70
click at [822, 241] on div at bounding box center [818, 239] width 117 height 18
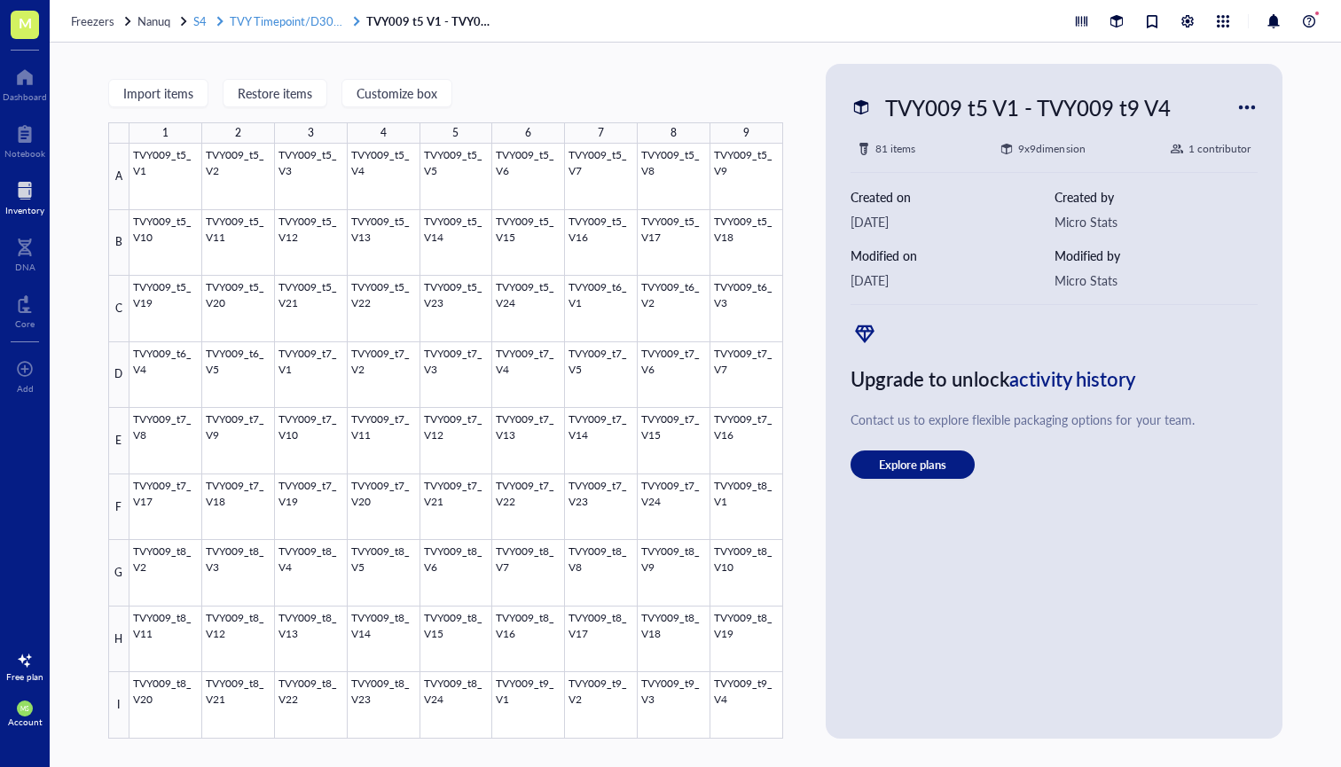
click at [275, 20] on span "TVY Timepoint/D30 Colonies 1" at bounding box center [310, 20] width 160 height 17
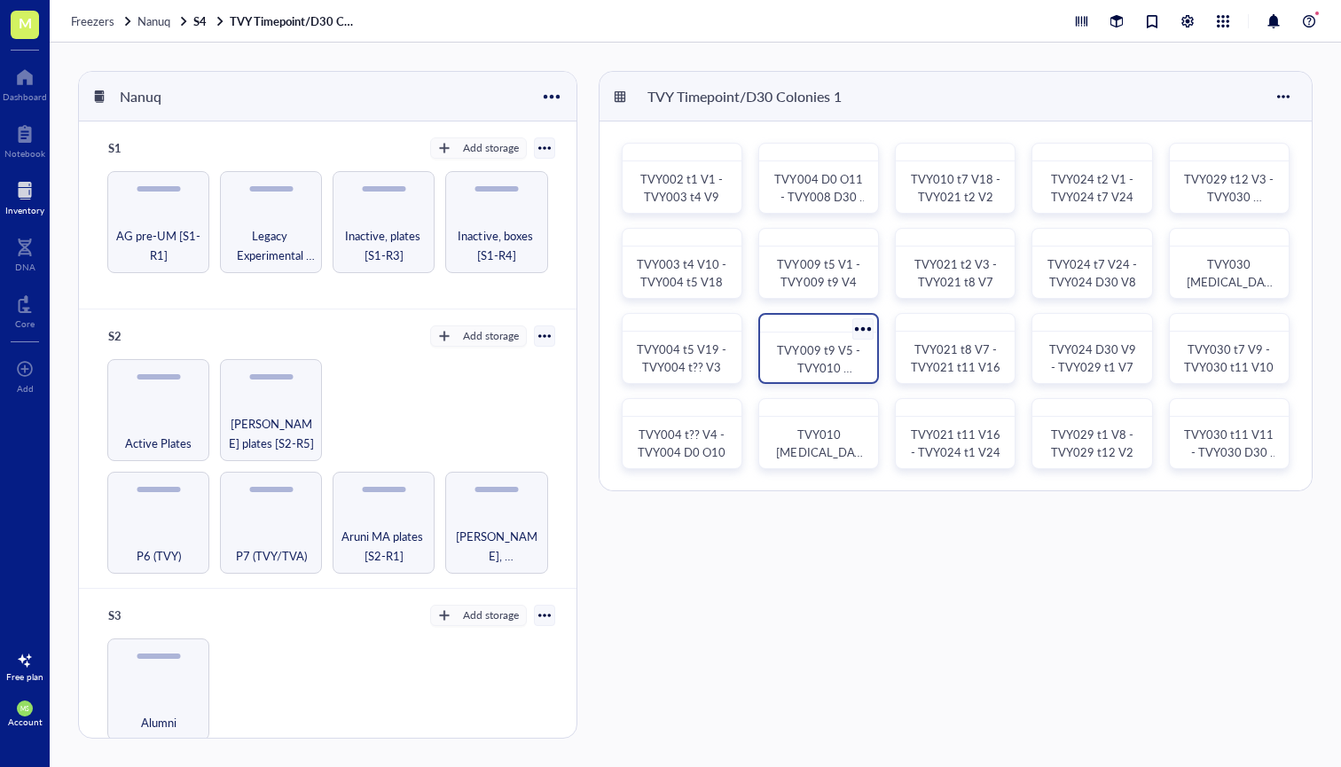
click at [812, 372] on span "TVY009 t9 V5 - TVY010 [MEDICAL_DATA] V13" at bounding box center [819, 376] width 86 height 70
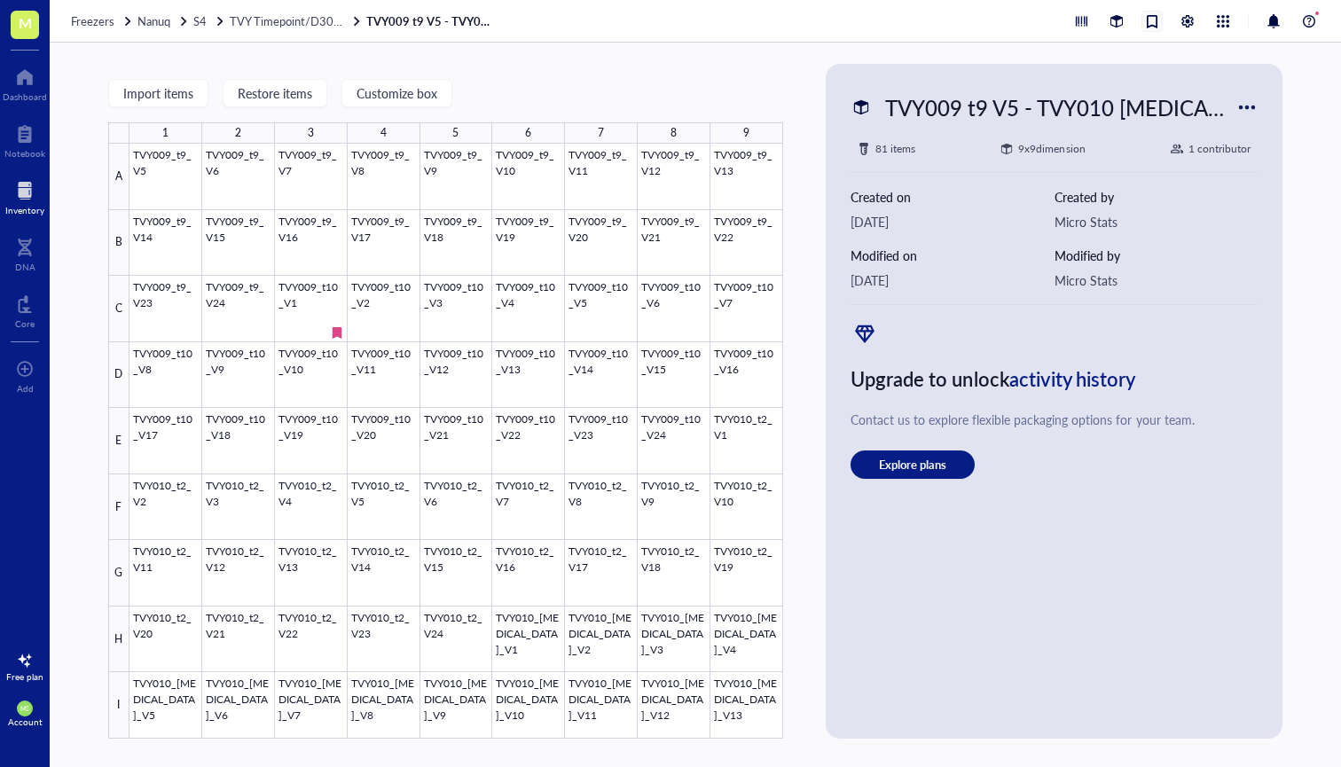
click at [1152, 30] on div at bounding box center [1152, 22] width 20 height 20
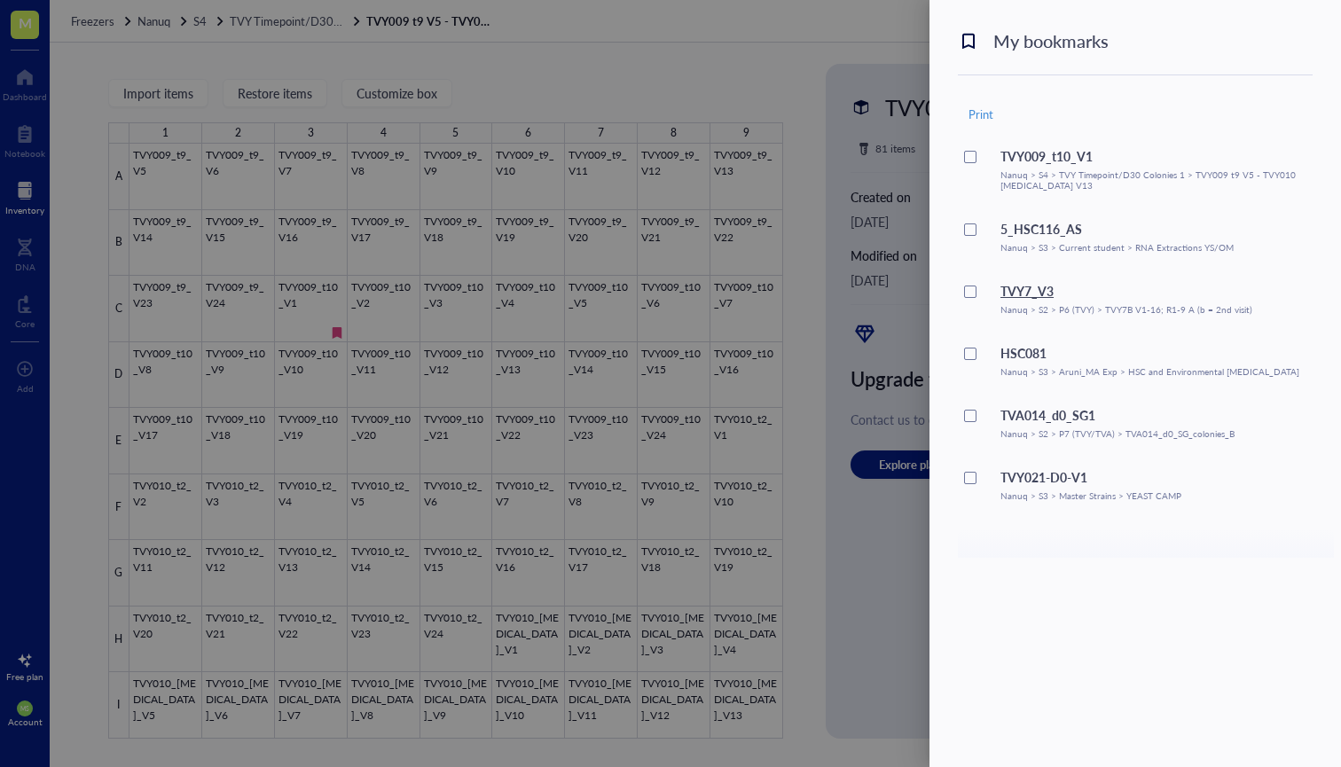
click at [1023, 294] on div "TVY7_V3" at bounding box center [1126, 291] width 252 height 20
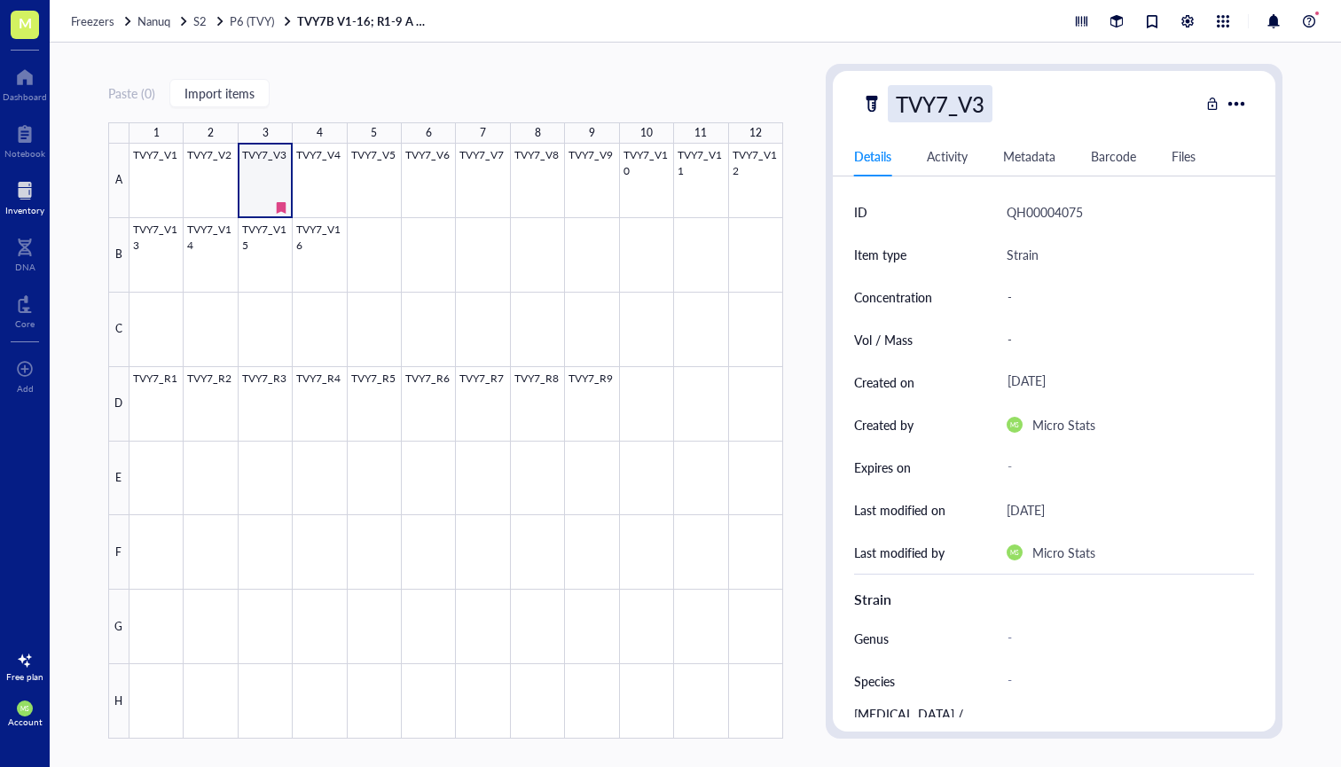
click at [899, 104] on div "TVY7_V3" at bounding box center [940, 103] width 105 height 37
drag, startPoint x: 948, startPoint y: 106, endPoint x: 887, endPoint y: 106, distance: 61.2
click at [888, 106] on div "TVY7_V3" at bounding box center [945, 103] width 114 height 37
click at [20, 203] on div at bounding box center [24, 190] width 39 height 28
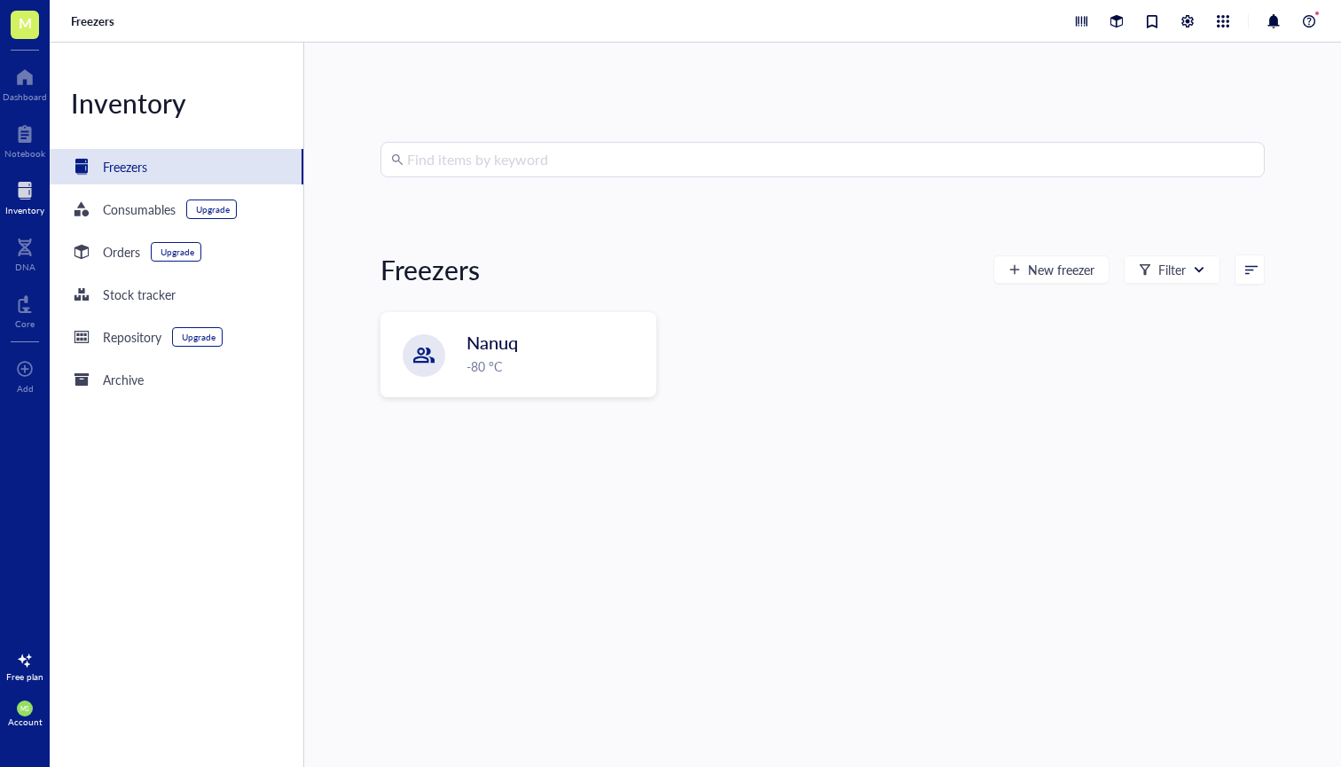
click at [557, 168] on input "search" at bounding box center [830, 160] width 847 height 34
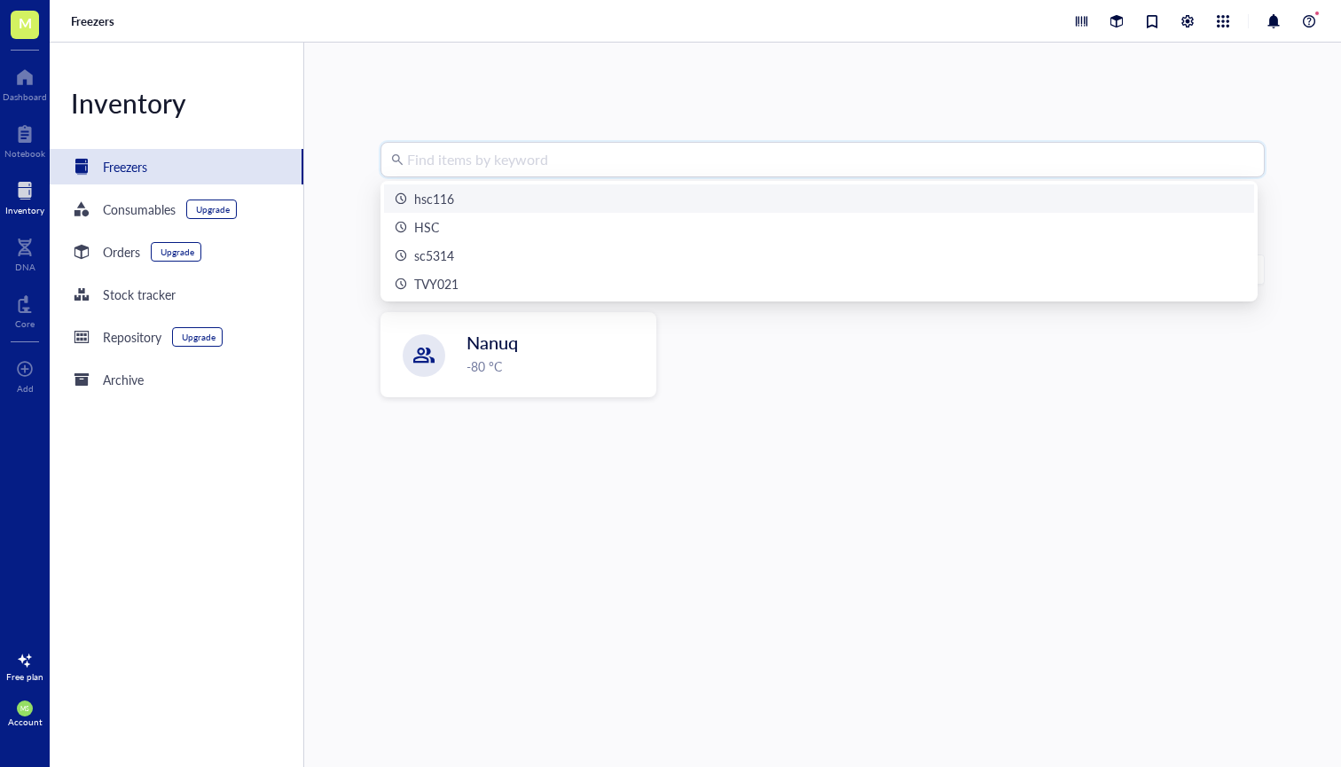
paste input "TVY7"
type input "TVY7"
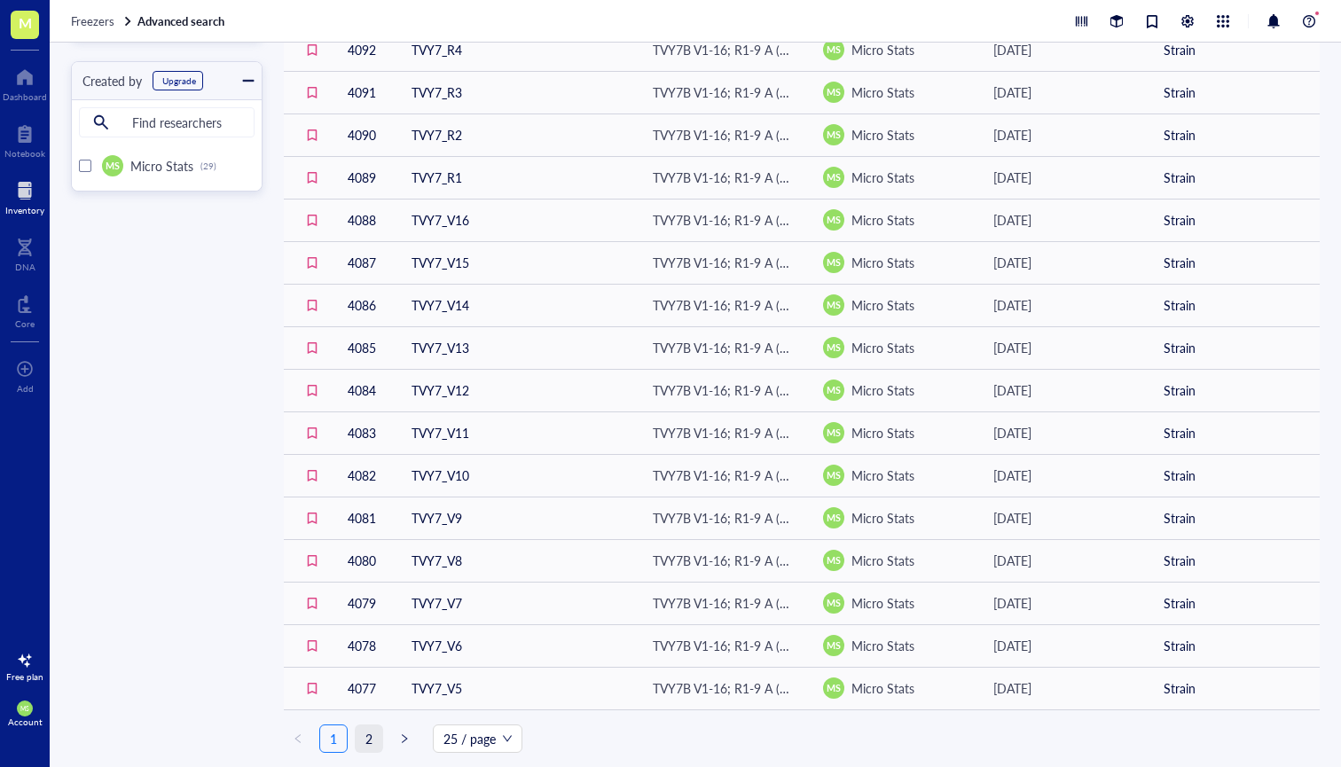
click at [365, 742] on link "2" at bounding box center [369, 738] width 27 height 27
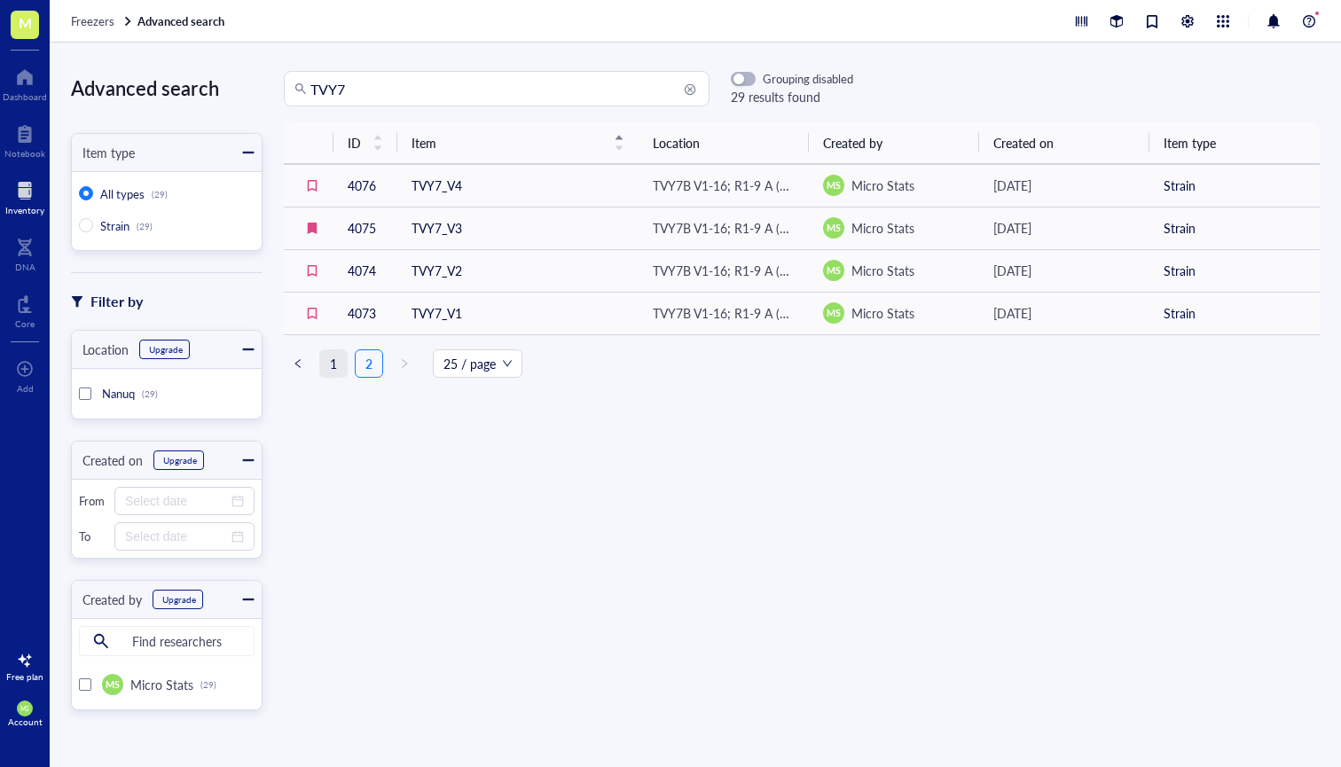
click at [332, 366] on link "1" at bounding box center [333, 363] width 27 height 27
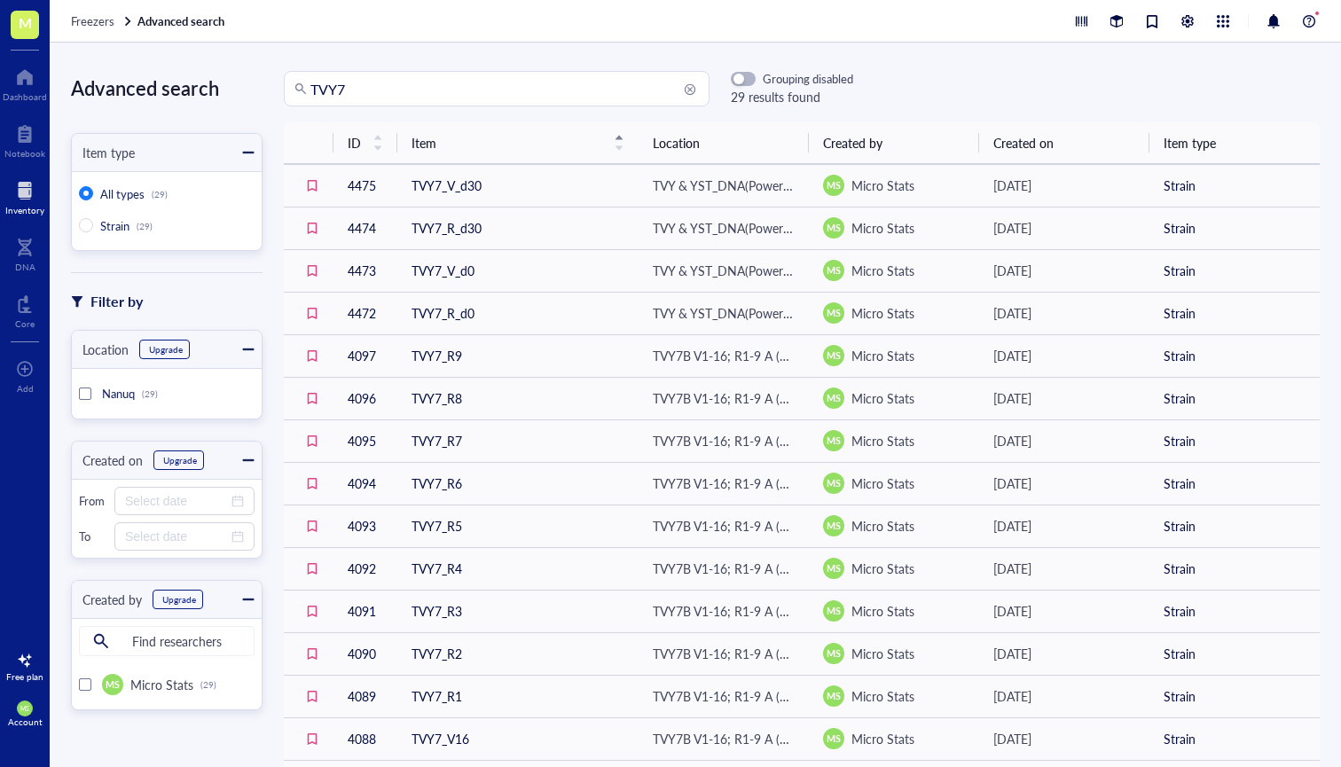
click at [340, 99] on input "TVY7" at bounding box center [504, 89] width 388 height 34
type input "hsc193"
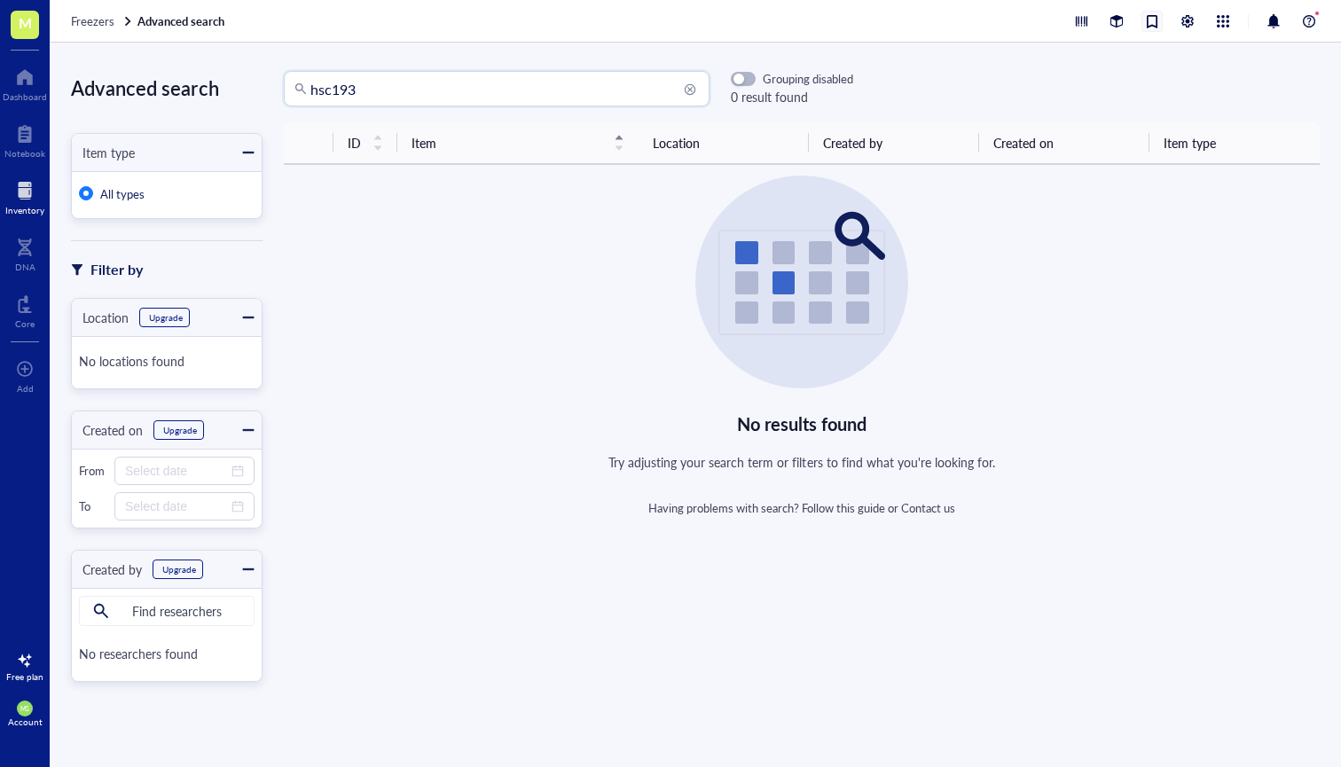
click at [1148, 30] on div at bounding box center [1152, 22] width 20 height 20
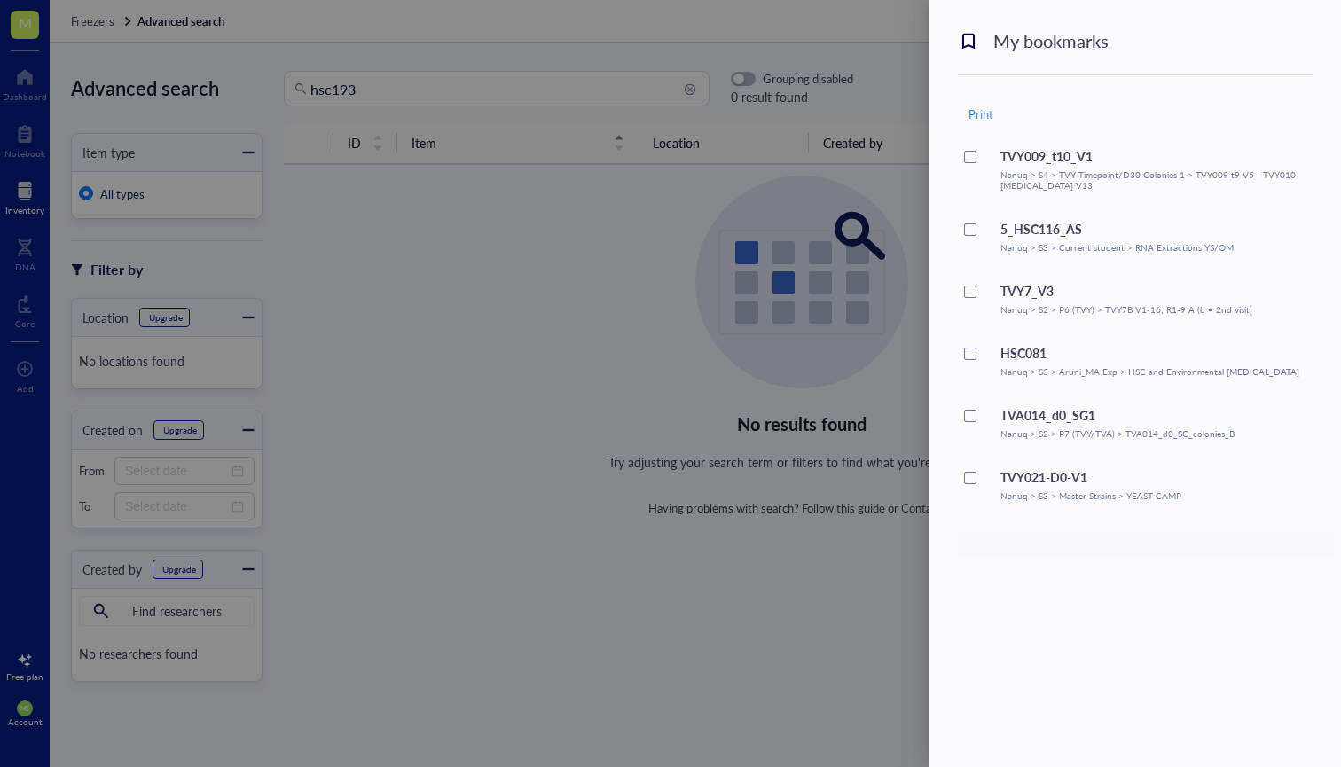
click at [771, 447] on div at bounding box center [670, 383] width 1341 height 767
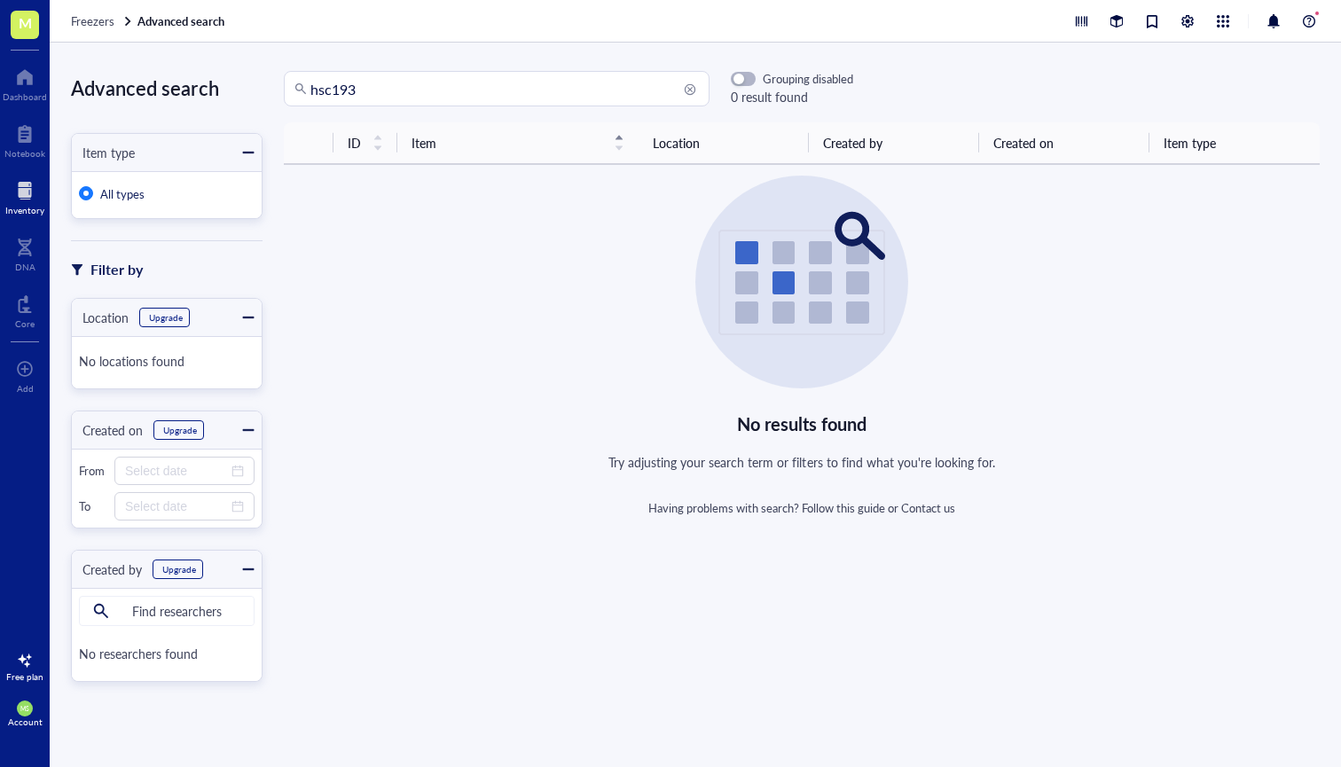
click at [17, 200] on div at bounding box center [24, 190] width 39 height 28
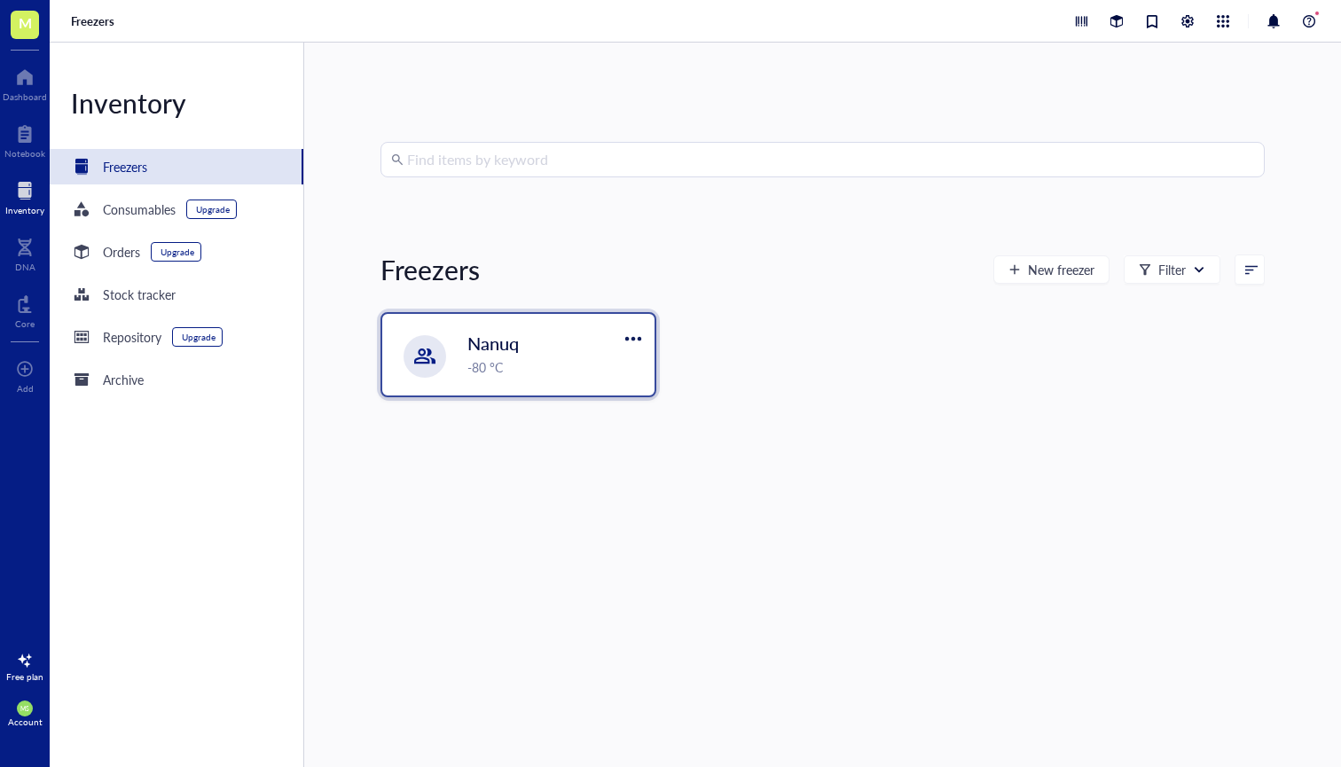
click at [422, 366] on div at bounding box center [424, 356] width 21 height 21
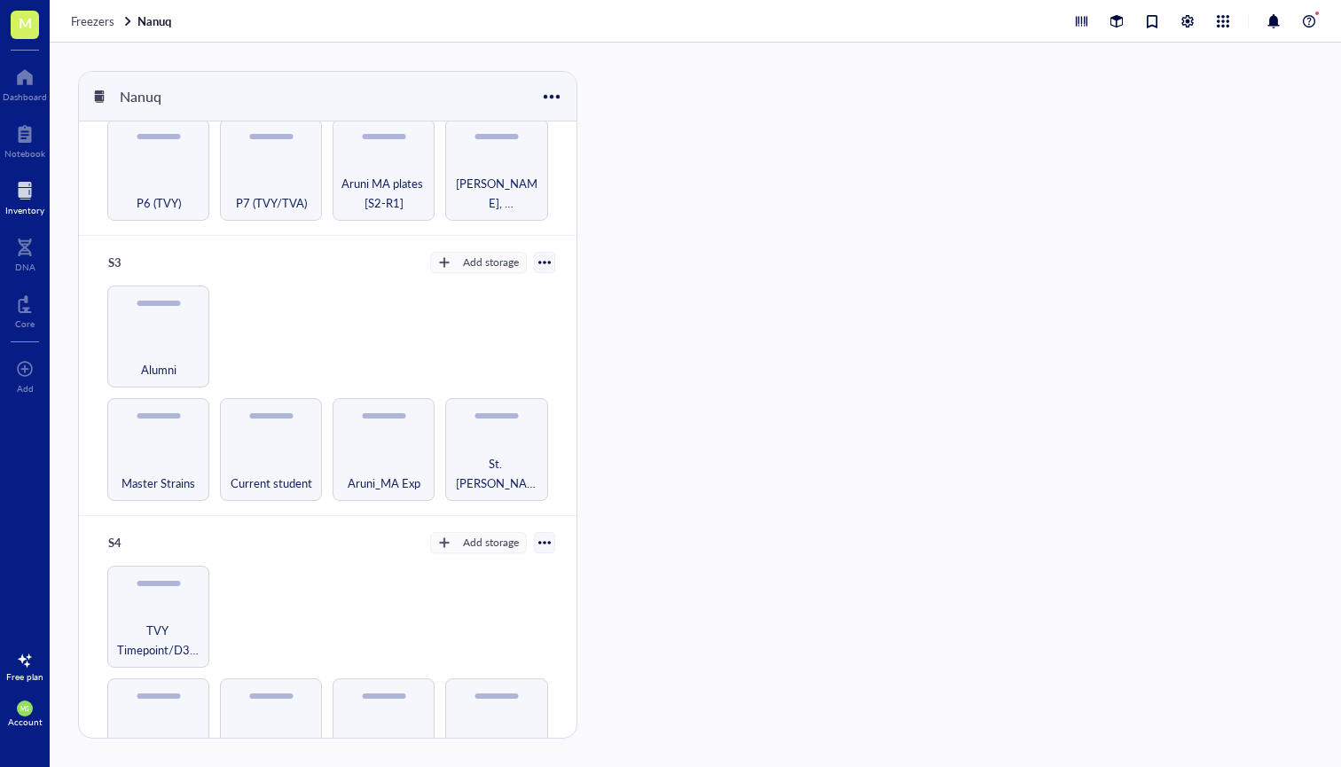
scroll to position [495, 0]
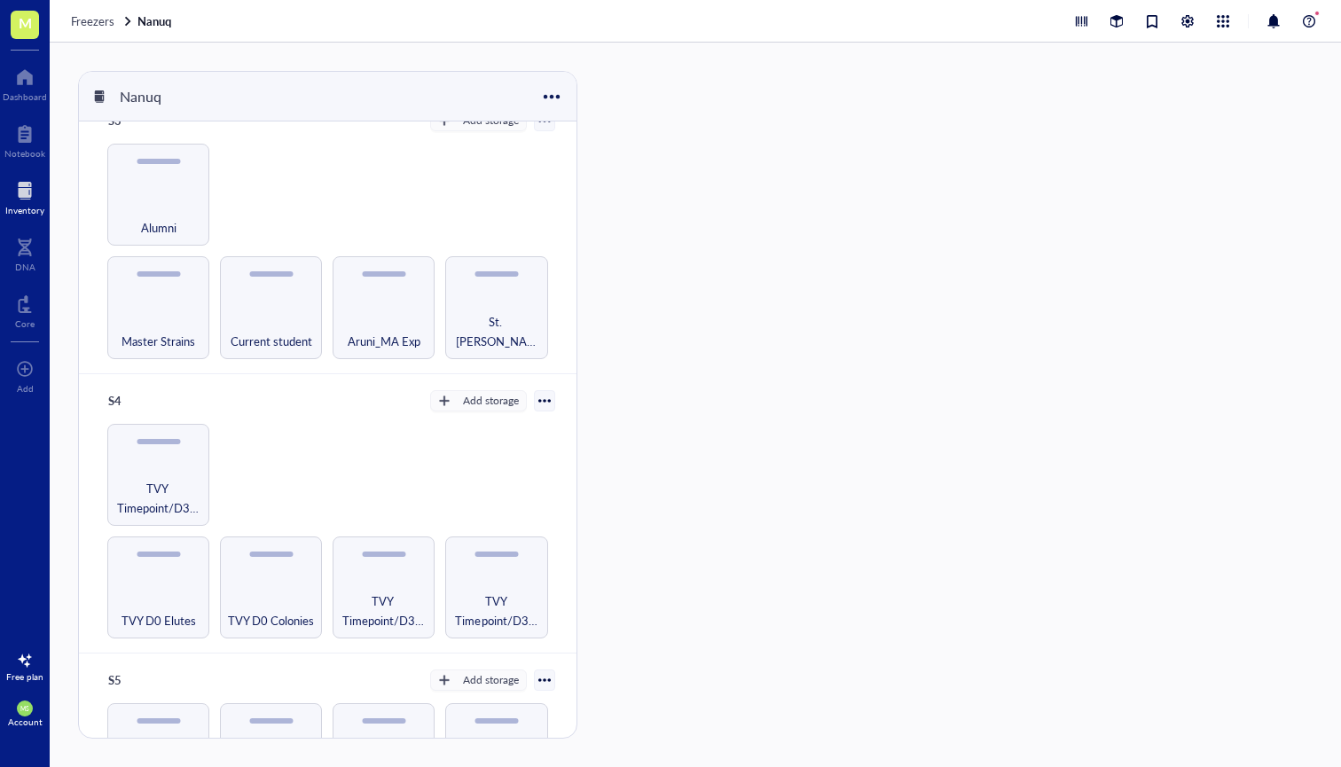
click at [176, 27] on div "Freezers Nanuq" at bounding box center [695, 21] width 1291 height 43
click at [169, 25] on link "Nanuq" at bounding box center [155, 21] width 37 height 16
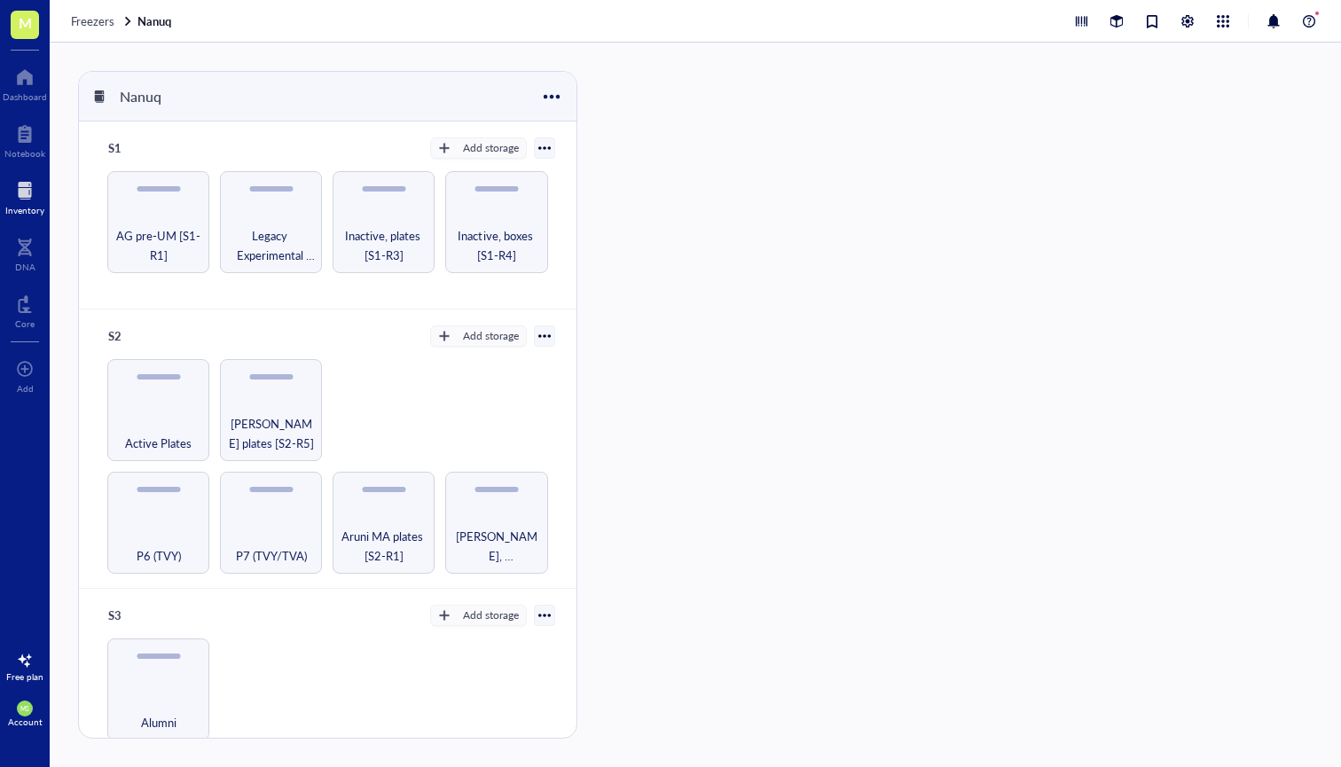
scroll to position [0, 0]
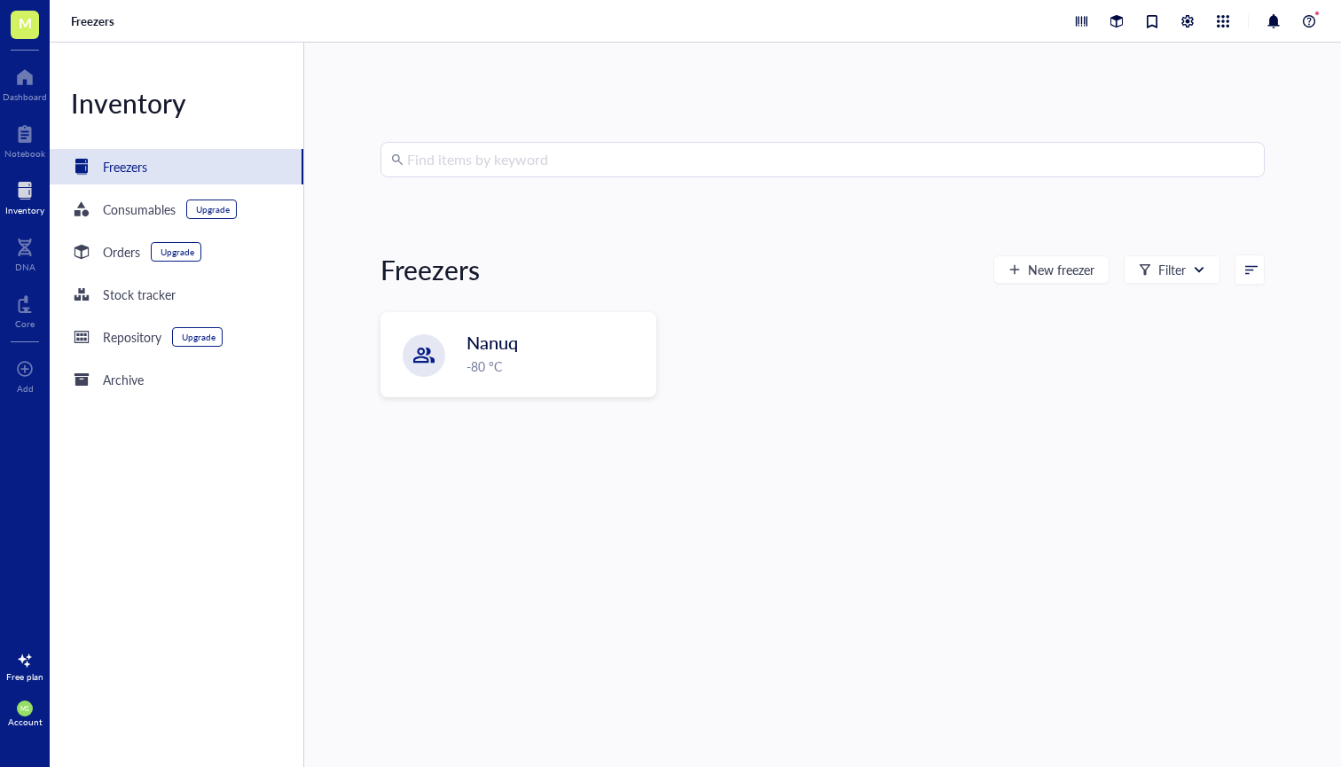
click at [498, 165] on input "search" at bounding box center [830, 160] width 847 height 34
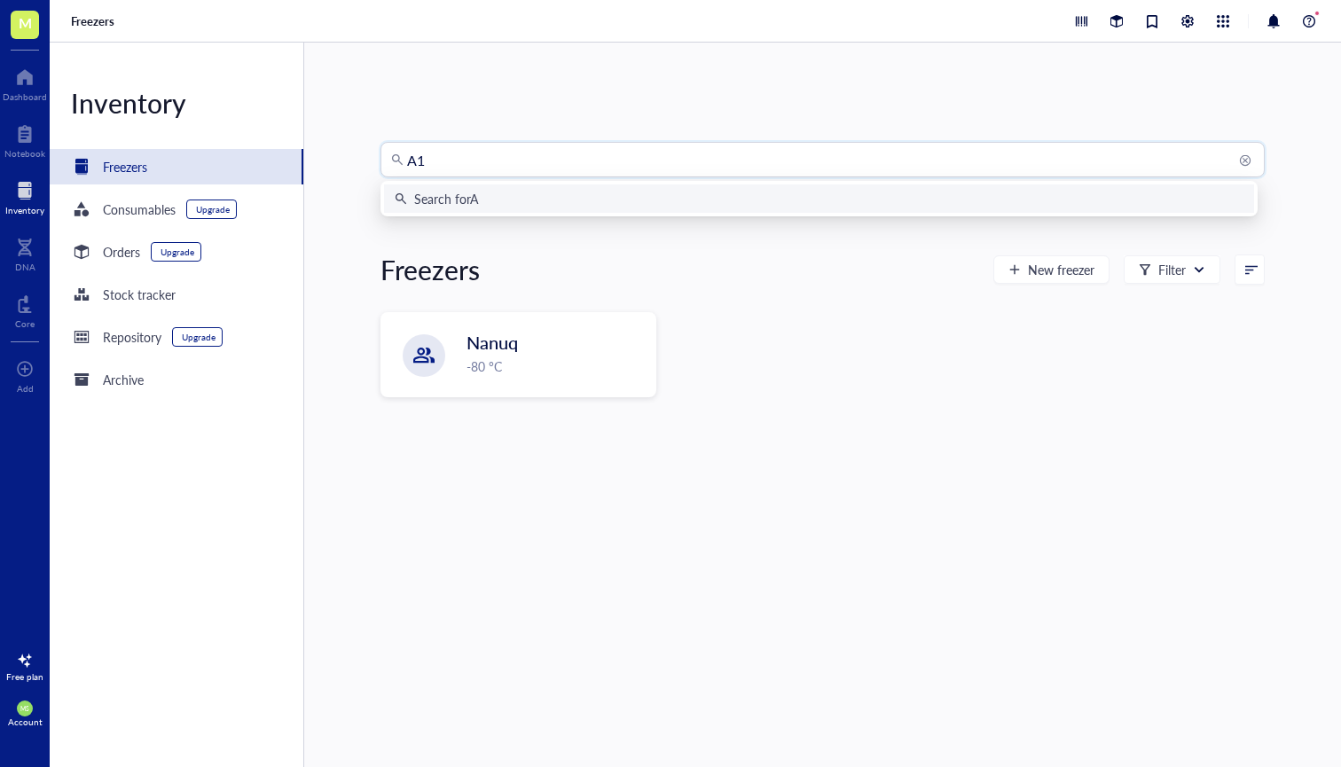
type input "A17"
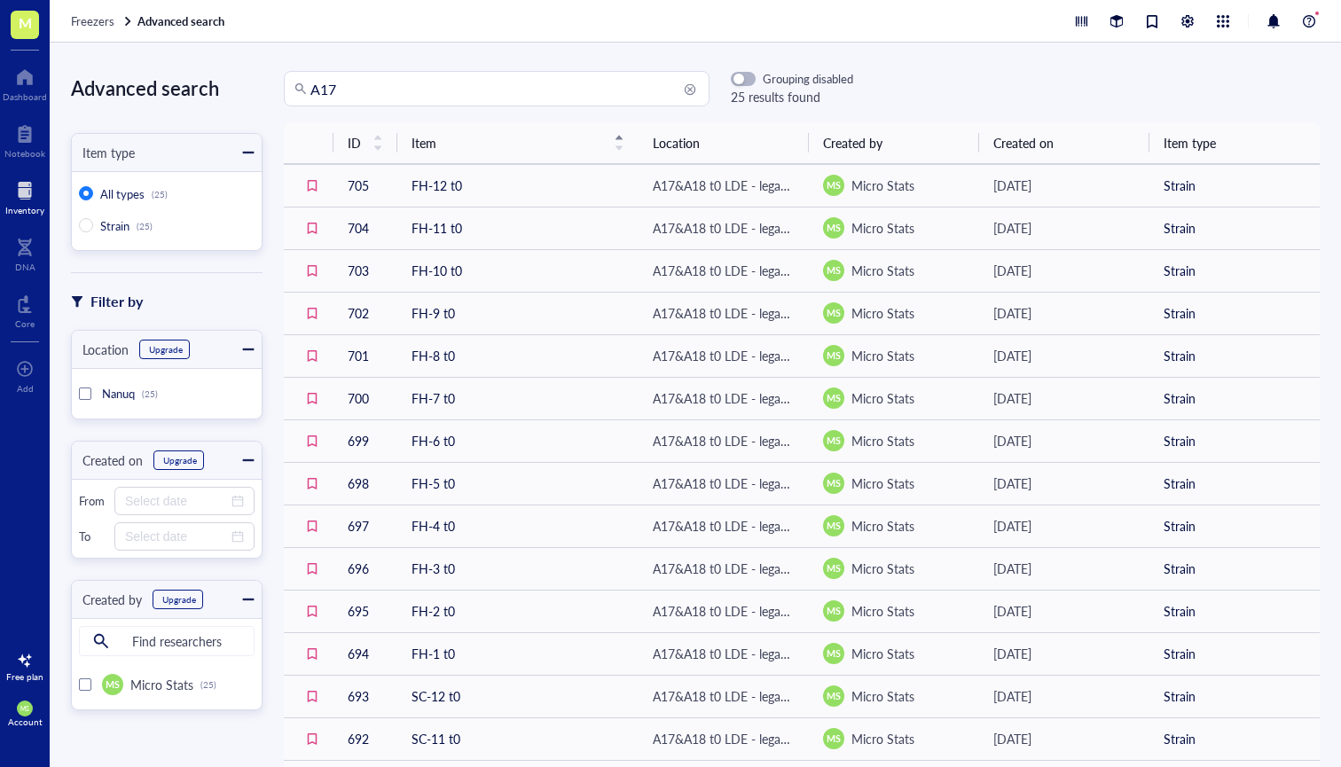
click at [320, 85] on input "A17" at bounding box center [504, 89] width 388 height 34
type input "hsc"
click at [32, 190] on div at bounding box center [24, 190] width 39 height 28
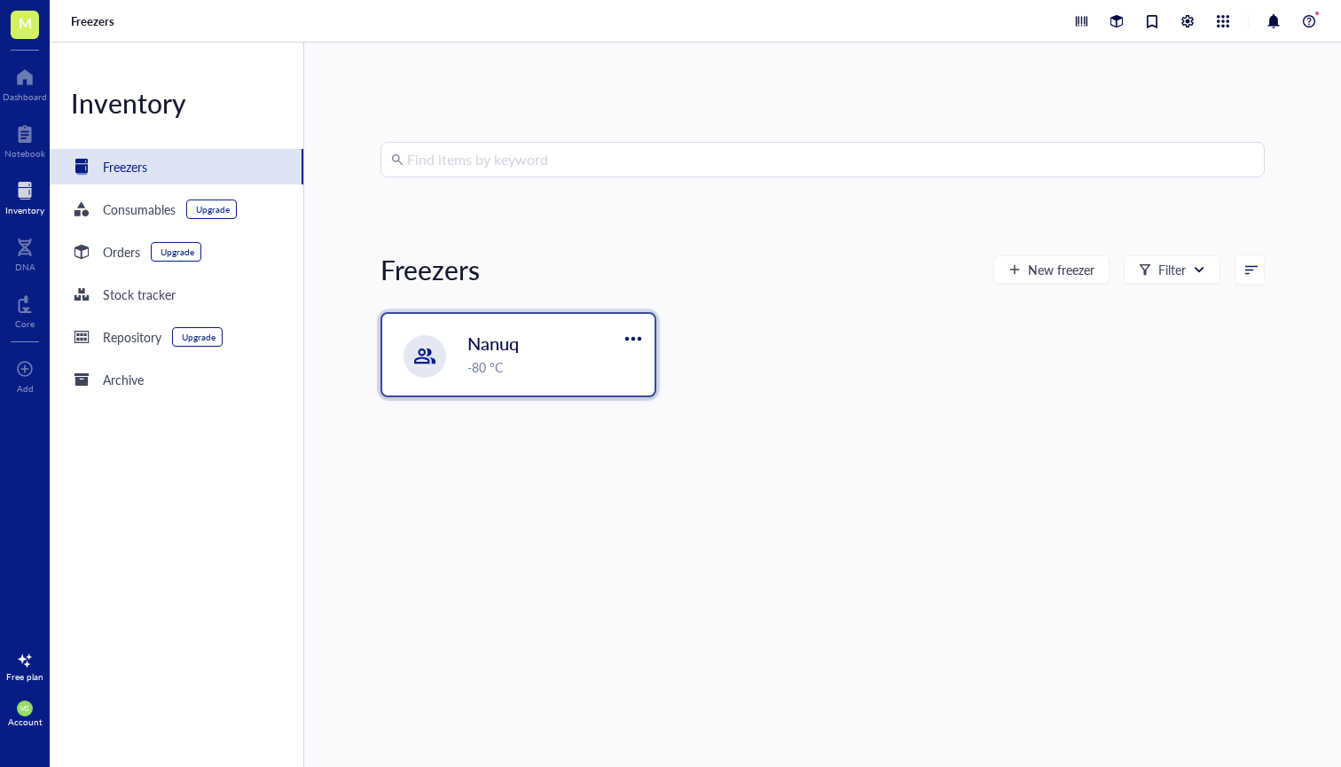
click at [547, 372] on div "-80 °C" at bounding box center [555, 367] width 176 height 20
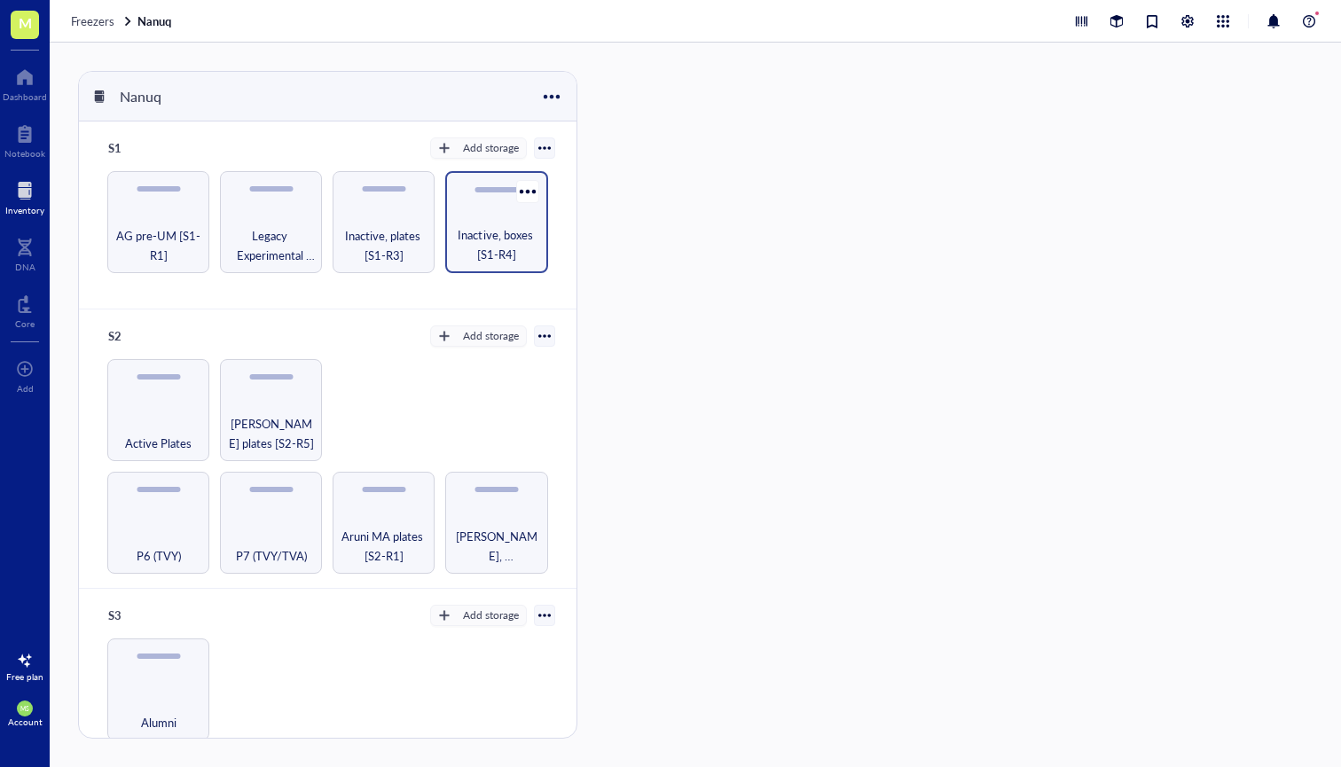
click at [483, 255] on span "Inactive, boxes [S1-R4]" at bounding box center [496, 244] width 84 height 39
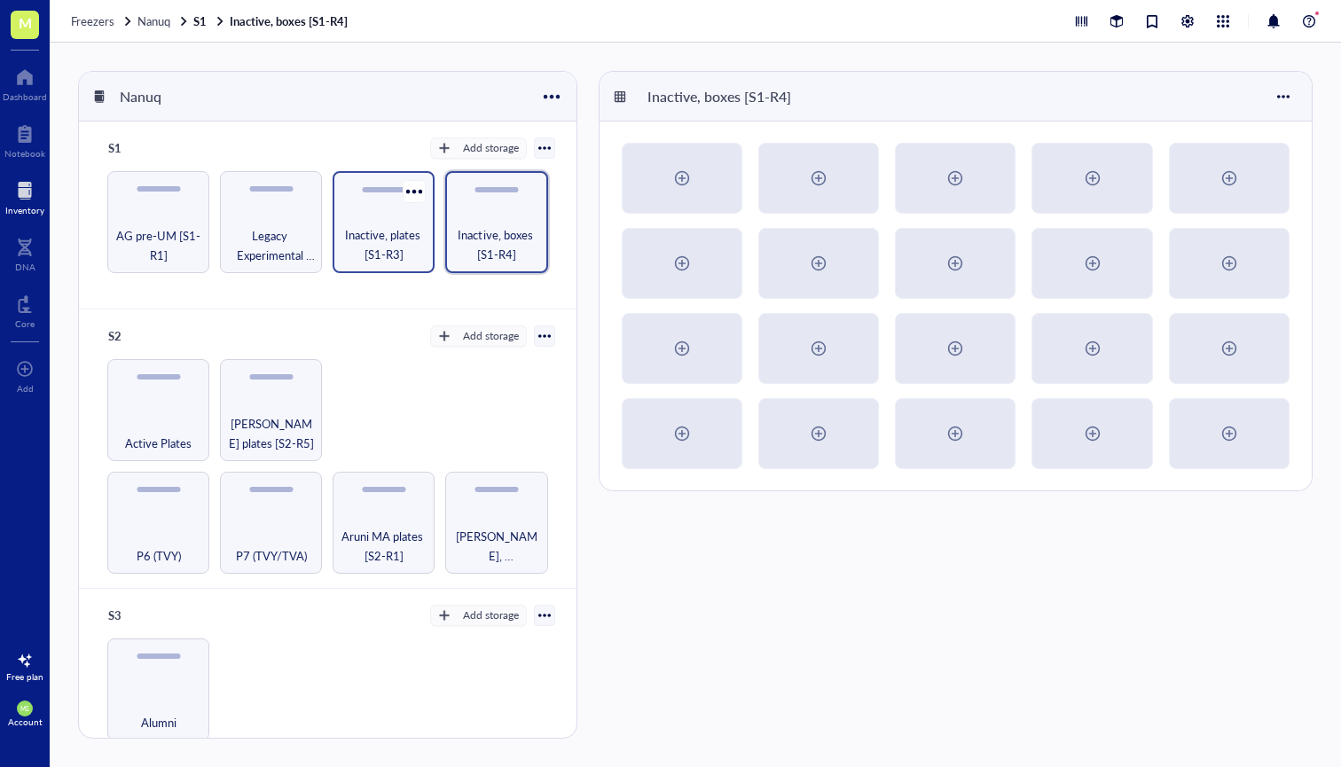
click at [392, 225] on span "Inactive, plates [S1-R3]" at bounding box center [383, 244] width 84 height 39
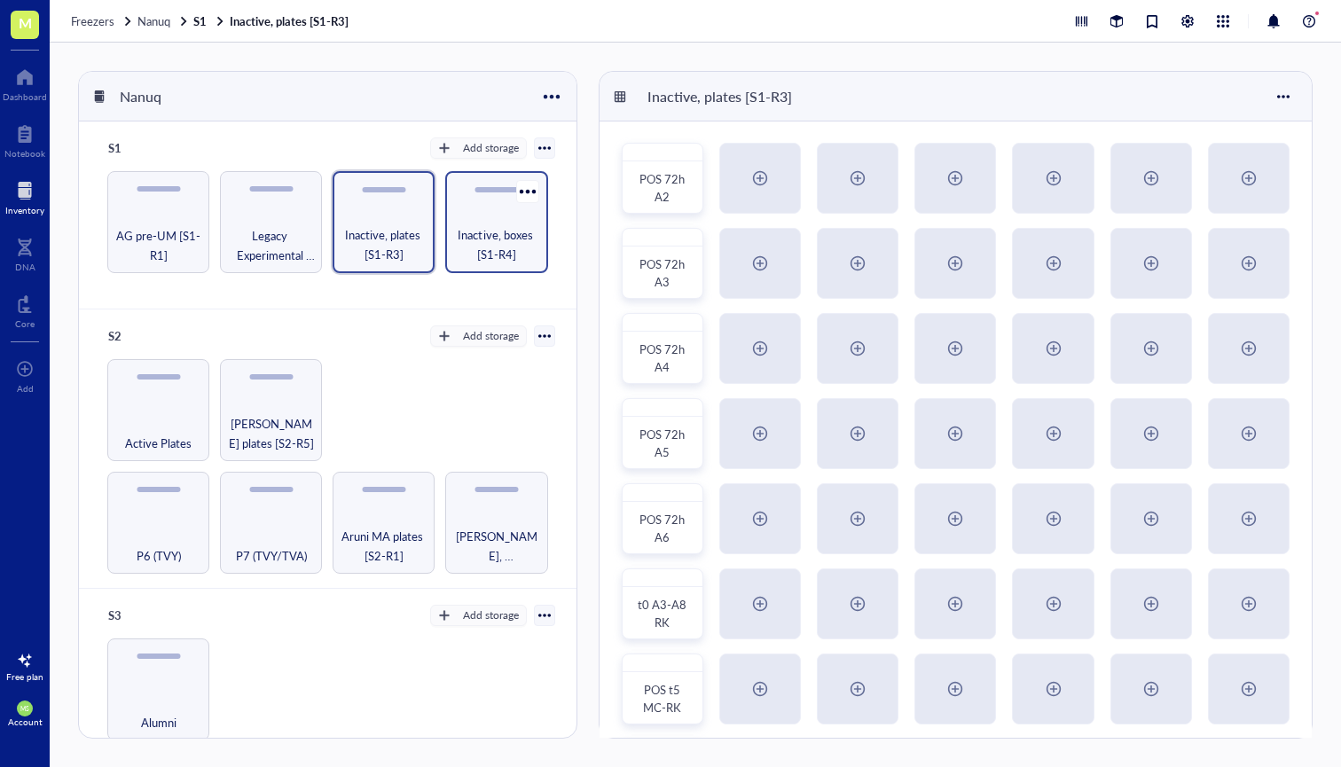
click at [474, 240] on span "Inactive, boxes [S1-R4]" at bounding box center [496, 244] width 84 height 39
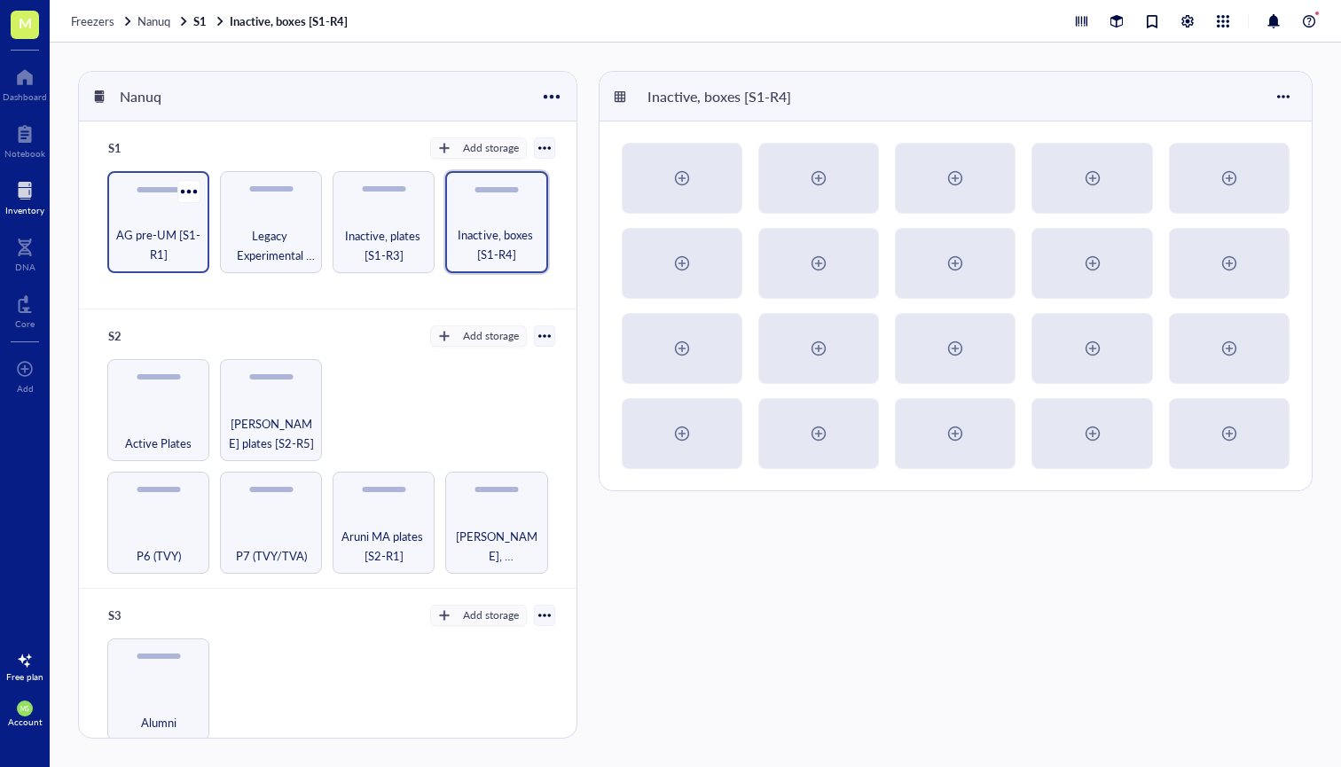
click at [175, 231] on span "AG pre-UM [S1-R1]" at bounding box center [158, 244] width 84 height 39
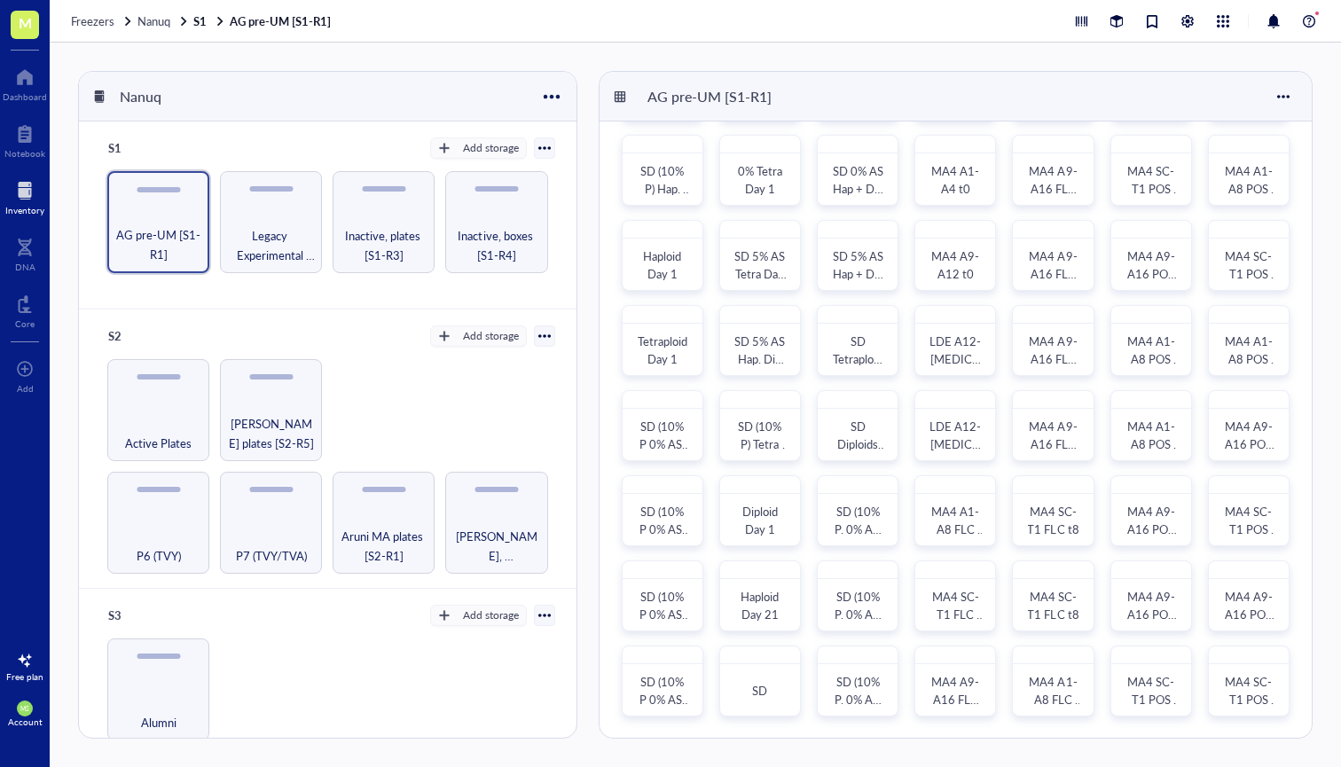
click at [15, 207] on div "Inventory" at bounding box center [24, 210] width 39 height 11
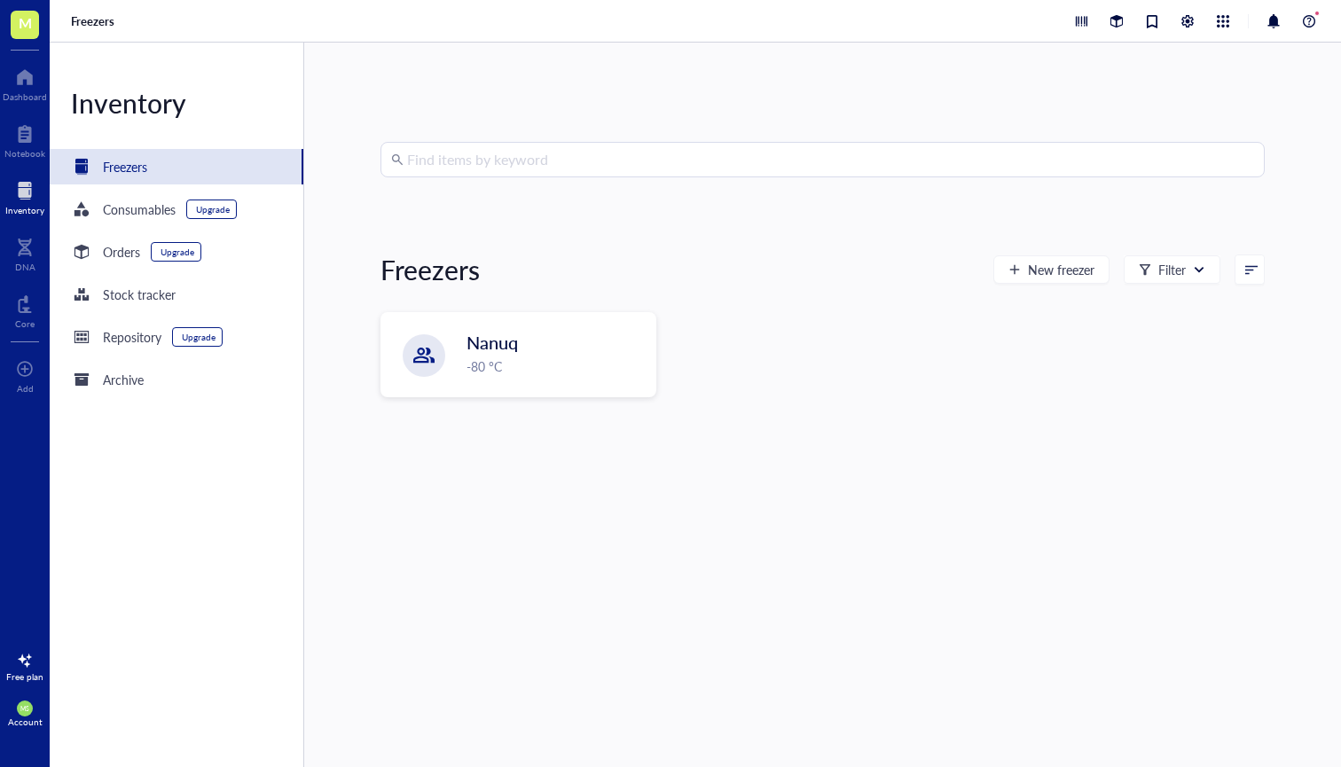
click at [471, 165] on input "search" at bounding box center [830, 160] width 847 height 34
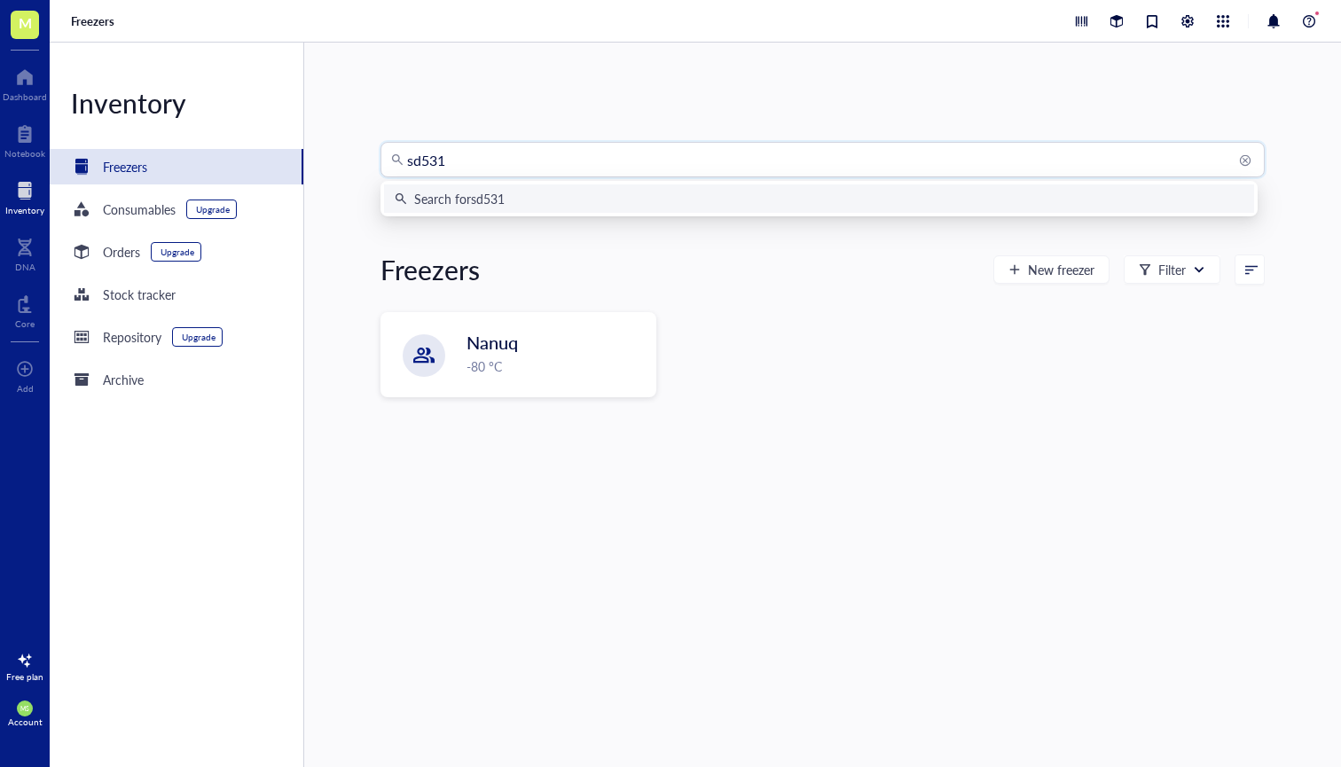
type input "sd5314"
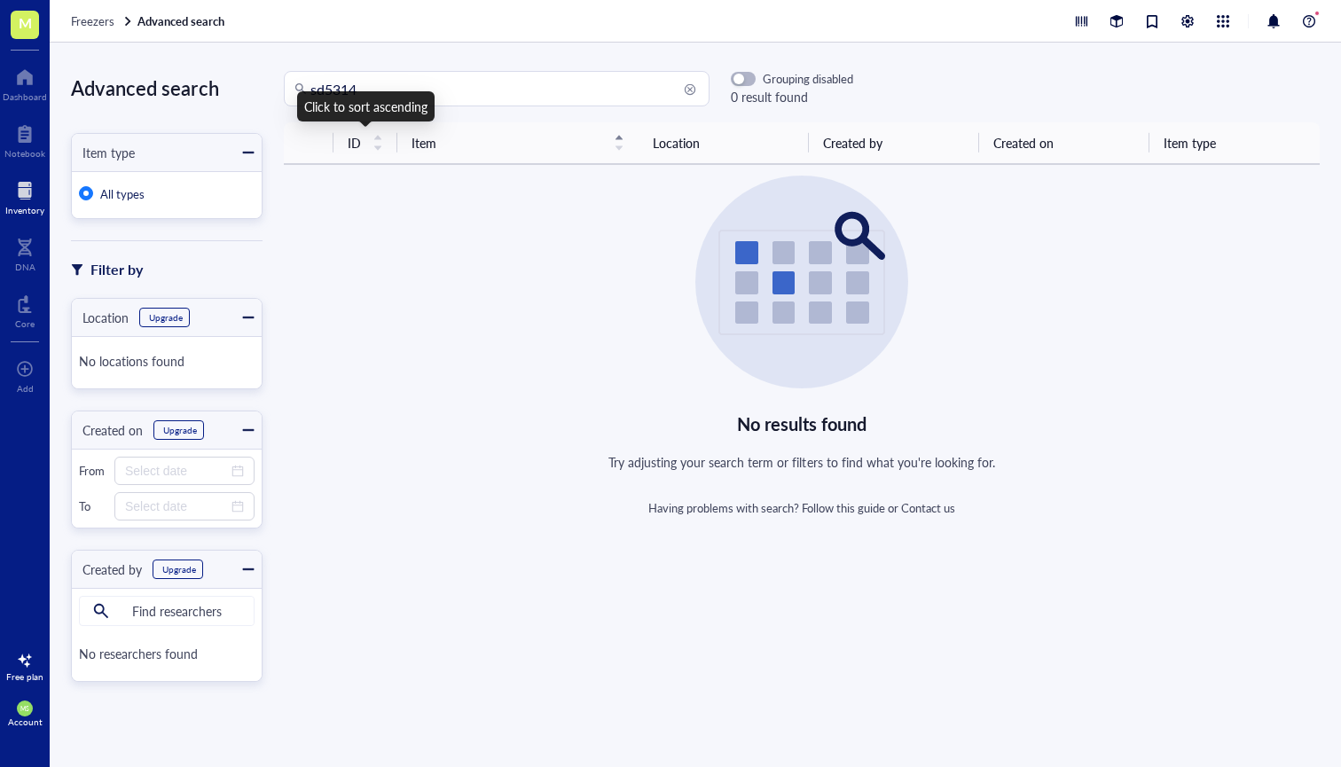
click at [324, 91] on div "Click to sort ascending" at bounding box center [365, 106] width 137 height 30
drag, startPoint x: 374, startPoint y: 91, endPoint x: 348, endPoint y: 91, distance: 26.6
click at [348, 91] on input "sd5314" at bounding box center [504, 89] width 388 height 34
type input "sd_53"
click at [30, 197] on div at bounding box center [24, 190] width 39 height 28
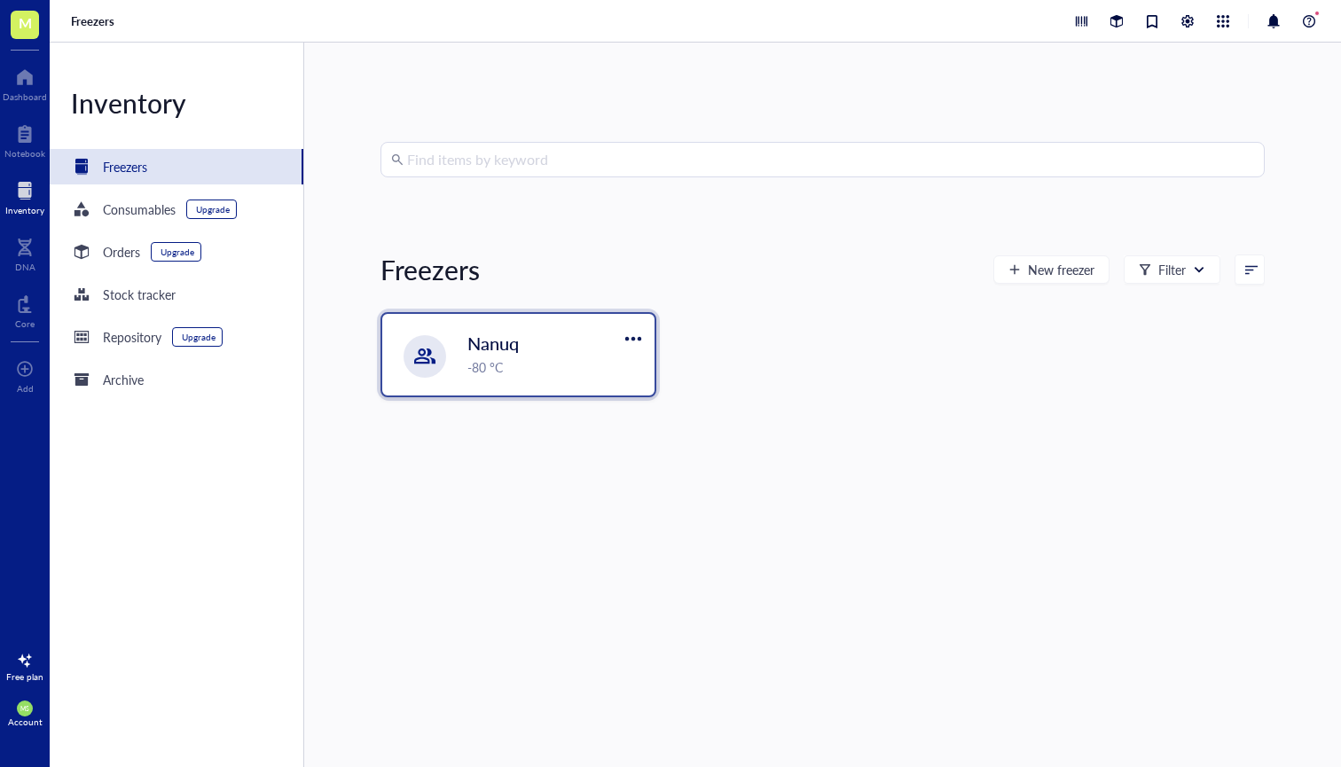
click at [518, 365] on div "-80 °C" at bounding box center [555, 367] width 176 height 20
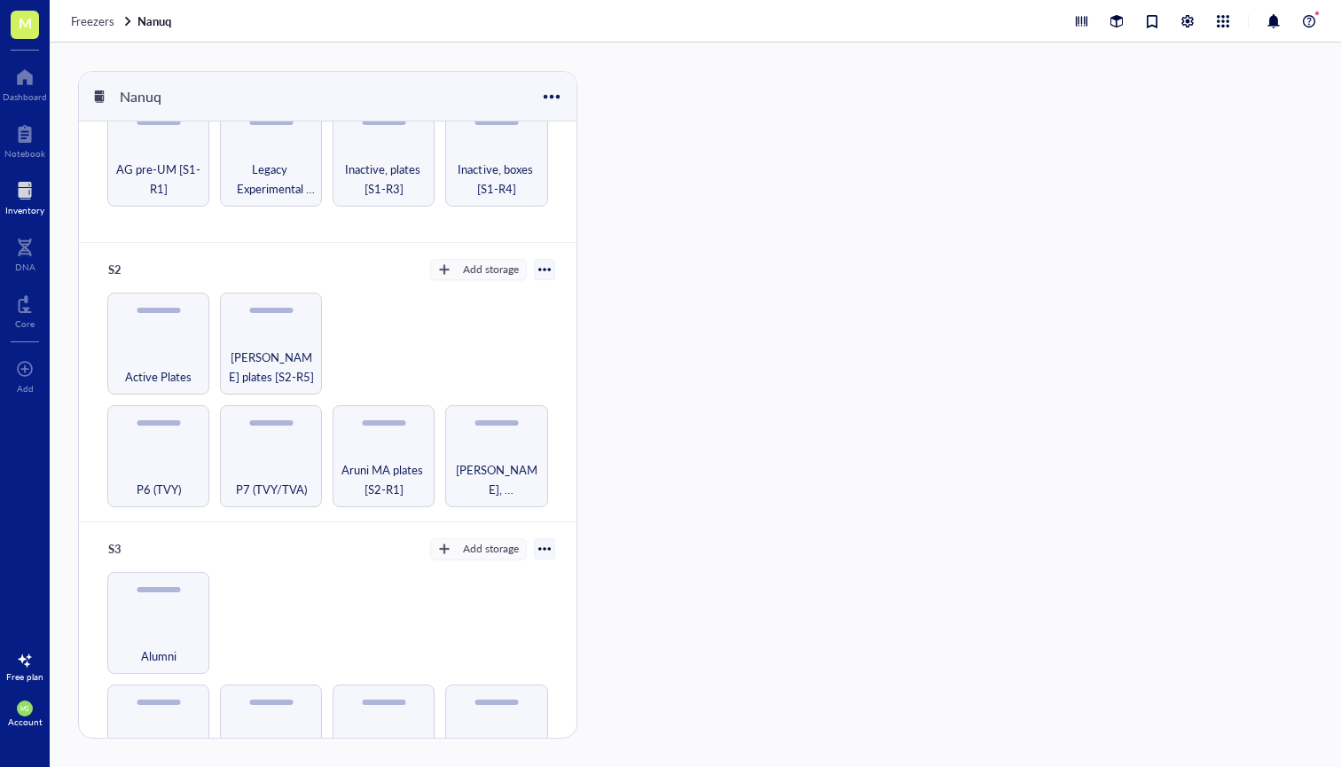
scroll to position [74, 0]
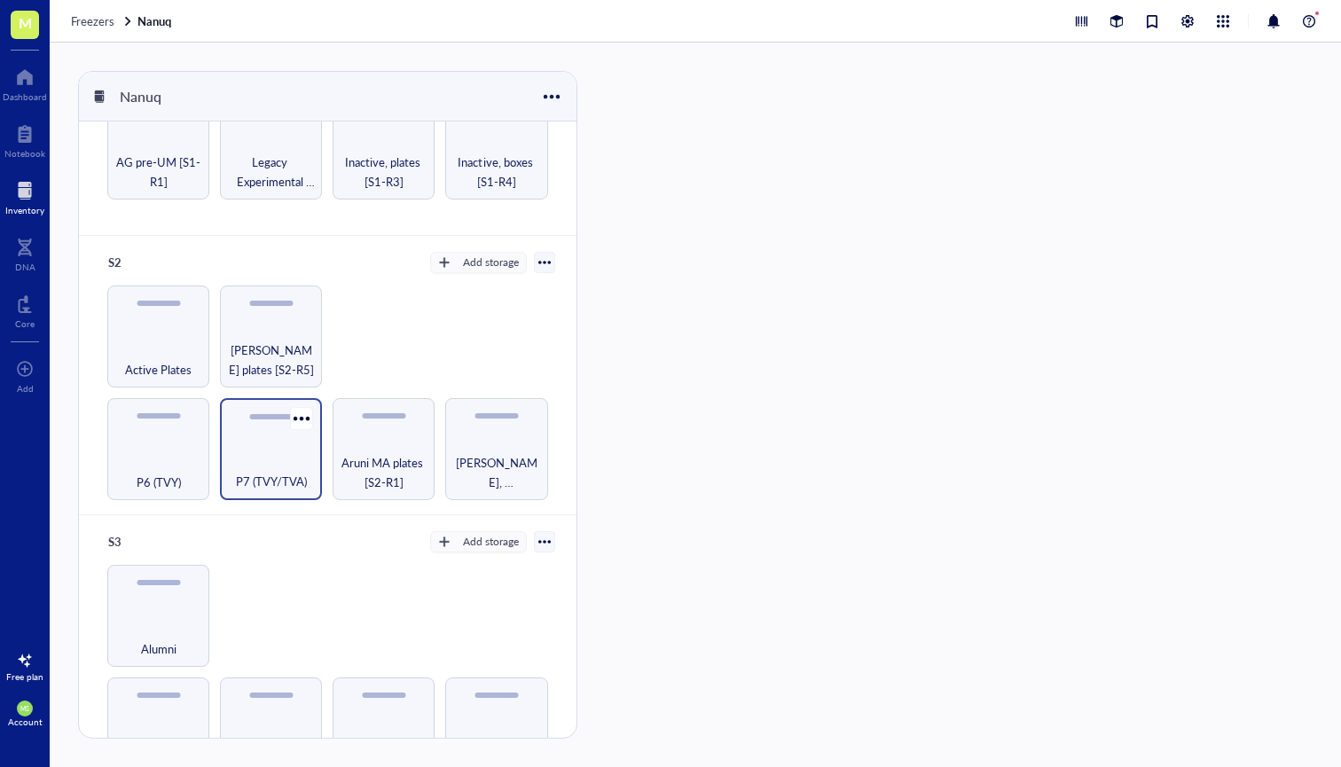
click at [275, 482] on span "P7 (TVY/TVA)" at bounding box center [271, 482] width 71 height 20
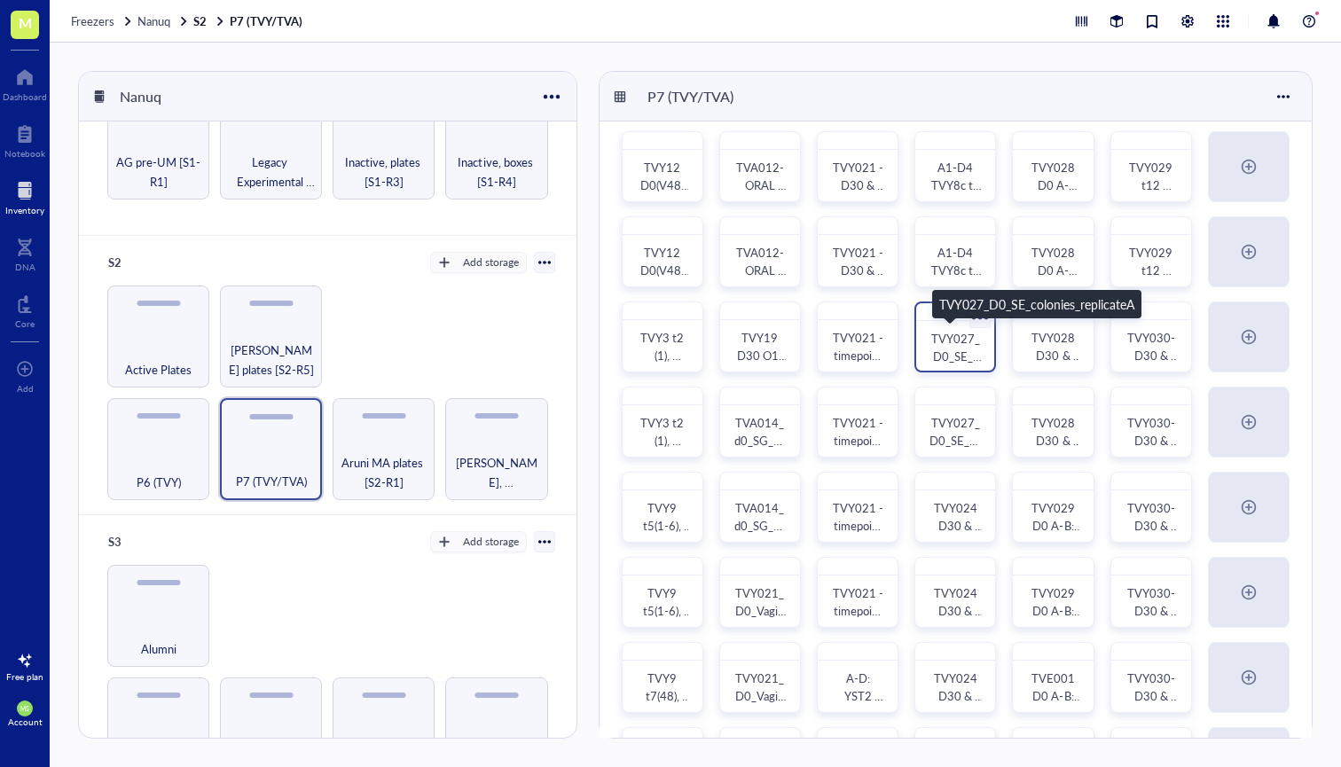
scroll to position [26, 0]
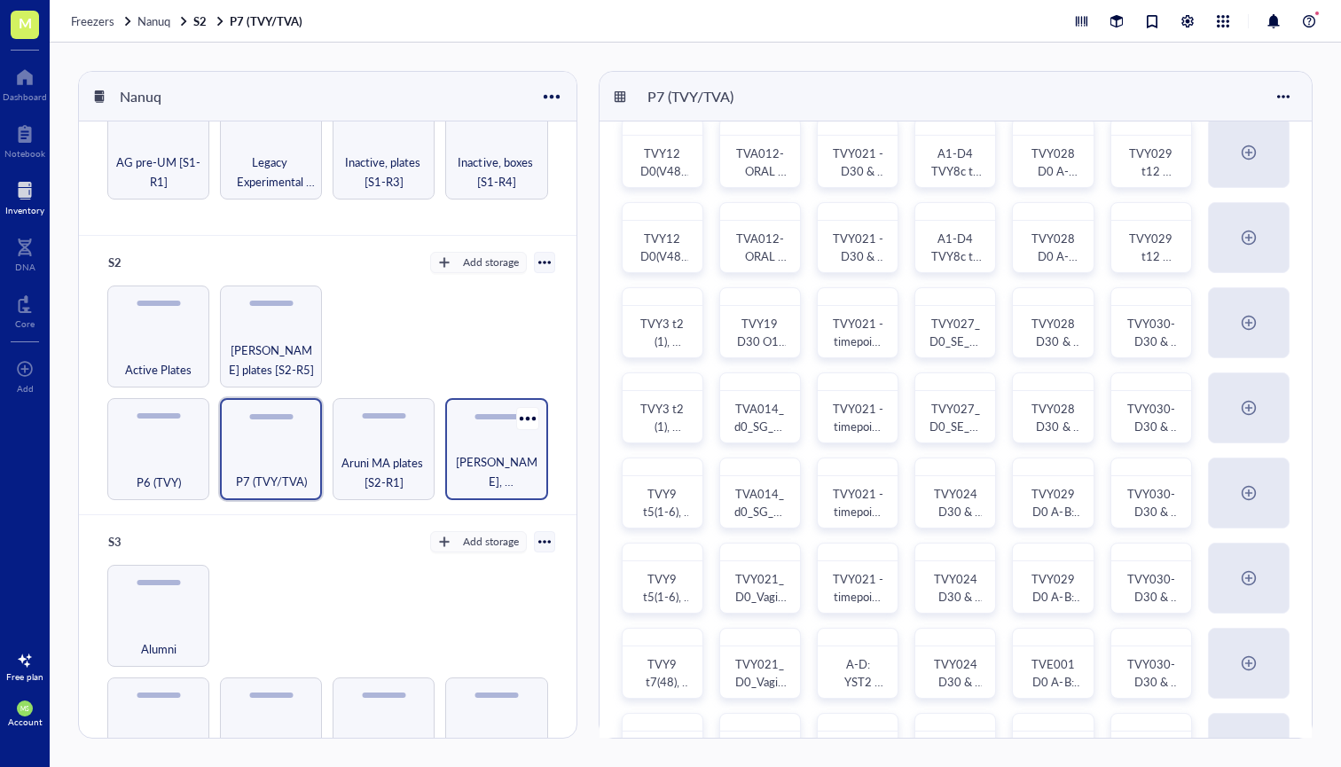
click at [470, 456] on span "[PERSON_NAME], [PERSON_NAME] & [PERSON_NAME] boxes [S2-R2]" at bounding box center [496, 471] width 84 height 39
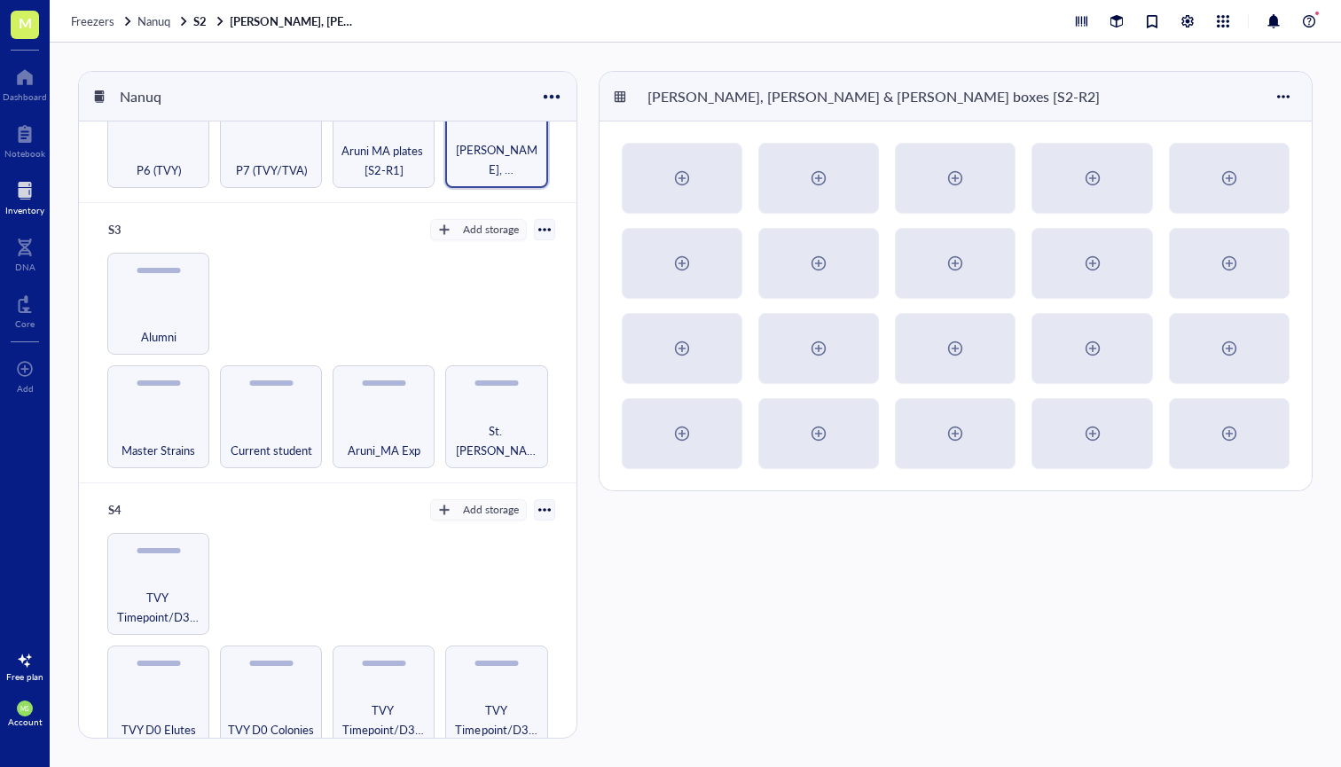
scroll to position [385, 0]
click at [166, 422] on div "Master Strains" at bounding box center [158, 440] width 84 height 39
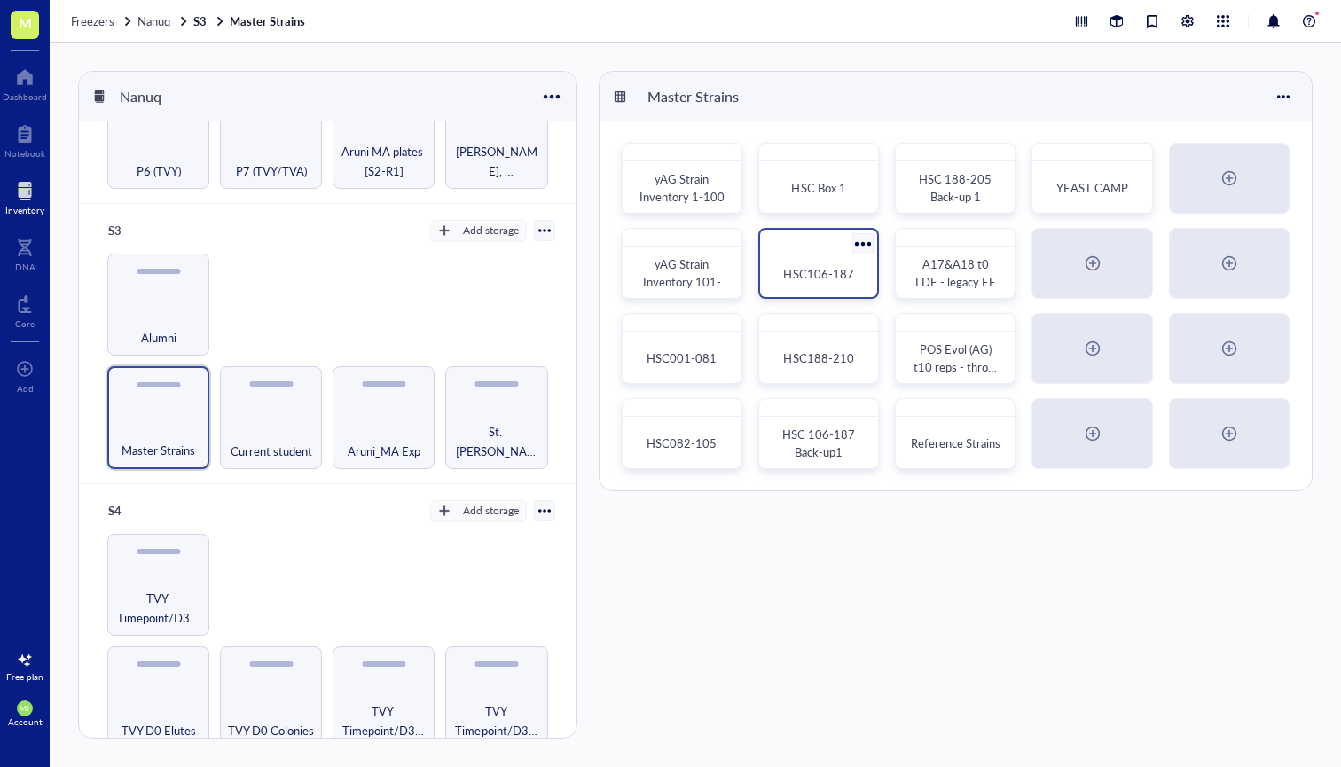
click at [809, 265] on span "HSC106-187" at bounding box center [818, 273] width 70 height 17
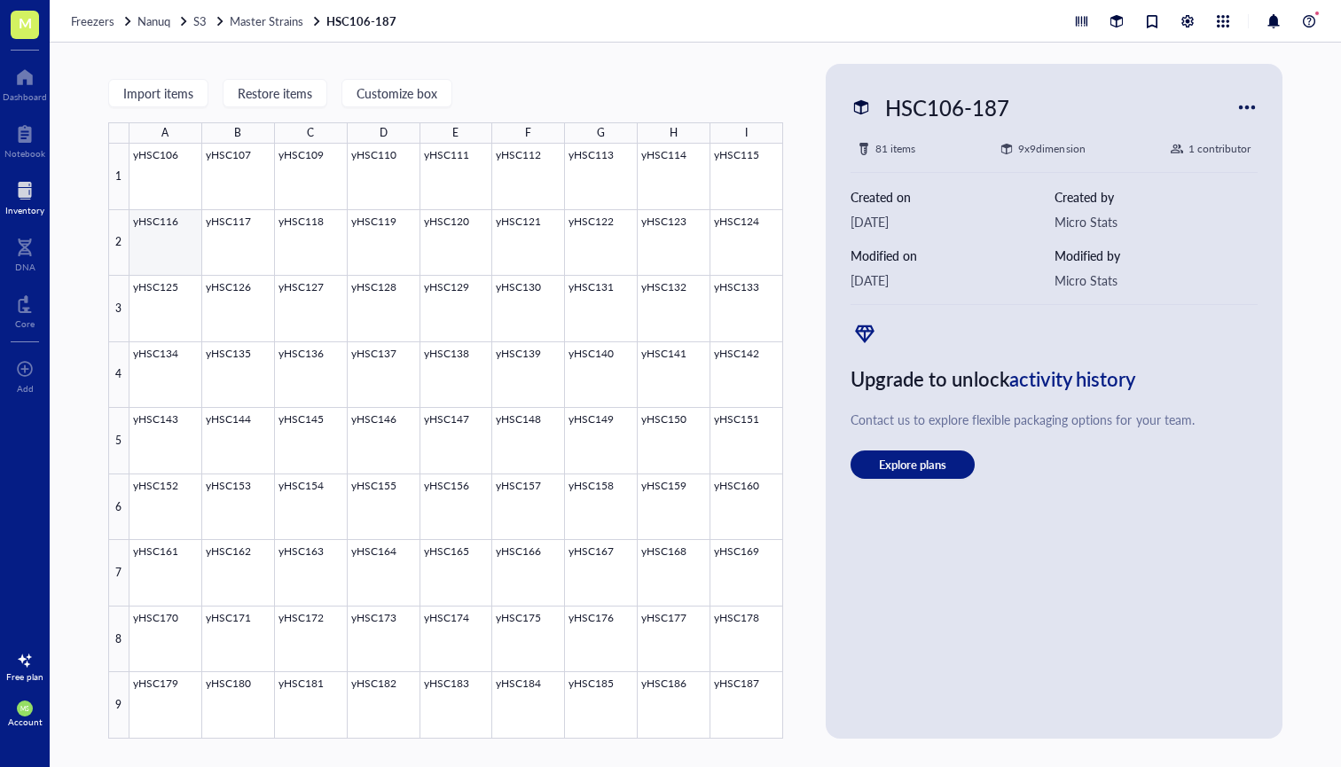
click at [166, 232] on div at bounding box center [456, 441] width 654 height 595
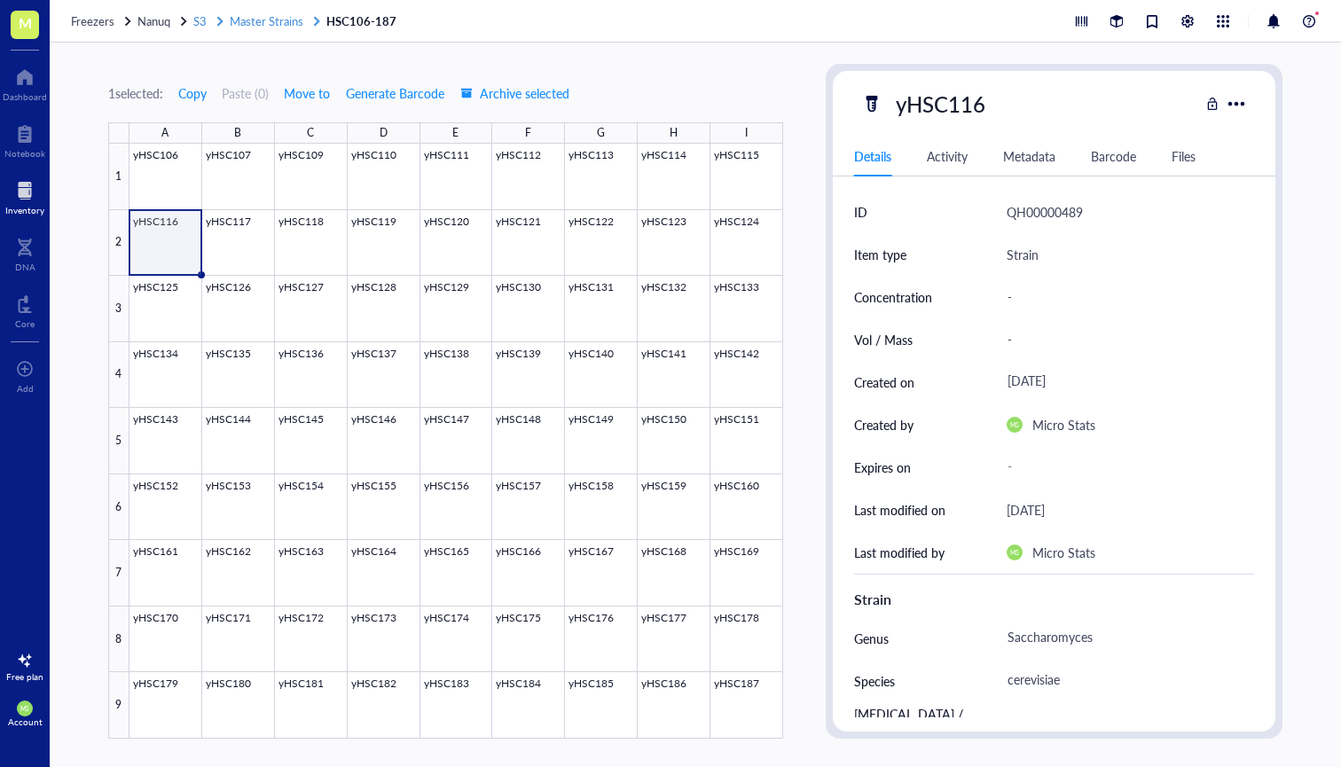
click at [273, 17] on span "Master Strains" at bounding box center [267, 20] width 74 height 17
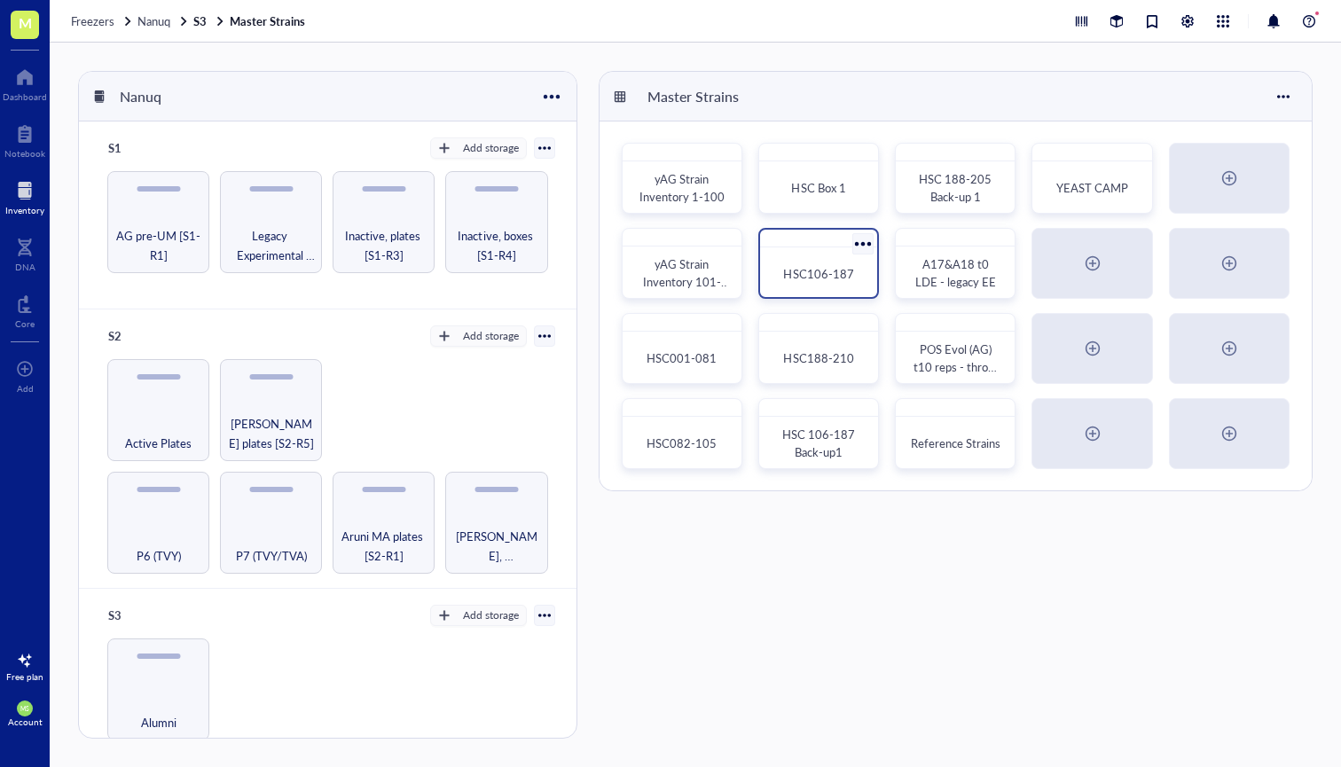
click at [819, 278] on span "HSC106-187" at bounding box center [818, 273] width 70 height 17
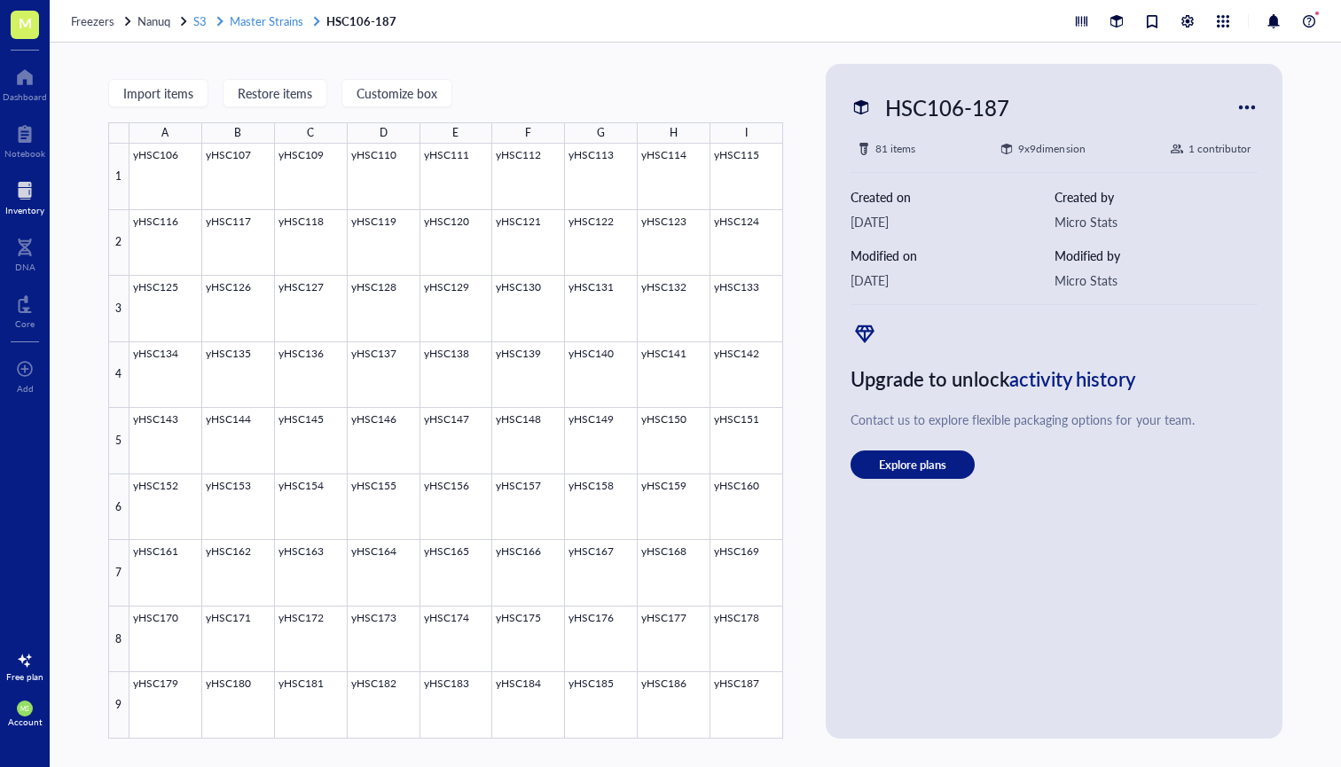
click at [278, 20] on span "Master Strains" at bounding box center [267, 20] width 74 height 17
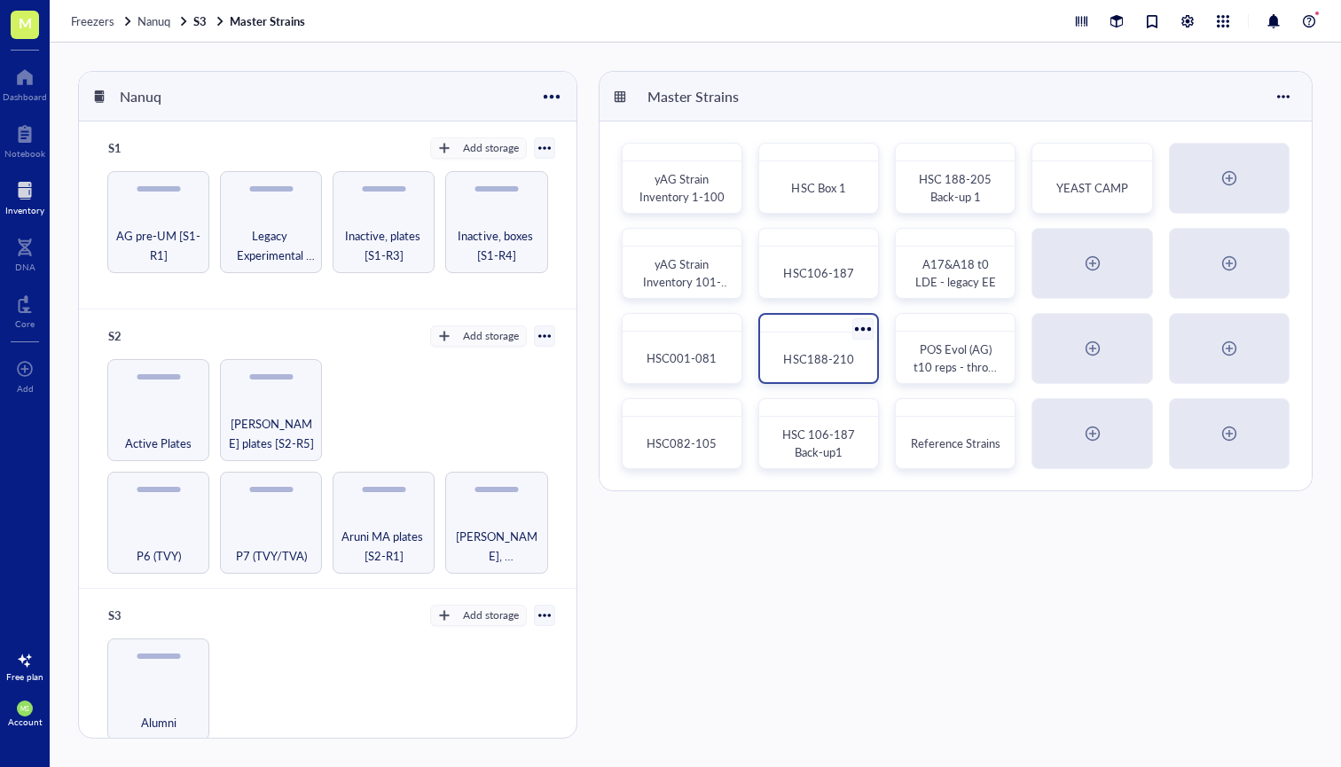
click at [835, 371] on div "HSC188-210" at bounding box center [818, 359] width 103 height 39
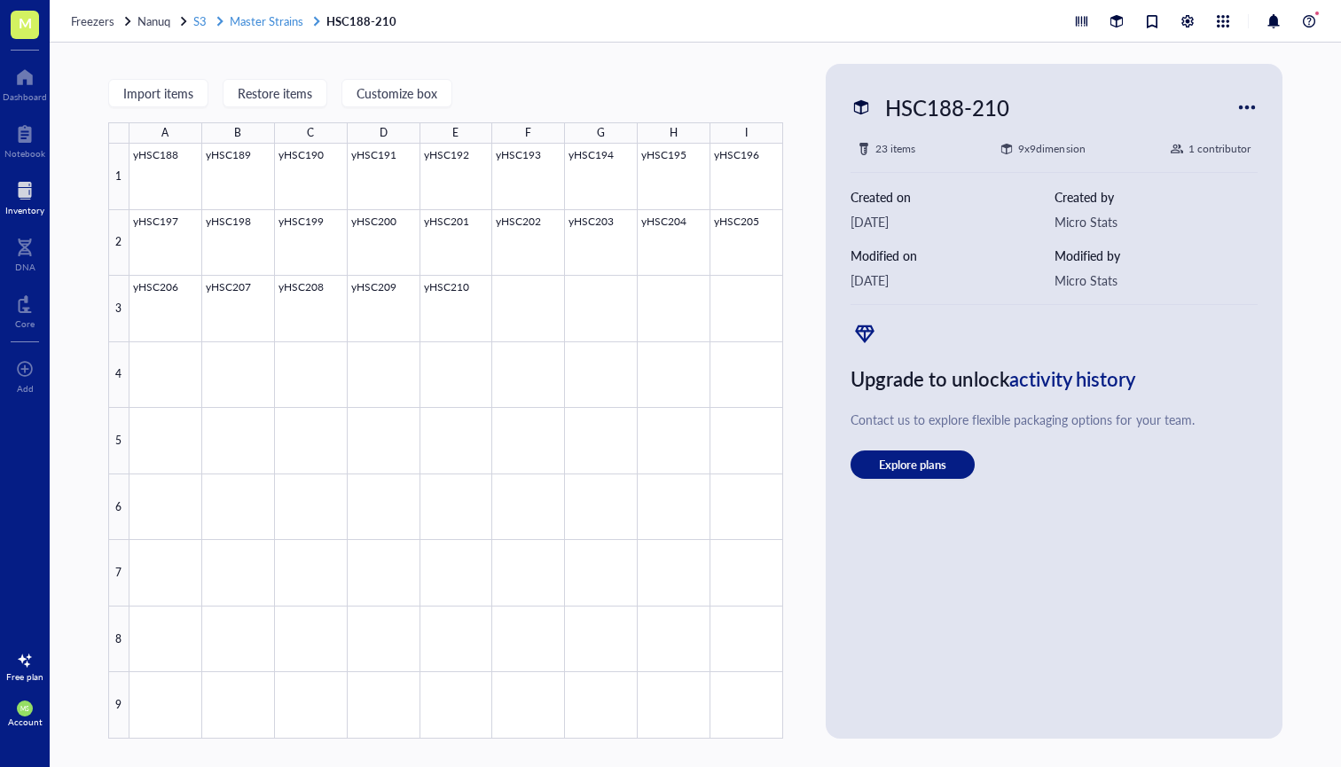
click at [287, 23] on span "Master Strains" at bounding box center [267, 20] width 74 height 17
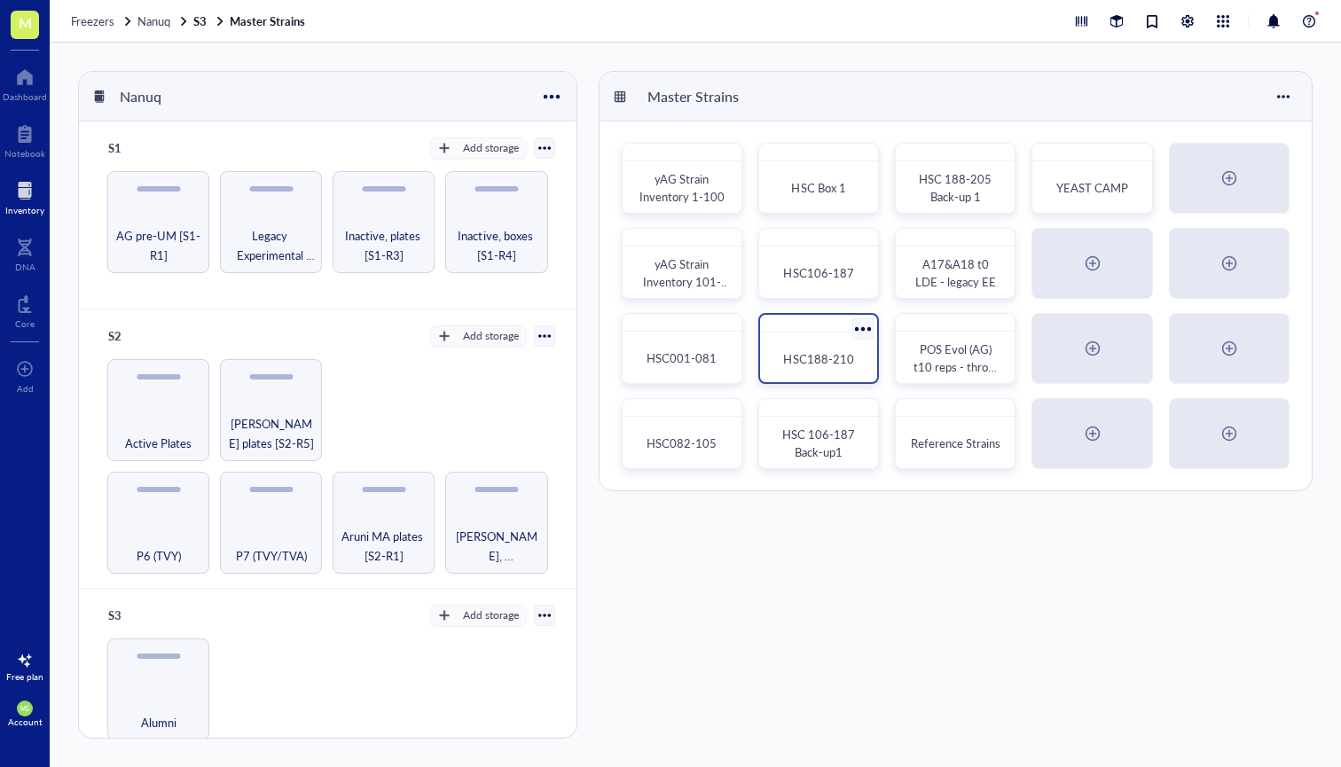
click at [819, 370] on div "HSC188-210" at bounding box center [818, 359] width 103 height 39
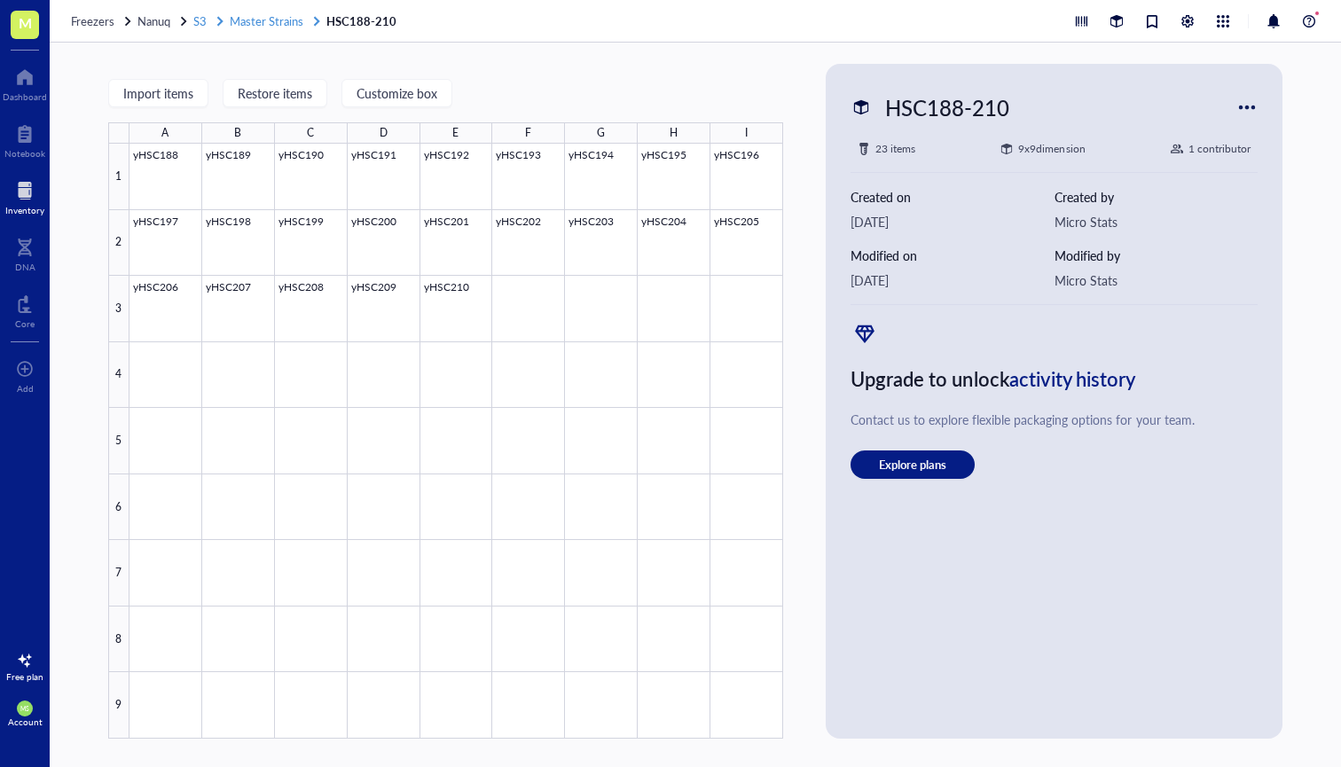
click at [278, 28] on span "Master Strains" at bounding box center [267, 20] width 74 height 17
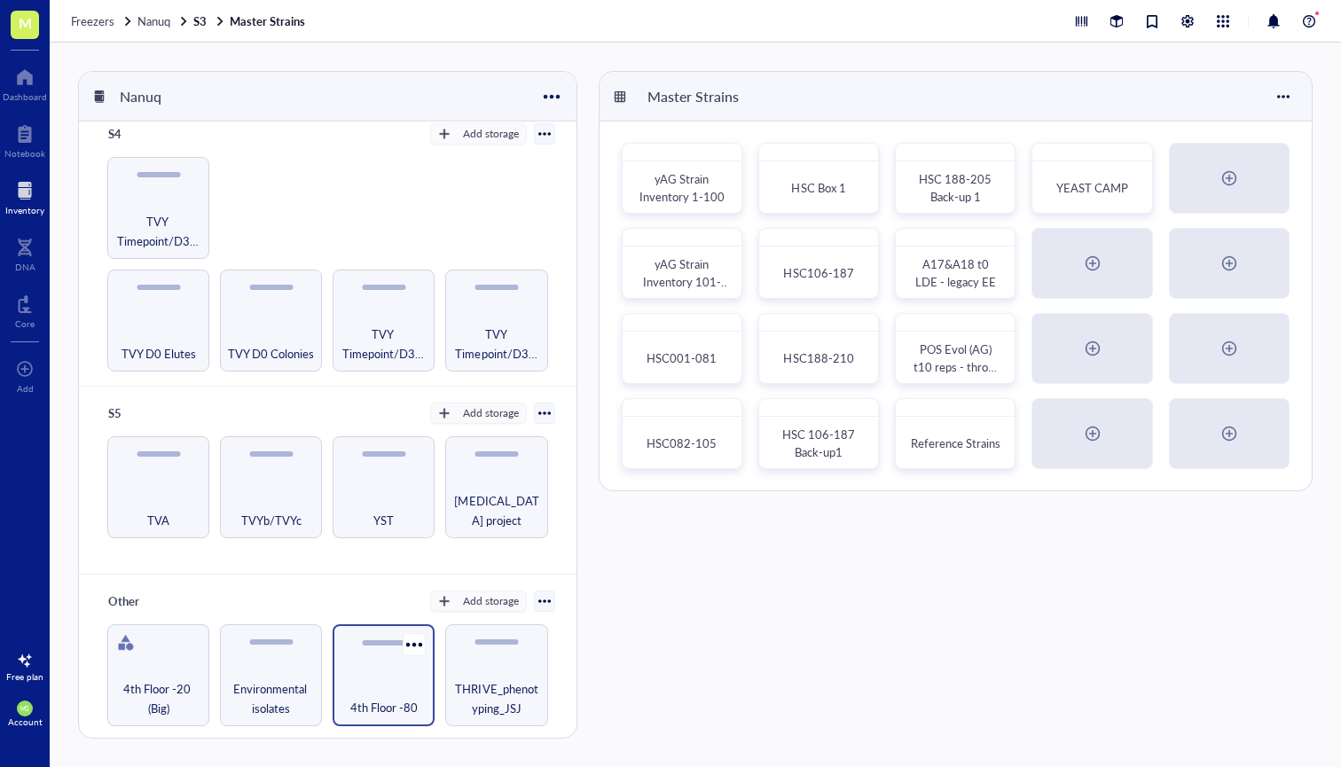
click at [360, 649] on div "4th Floor -80" at bounding box center [384, 675] width 102 height 102
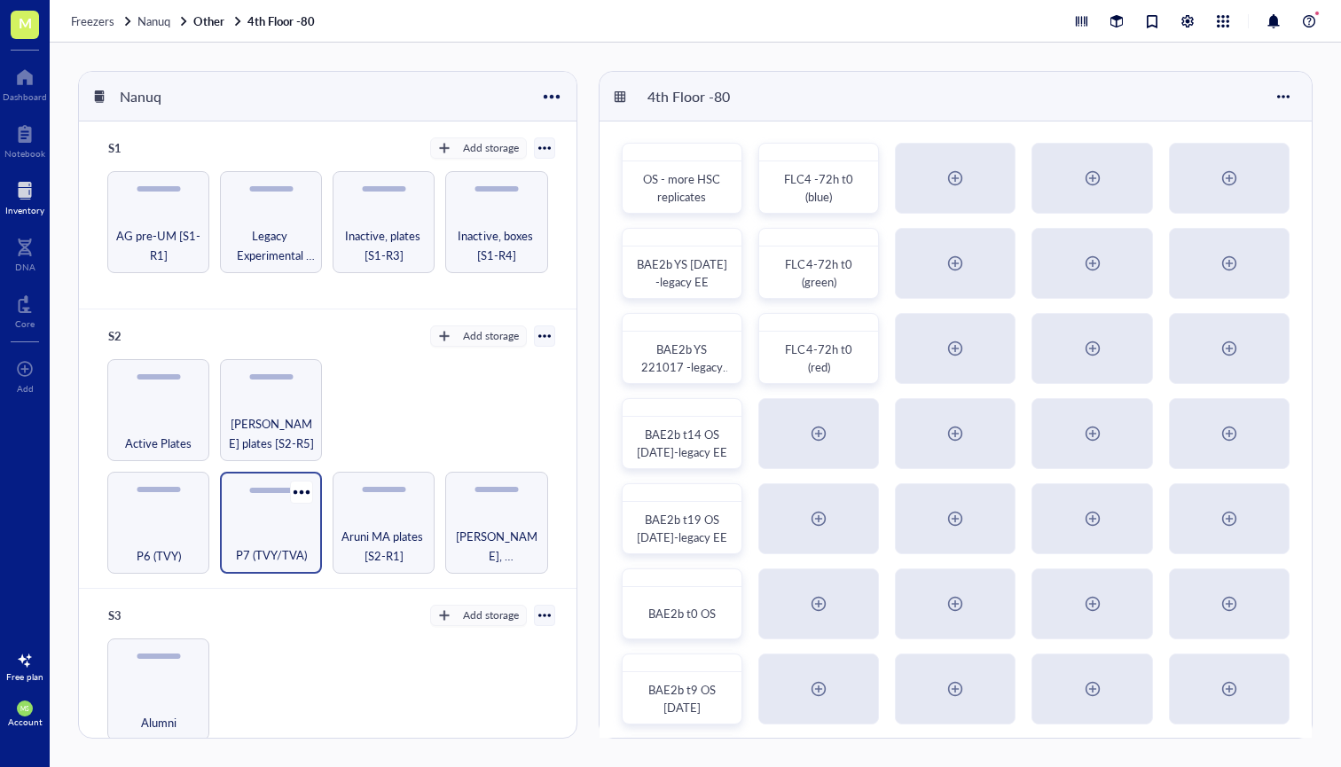
click at [281, 561] on span "P7 (TVY/TVA)" at bounding box center [271, 555] width 71 height 20
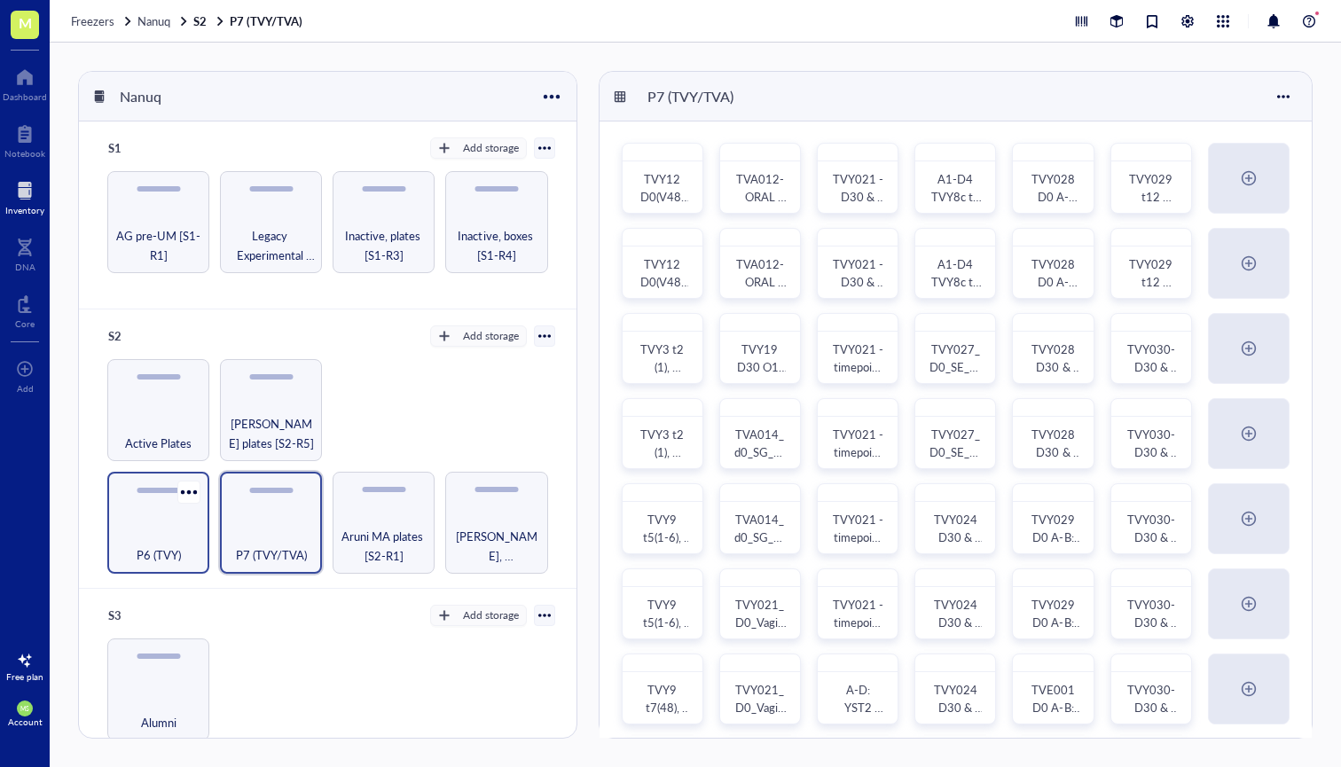
click at [179, 513] on div "P6 (TVY)" at bounding box center [158, 523] width 102 height 102
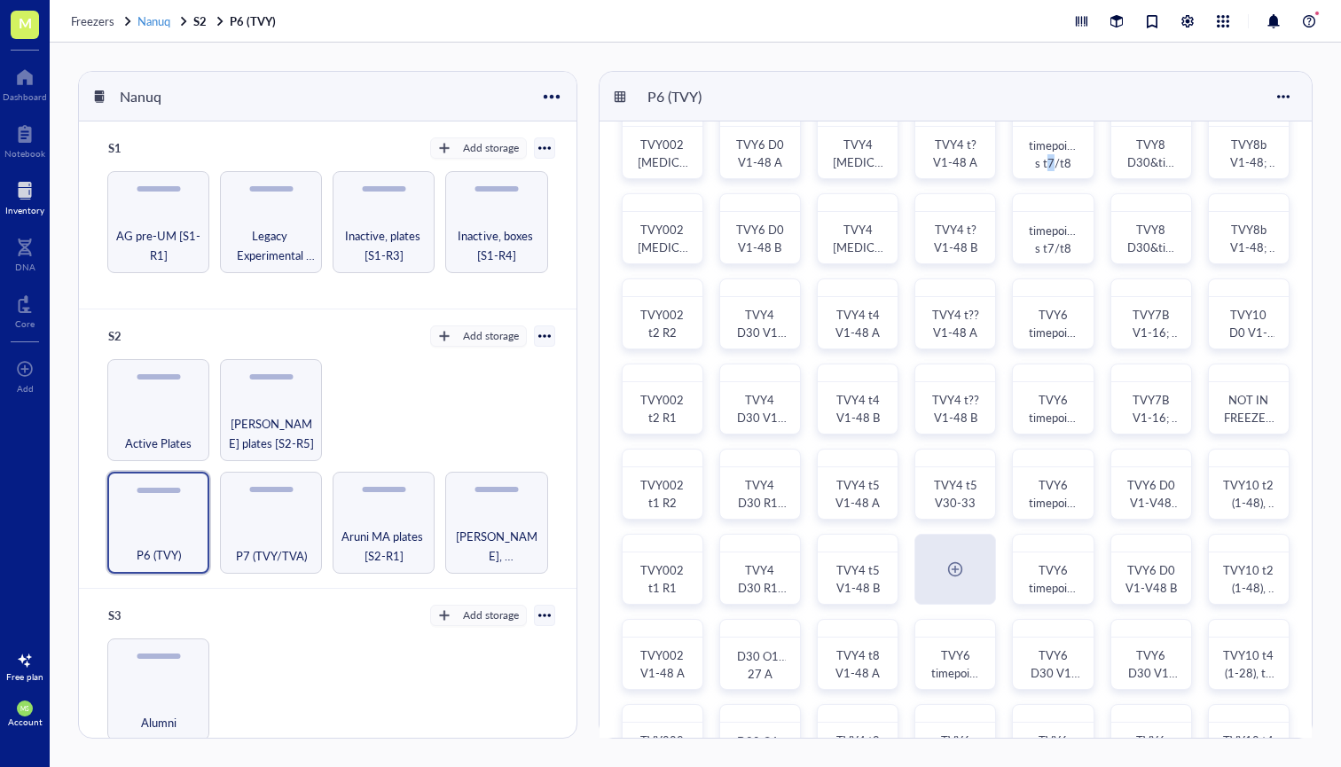
click at [152, 19] on span "Nanuq" at bounding box center [153, 20] width 33 height 17
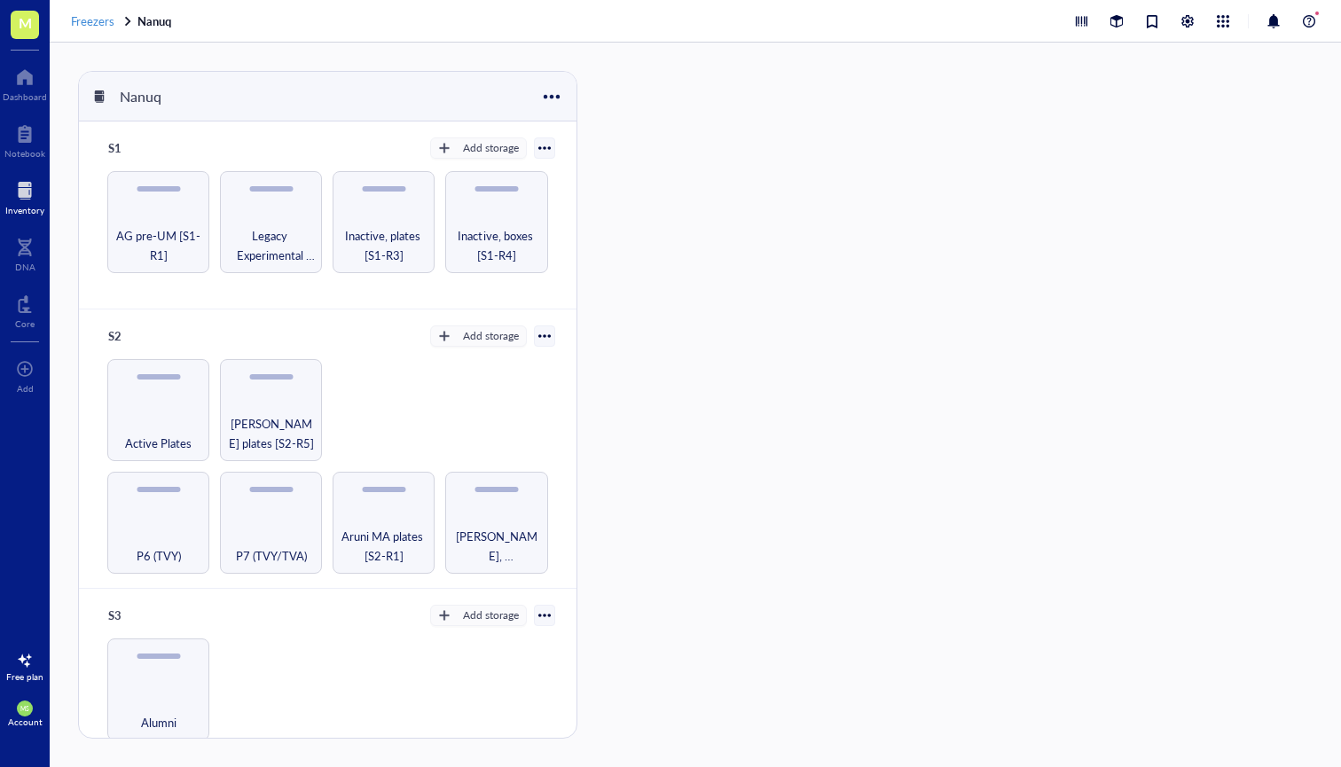
click at [98, 24] on span "Freezers" at bounding box center [92, 20] width 43 height 17
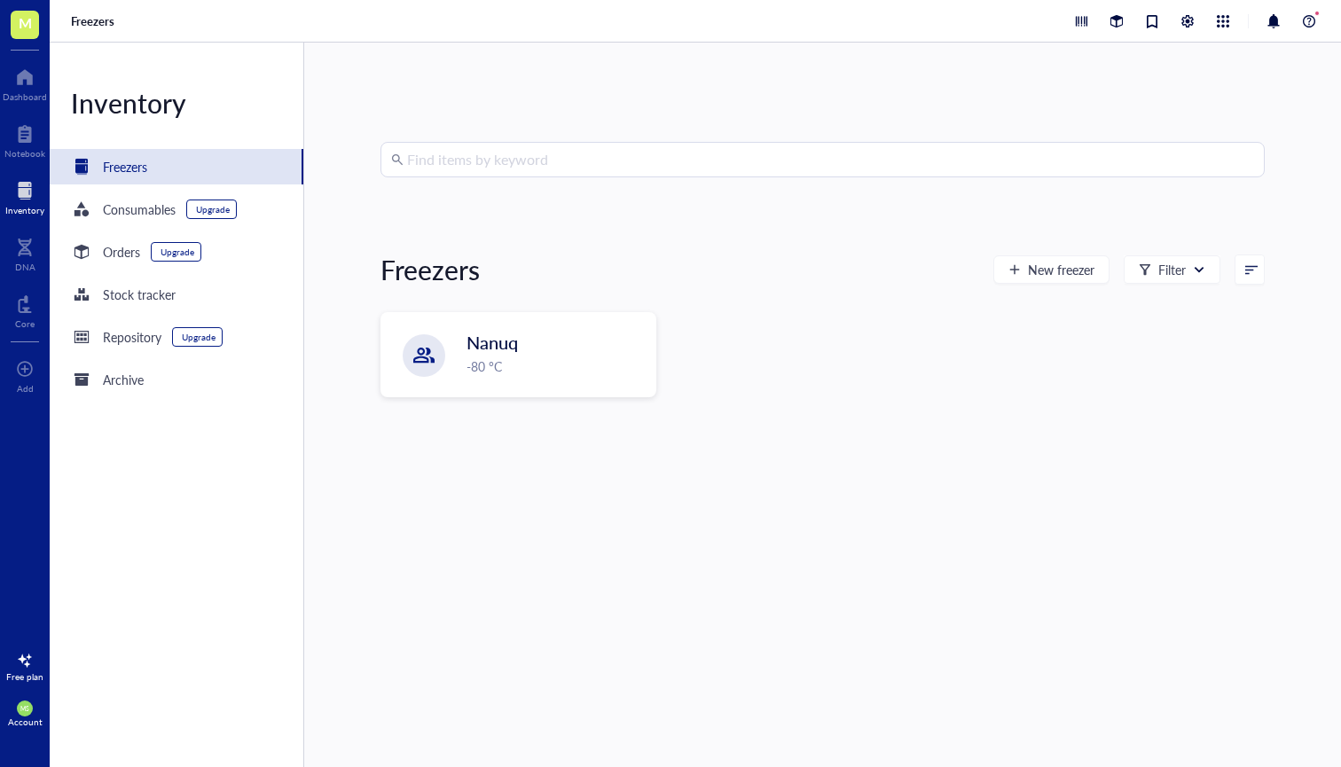
click at [521, 161] on input "search" at bounding box center [830, 160] width 847 height 34
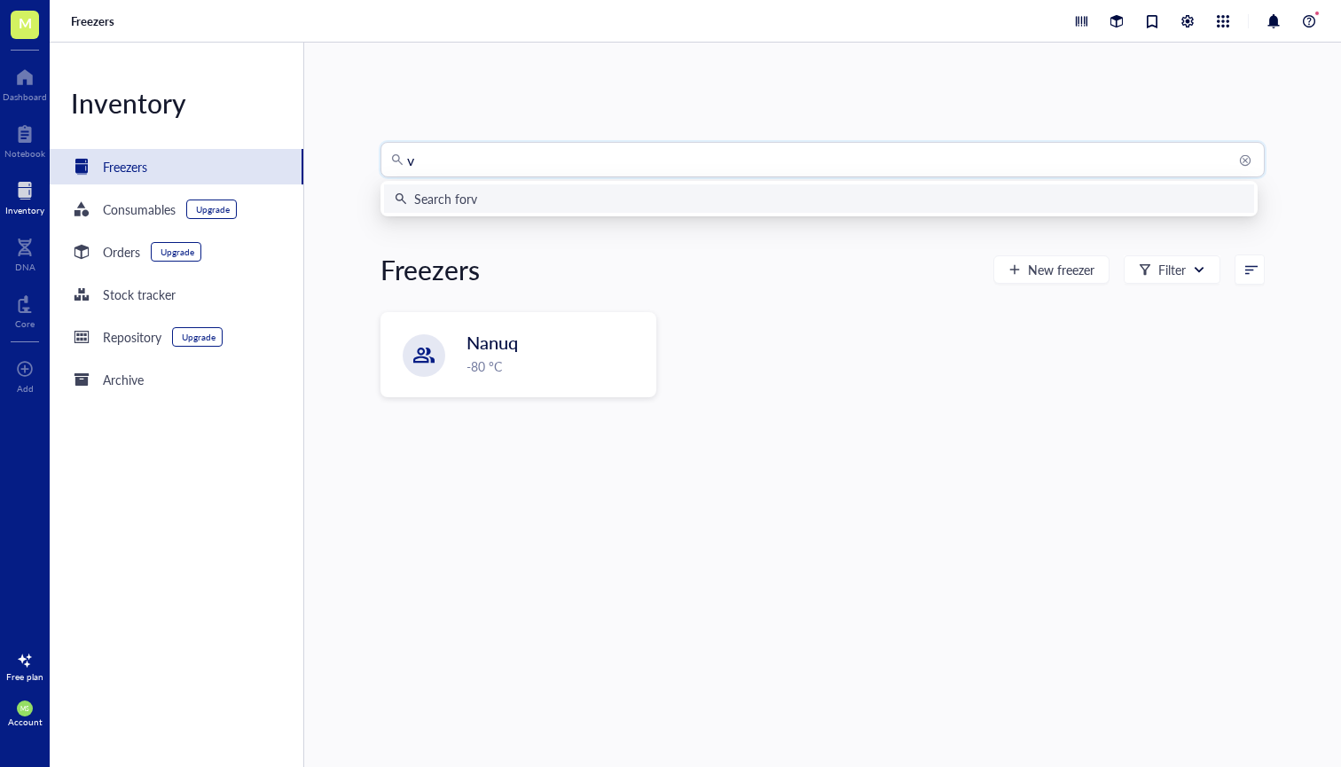
type input "v3"
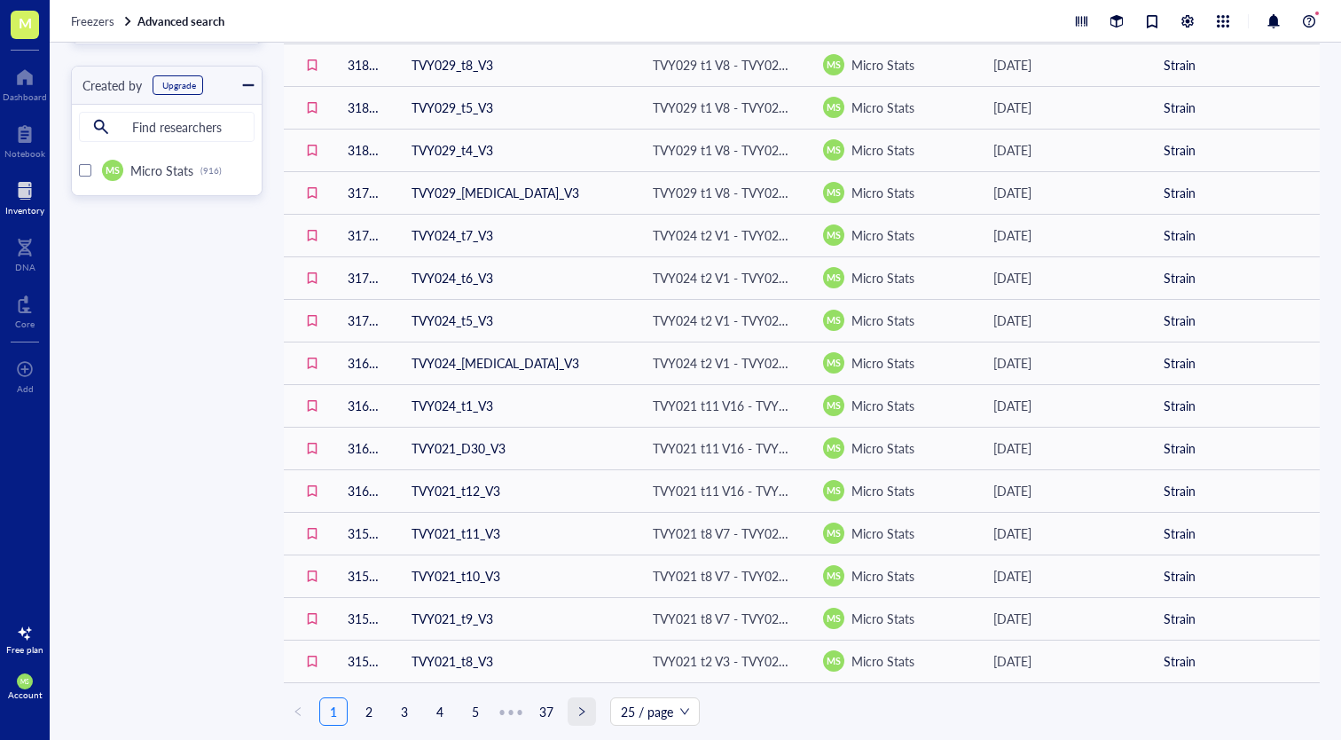
click at [582, 713] on div "ID Item Location Created by Created on Item type 32056 TVY030_D30_V3 TVY030 t11…" at bounding box center [802, 150] width 1036 height 1149
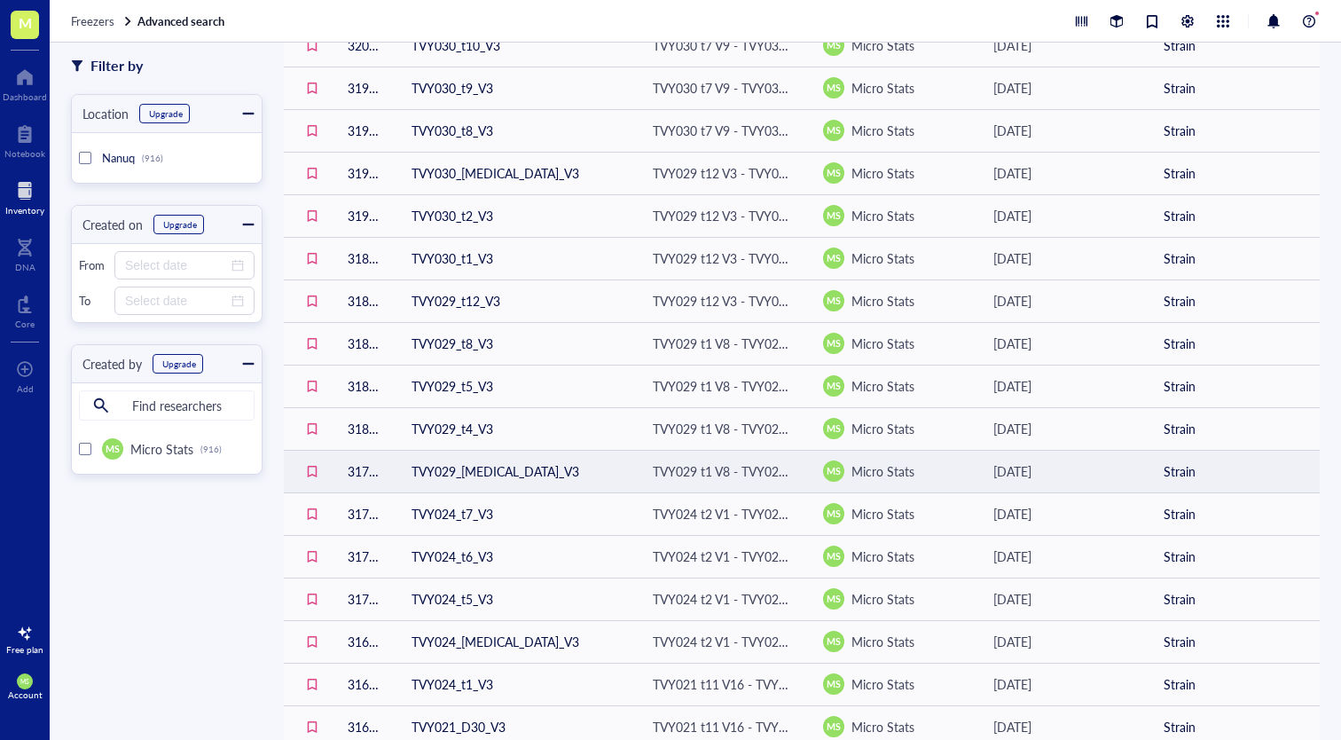
scroll to position [270, 0]
